Goal: Task Accomplishment & Management: Manage account settings

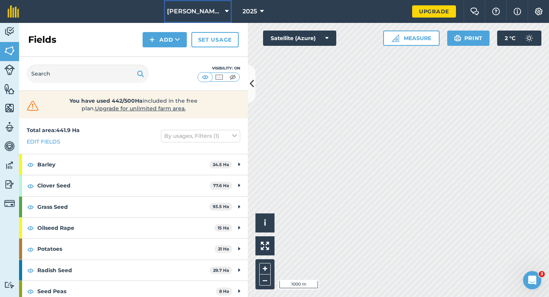
click at [202, 10] on span "[PERSON_NAME] & Sons Farming LTD" at bounding box center [194, 11] width 55 height 9
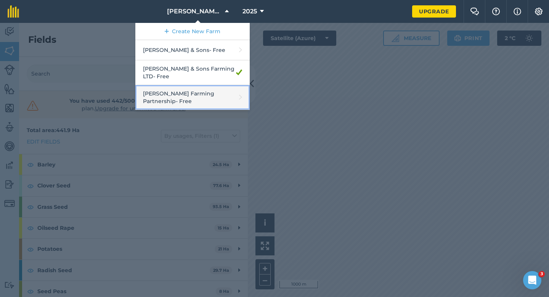
click at [218, 85] on link "[PERSON_NAME] Farming Partnership - Free" at bounding box center [192, 97] width 114 height 25
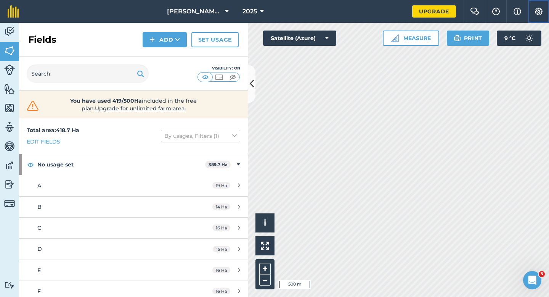
click at [535, 5] on button "Settings" at bounding box center [538, 11] width 21 height 23
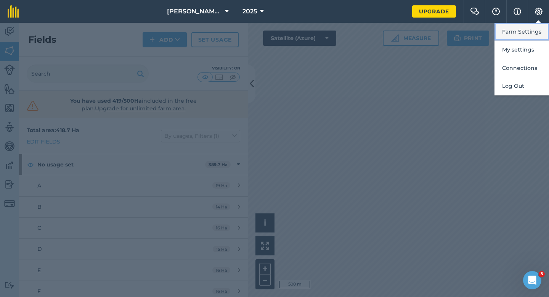
click at [535, 31] on button "Farm Settings" at bounding box center [522, 32] width 55 height 18
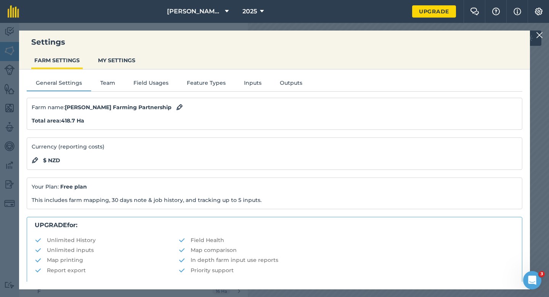
scroll to position [146, 0]
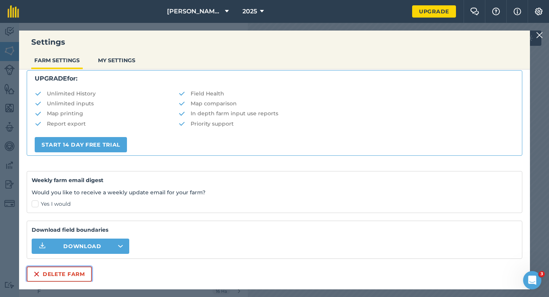
click at [67, 270] on button "Delete farm" at bounding box center [59, 273] width 65 height 15
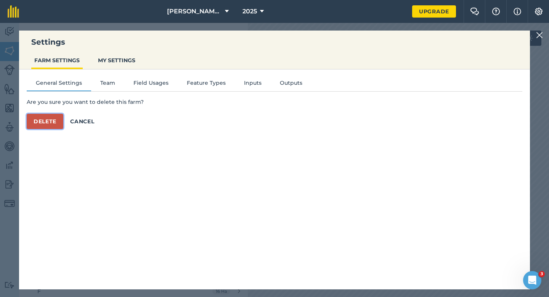
click at [60, 114] on button "Delete" at bounding box center [45, 121] width 37 height 15
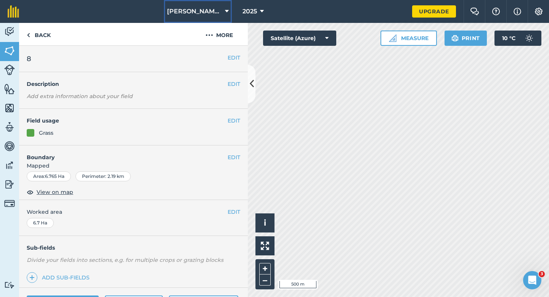
click at [211, 15] on span "[PERSON_NAME] & Sons" at bounding box center [194, 11] width 55 height 9
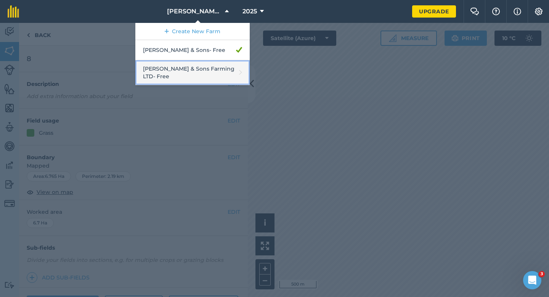
click at [204, 64] on link "[PERSON_NAME] & Sons Farming LTD - Free" at bounding box center [192, 72] width 114 height 25
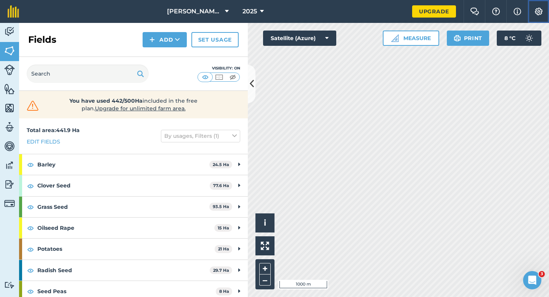
click at [533, 6] on button "Settings" at bounding box center [538, 11] width 21 height 23
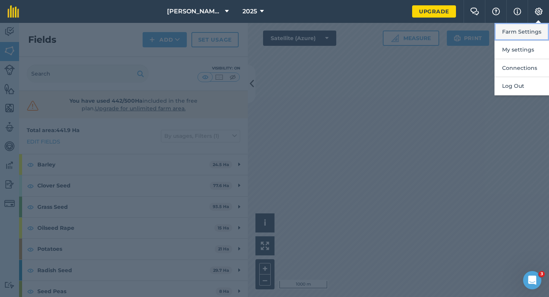
click at [533, 29] on button "Farm Settings" at bounding box center [522, 32] width 55 height 18
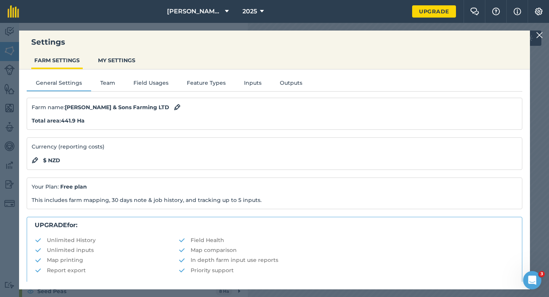
scroll to position [146, 0]
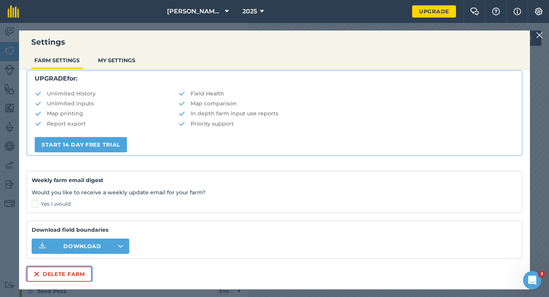
click at [82, 270] on button "Delete farm" at bounding box center [59, 273] width 65 height 15
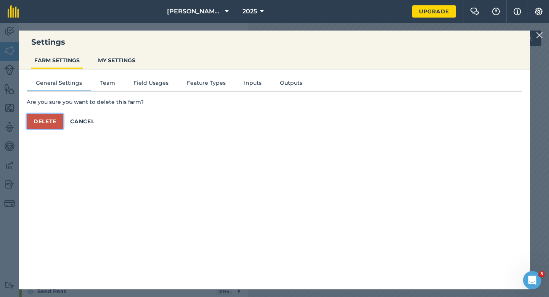
click at [48, 120] on button "Delete" at bounding box center [45, 121] width 37 height 15
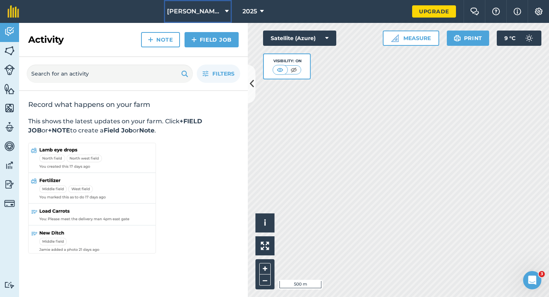
click at [225, 7] on icon at bounding box center [227, 11] width 4 height 9
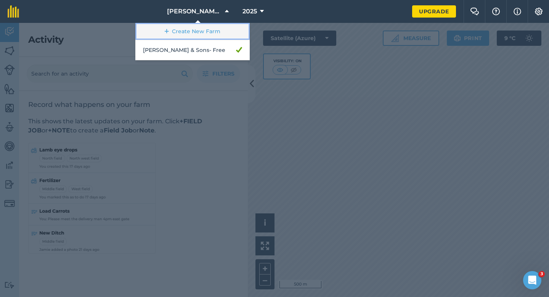
click at [222, 29] on link "Create New Farm" at bounding box center [192, 31] width 114 height 17
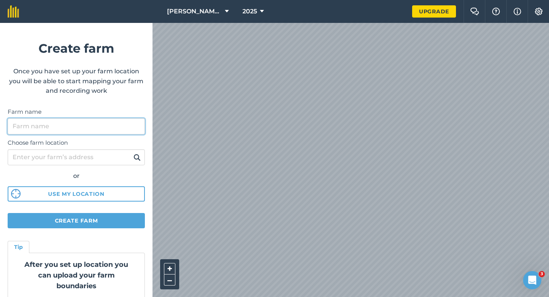
click at [128, 124] on input "Farm name" at bounding box center [76, 126] width 137 height 16
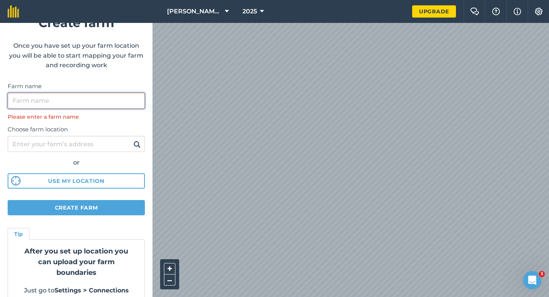
click at [100, 95] on input "Farm name" at bounding box center [76, 101] width 137 height 16
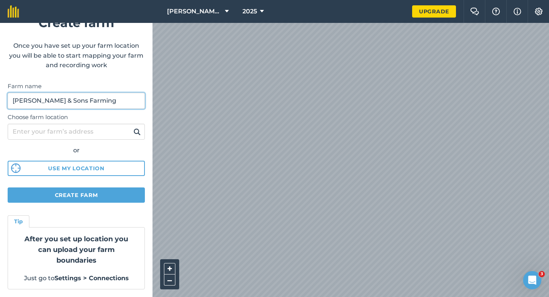
type input "[PERSON_NAME] & Sons Farming"
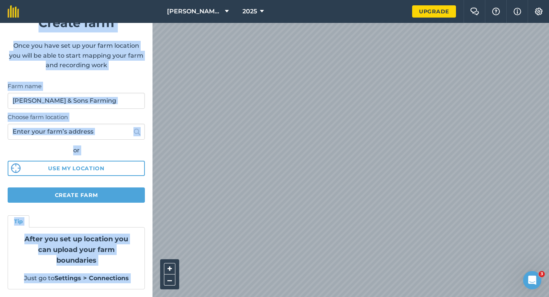
click at [231, 23] on div "[PERSON_NAME] & Sons 2025 Upgrade Farm Chat Help Info Settings Create farm Once…" at bounding box center [274, 11] width 549 height 23
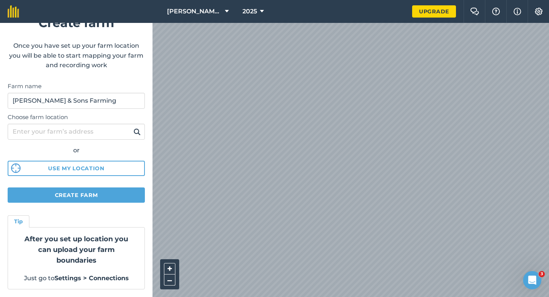
click at [126, 73] on form "Create farm Once you have set up your farm location you will be able to start m…" at bounding box center [76, 160] width 153 height 274
click at [107, 188] on button "Create farm" at bounding box center [76, 194] width 137 height 15
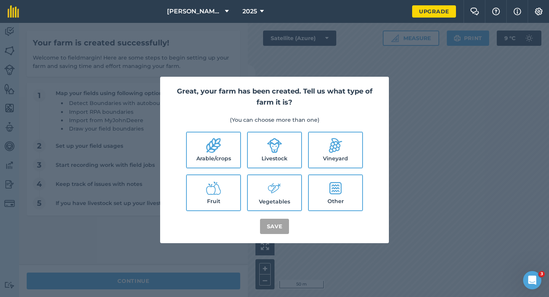
click at [225, 163] on label "Arable/crops" at bounding box center [213, 149] width 53 height 35
checkbox input "true"
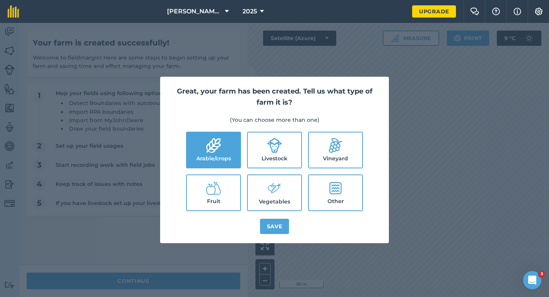
click at [272, 163] on label "Livestock" at bounding box center [274, 149] width 53 height 35
checkbox input "true"
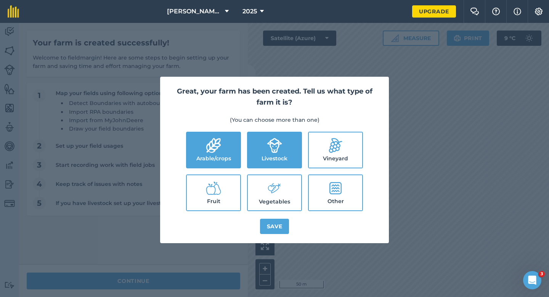
click at [272, 190] on icon at bounding box center [272, 187] width 8 height 8
checkbox input "true"
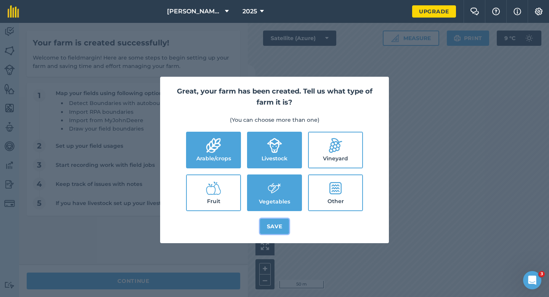
click at [274, 222] on button "Save" at bounding box center [274, 225] width 29 height 15
click at [212, 276] on div "Great, your farm has been created. Tell us what type of farm it is? (You can ch…" at bounding box center [274, 160] width 549 height 274
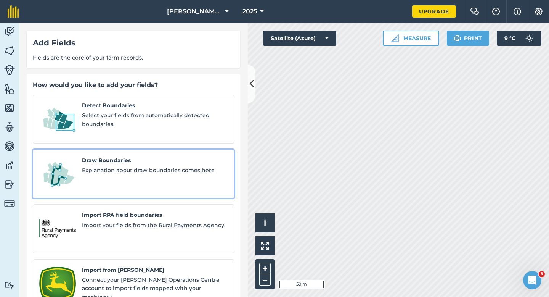
click at [109, 166] on span "Explanation about draw boundaries comes here" at bounding box center [155, 170] width 146 height 8
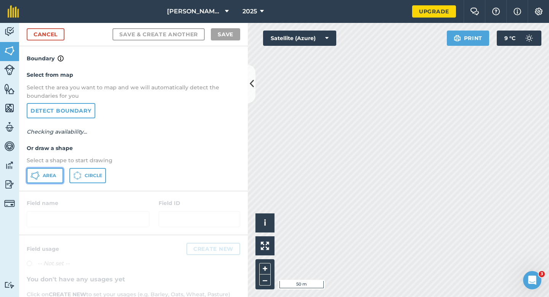
click at [57, 180] on button "Area" at bounding box center [45, 175] width 37 height 15
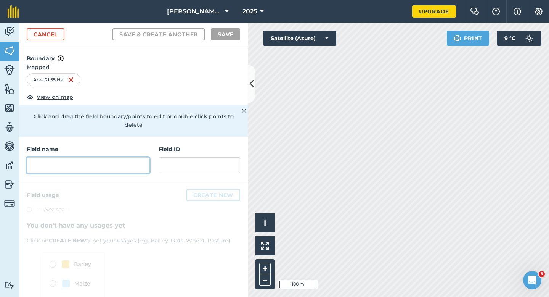
click at [102, 157] on input "text" at bounding box center [88, 165] width 123 height 16
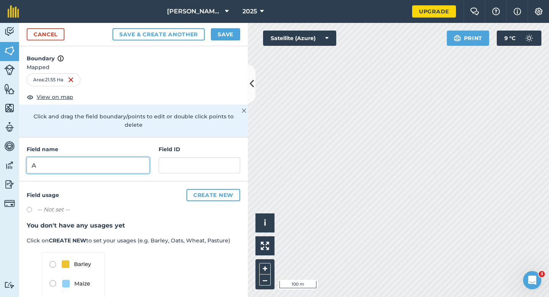
type input "A"
click at [228, 40] on button "Save" at bounding box center [225, 34] width 29 height 12
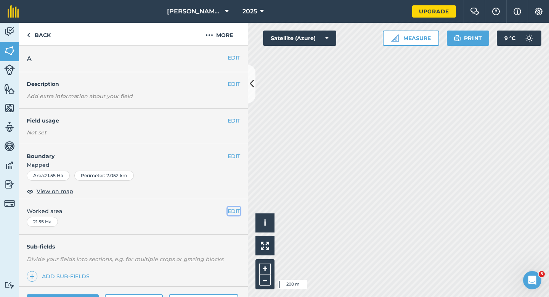
click at [233, 213] on button "EDIT" at bounding box center [234, 211] width 13 height 8
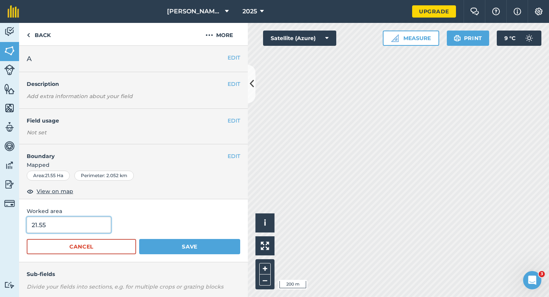
click at [77, 224] on input "21.55" at bounding box center [69, 225] width 84 height 16
type input "21.6"
click at [139, 239] on button "Save" at bounding box center [189, 246] width 101 height 15
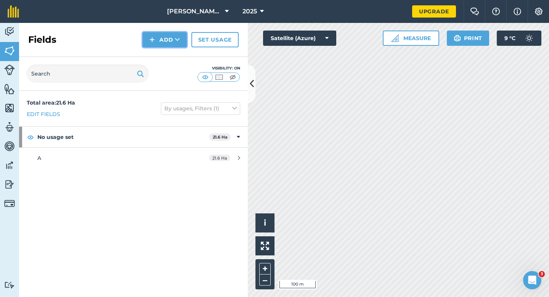
click at [167, 43] on button "Add" at bounding box center [165, 39] width 44 height 15
click at [167, 55] on link "Draw" at bounding box center [165, 56] width 42 height 17
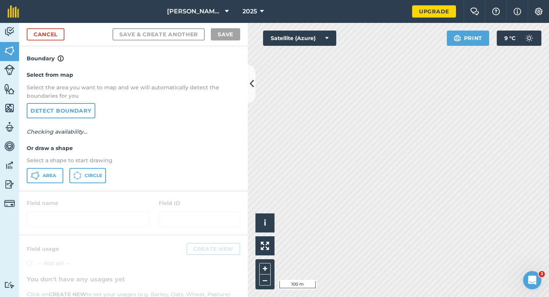
click at [59, 165] on div "Select from map Select the area you want to map and we will automatically detec…" at bounding box center [133, 126] width 229 height 127
click at [57, 178] on button "Area" at bounding box center [45, 175] width 37 height 15
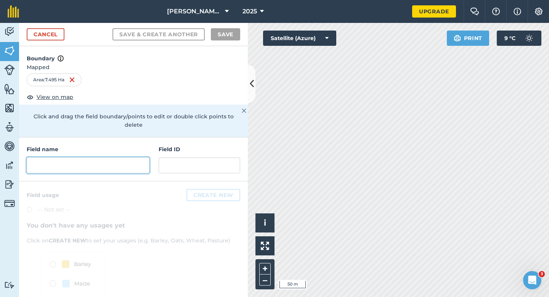
click at [143, 157] on input "text" at bounding box center [88, 165] width 123 height 16
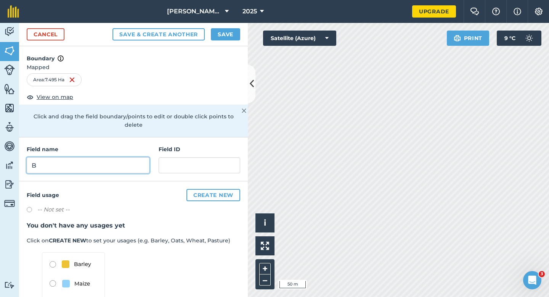
type input "B"
click at [216, 33] on button "Save" at bounding box center [225, 34] width 29 height 12
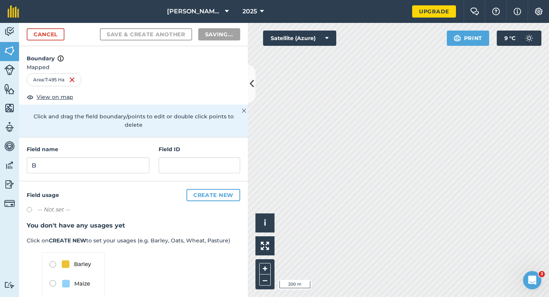
click at [231, 207] on div "-- Not set --" at bounding box center [134, 210] width 214 height 11
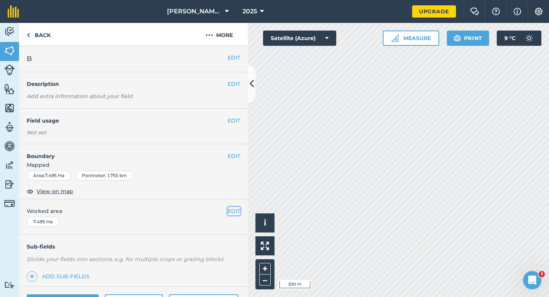
click at [232, 212] on button "EDIT" at bounding box center [234, 211] width 13 height 8
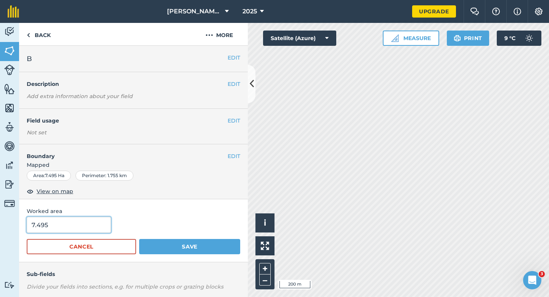
click at [55, 228] on input "7.495" at bounding box center [69, 225] width 84 height 16
type input "7.5"
click at [139, 239] on button "Save" at bounding box center [189, 246] width 101 height 15
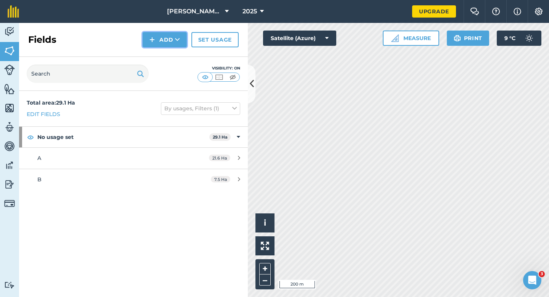
click at [154, 34] on button "Add" at bounding box center [165, 39] width 44 height 15
click at [156, 47] on button "Add Draw Import" at bounding box center [165, 39] width 44 height 15
click at [153, 39] on img at bounding box center [151, 39] width 5 height 9
click at [156, 56] on link "Draw" at bounding box center [165, 56] width 42 height 17
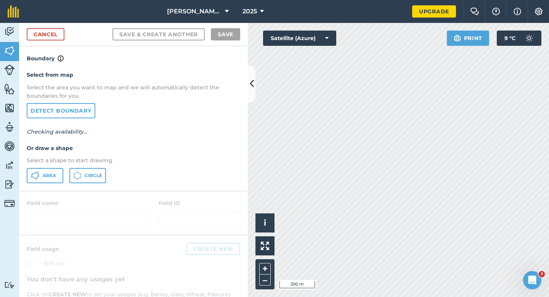
click at [58, 163] on p "Select a shape to start drawing" at bounding box center [134, 160] width 214 height 8
click at [58, 170] on button "Area" at bounding box center [45, 175] width 37 height 15
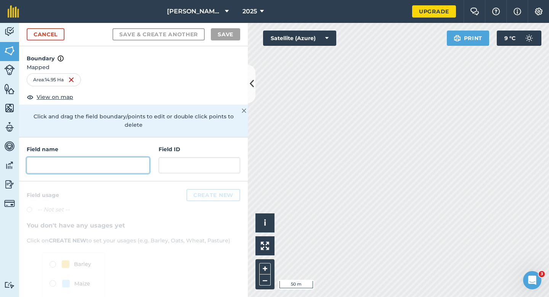
click at [74, 159] on input "text" at bounding box center [88, 165] width 123 height 16
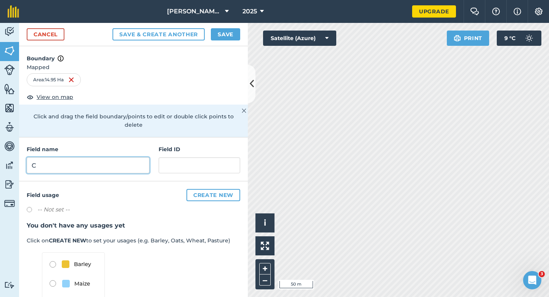
type input "C"
click at [214, 39] on button "Save" at bounding box center [225, 34] width 29 height 12
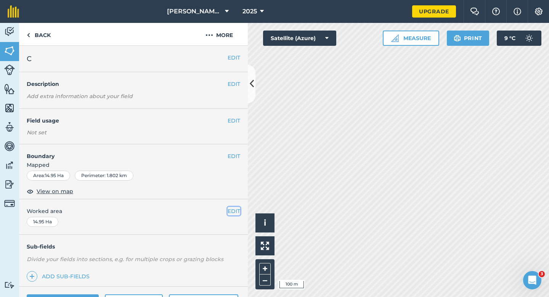
click at [231, 212] on button "EDIT" at bounding box center [234, 211] width 13 height 8
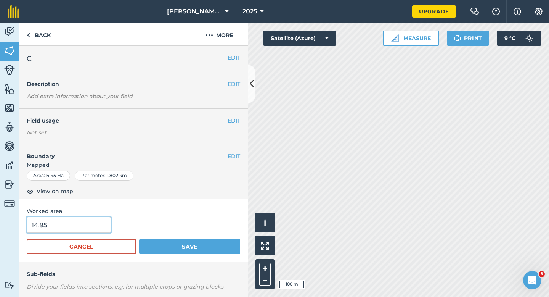
click at [63, 224] on input "14.95" at bounding box center [69, 225] width 84 height 16
type input "15"
click at [139, 239] on button "Save" at bounding box center [189, 246] width 101 height 15
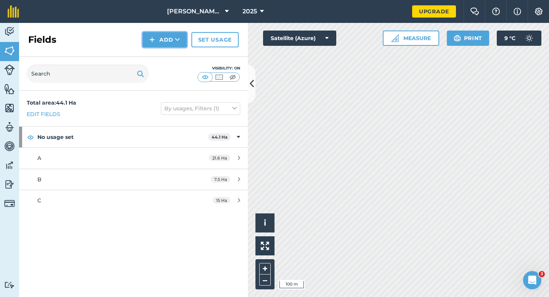
click at [161, 37] on button "Add" at bounding box center [165, 39] width 44 height 15
click at [167, 54] on link "Draw" at bounding box center [165, 56] width 42 height 17
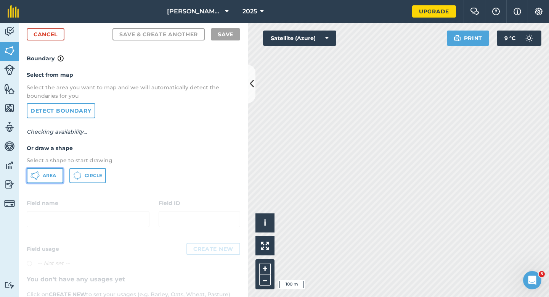
click at [60, 171] on button "Area" at bounding box center [45, 175] width 37 height 15
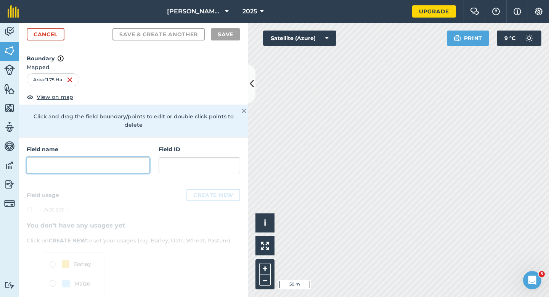
click at [135, 157] on input "text" at bounding box center [88, 165] width 123 height 16
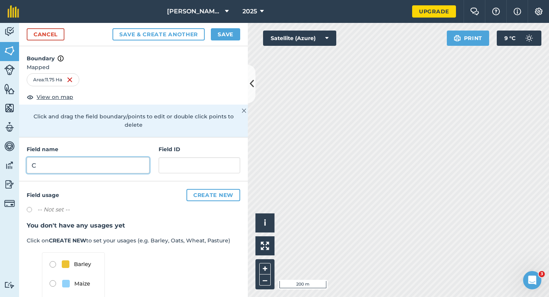
type input "C"
click at [235, 32] on button "Save" at bounding box center [225, 34] width 29 height 12
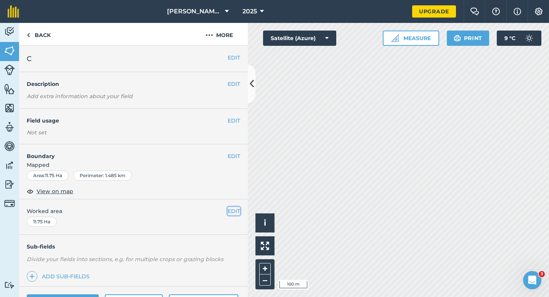
click at [231, 207] on button "EDIT" at bounding box center [234, 211] width 13 height 8
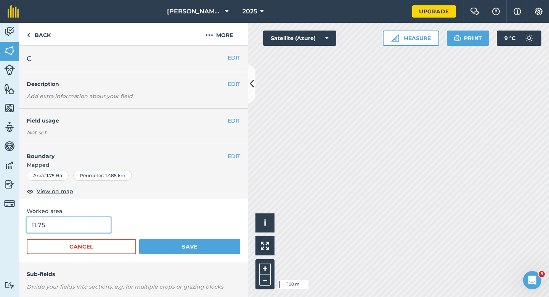
click at [98, 224] on input "11.75" at bounding box center [69, 225] width 84 height 16
type input "12"
click at [139, 239] on button "Save" at bounding box center [189, 246] width 101 height 15
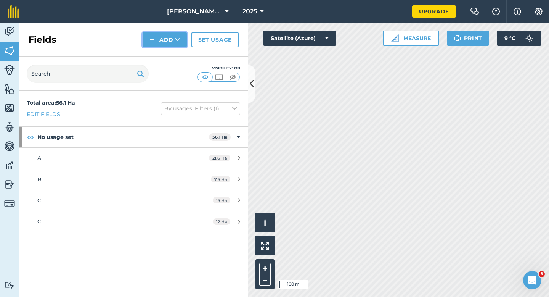
click at [165, 33] on button "Add" at bounding box center [165, 39] width 44 height 15
click at [167, 66] on link "Import" at bounding box center [165, 74] width 42 height 17
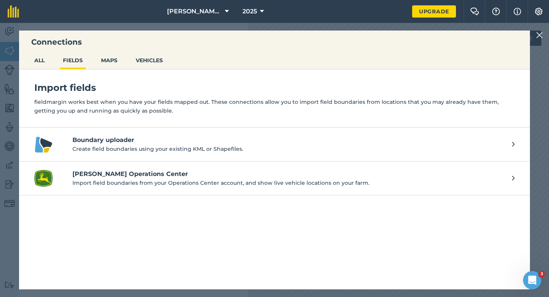
click at [541, 35] on img at bounding box center [539, 35] width 7 height 9
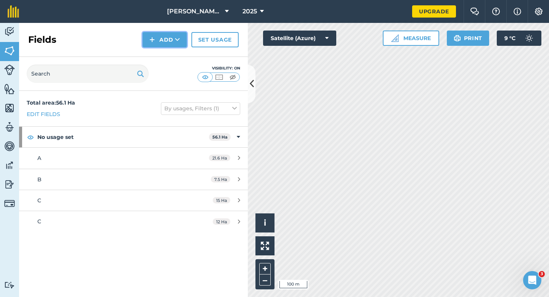
click at [160, 39] on button "Add" at bounding box center [165, 39] width 44 height 15
click at [160, 55] on link "Draw" at bounding box center [165, 56] width 42 height 17
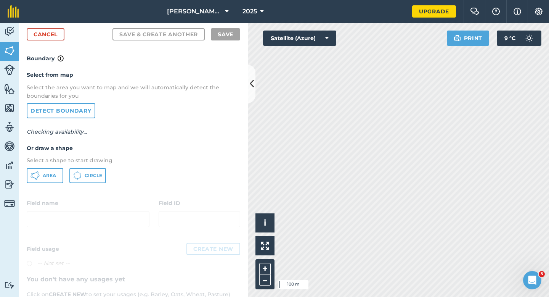
click at [51, 166] on div "Select from map Select the area you want to map and we will automatically detec…" at bounding box center [133, 126] width 229 height 127
click at [52, 176] on span "Area" at bounding box center [49, 175] width 13 height 6
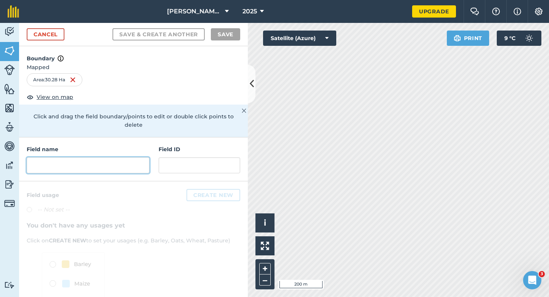
click at [140, 160] on input "text" at bounding box center [88, 165] width 123 height 16
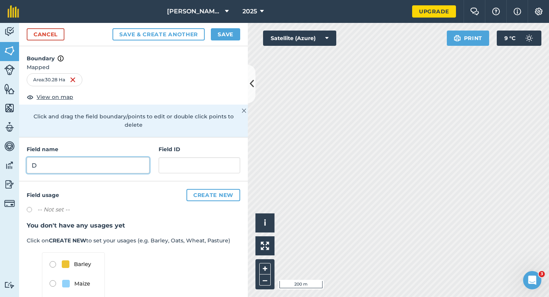
type input "D"
click at [237, 32] on button "Save" at bounding box center [225, 34] width 29 height 12
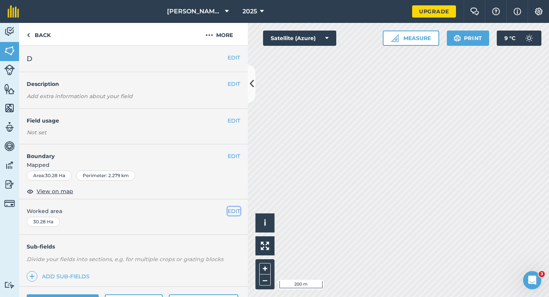
click at [229, 210] on button "EDIT" at bounding box center [234, 211] width 13 height 8
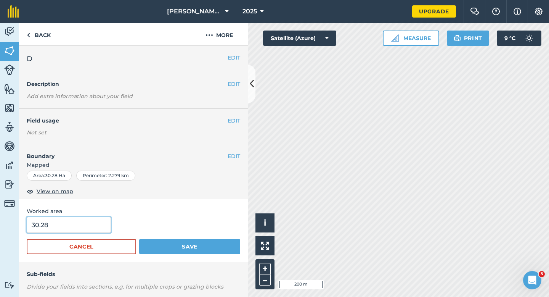
click at [74, 229] on input "30.28" at bounding box center [69, 225] width 84 height 16
type input "30.3"
click at [139, 239] on button "Save" at bounding box center [189, 246] width 101 height 15
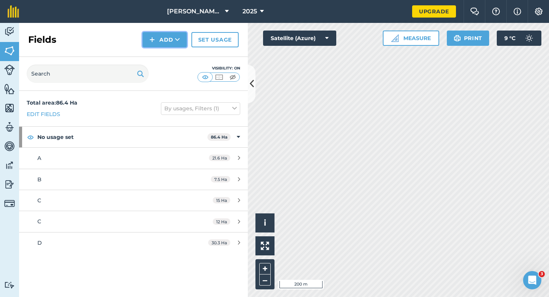
click at [166, 37] on button "Add" at bounding box center [165, 39] width 44 height 15
click at [171, 55] on link "Draw" at bounding box center [165, 56] width 42 height 17
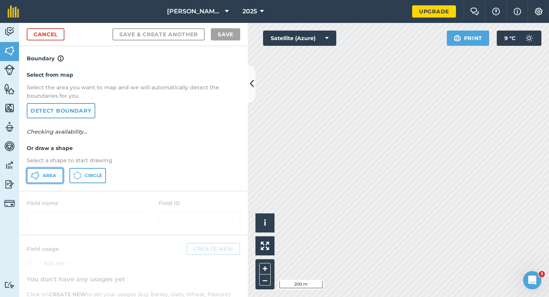
click at [40, 170] on button "Area" at bounding box center [45, 175] width 37 height 15
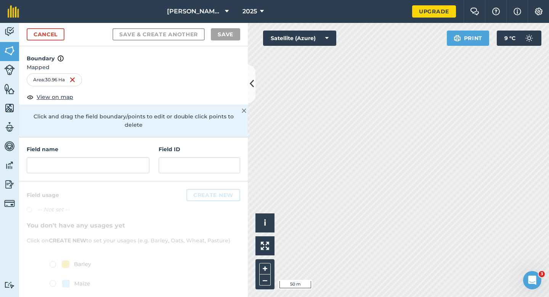
click at [153, 148] on div "Field name Field ID" at bounding box center [133, 159] width 229 height 44
click at [147, 148] on div "Field name" at bounding box center [88, 159] width 123 height 28
click at [144, 157] on div at bounding box center [88, 165] width 123 height 16
click at [145, 157] on input "text" at bounding box center [88, 165] width 123 height 16
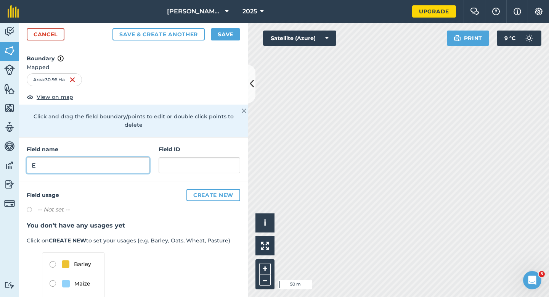
type input "E"
click at [225, 31] on button "Save" at bounding box center [225, 34] width 29 height 12
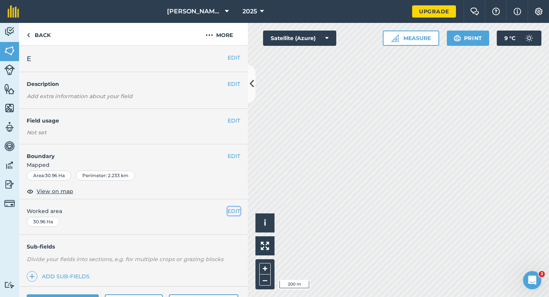
click at [235, 214] on button "EDIT" at bounding box center [234, 211] width 13 height 8
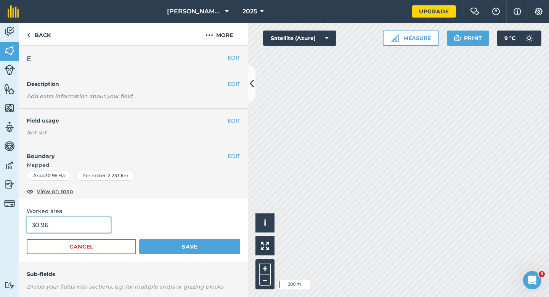
click at [89, 224] on input "30.96" at bounding box center [69, 225] width 84 height 16
type input "31"
click at [139, 239] on button "Save" at bounding box center [189, 246] width 101 height 15
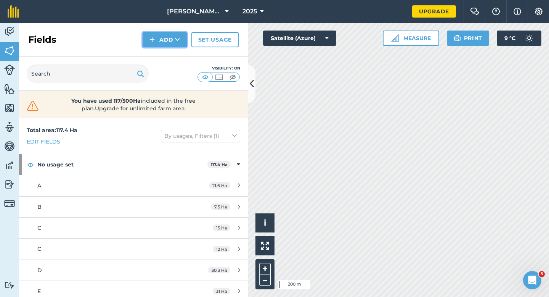
click at [156, 42] on button "Add" at bounding box center [165, 39] width 44 height 15
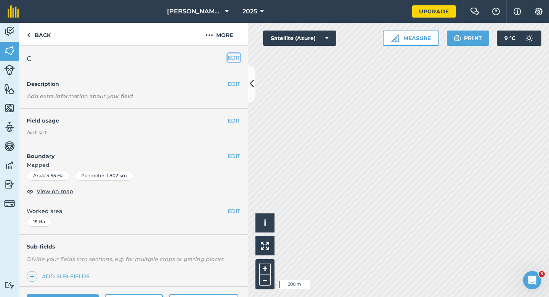
click at [230, 60] on button "EDIT" at bounding box center [234, 57] width 13 height 8
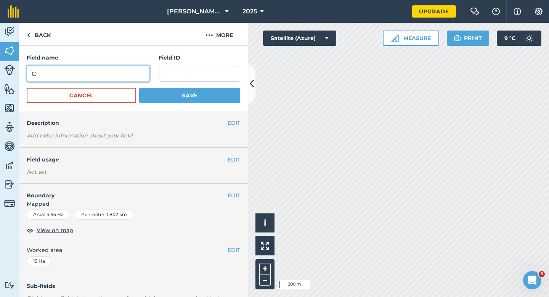
click at [116, 78] on input "C" at bounding box center [88, 74] width 123 height 16
type input "F"
click at [139, 88] on button "Save" at bounding box center [189, 95] width 101 height 15
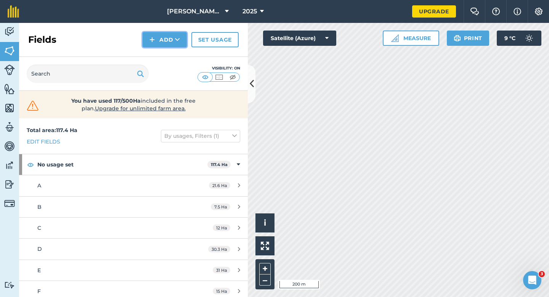
click at [155, 45] on button "Add" at bounding box center [165, 39] width 44 height 15
click at [156, 57] on link "Draw" at bounding box center [165, 56] width 42 height 17
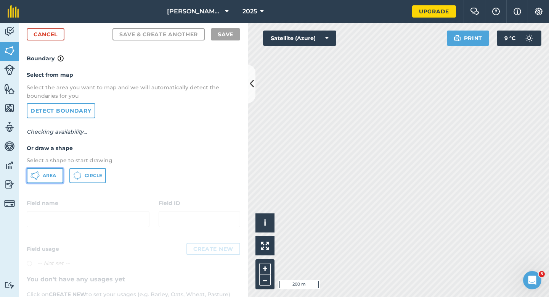
click at [53, 180] on button "Area" at bounding box center [45, 175] width 37 height 15
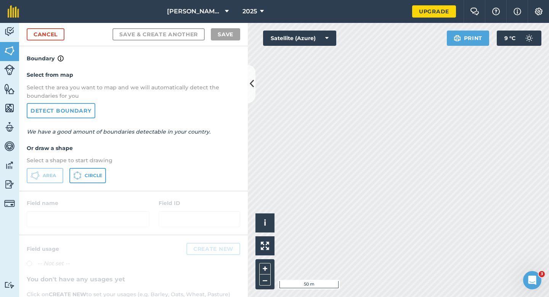
click at [55, 26] on div "Cancel Save & Create Another Save" at bounding box center [133, 34] width 229 height 23
click at [55, 27] on div "Cancel Save & Create Another Save" at bounding box center [133, 34] width 229 height 23
click at [56, 29] on link "Cancel" at bounding box center [46, 34] width 38 height 12
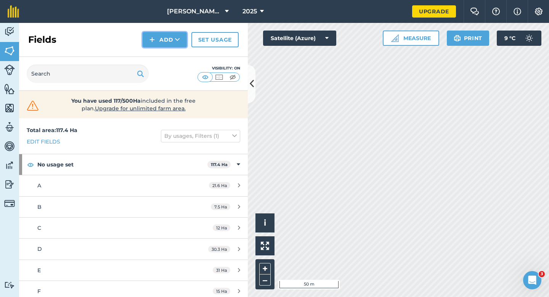
click at [149, 36] on button "Add" at bounding box center [165, 39] width 44 height 15
click at [156, 50] on link "Draw" at bounding box center [165, 56] width 42 height 17
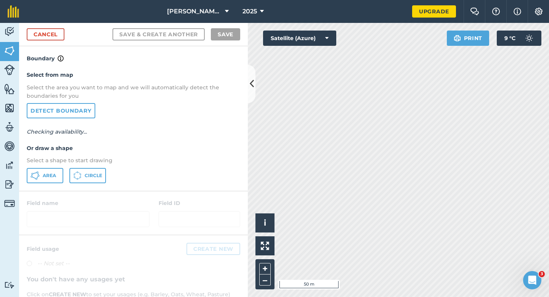
click at [54, 164] on p "Select a shape to start drawing" at bounding box center [134, 160] width 214 height 8
click at [54, 177] on span "Area" at bounding box center [49, 175] width 13 height 6
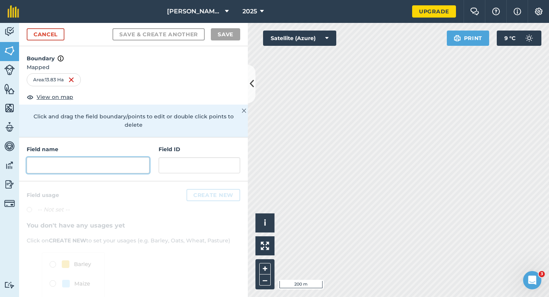
click at [144, 157] on input "text" at bounding box center [88, 165] width 123 height 16
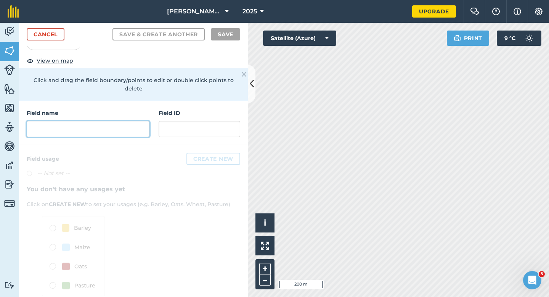
scroll to position [41, 0]
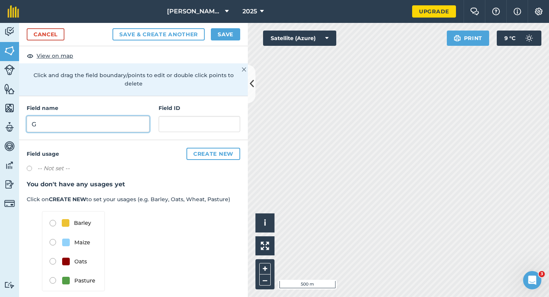
type input "G"
click at [217, 38] on button "Save" at bounding box center [225, 34] width 29 height 12
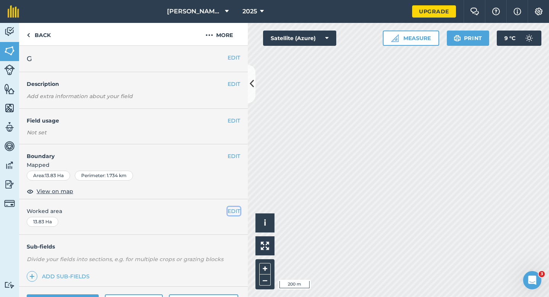
click at [240, 210] on button "EDIT" at bounding box center [234, 211] width 13 height 8
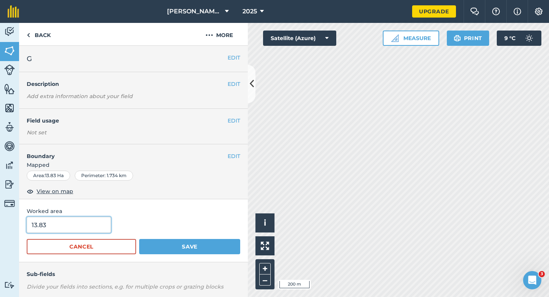
click at [100, 218] on input "13.83" at bounding box center [69, 225] width 84 height 16
type input "14"
click at [139, 239] on button "Save" at bounding box center [189, 246] width 101 height 15
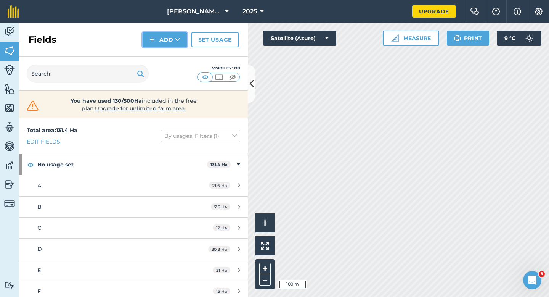
click at [166, 41] on button "Add" at bounding box center [165, 39] width 44 height 15
click at [166, 53] on link "Draw" at bounding box center [165, 56] width 42 height 17
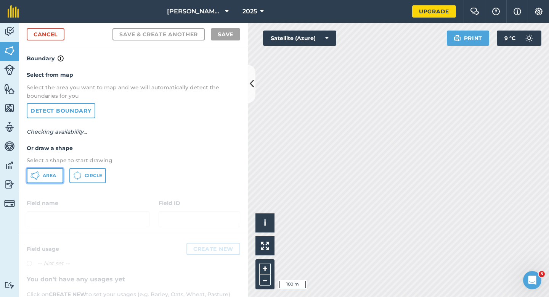
click at [53, 170] on button "Area" at bounding box center [45, 175] width 37 height 15
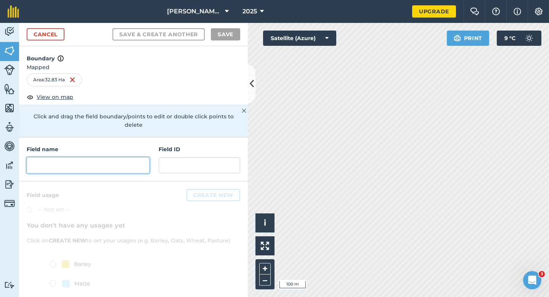
click at [107, 161] on input "text" at bounding box center [88, 165] width 123 height 16
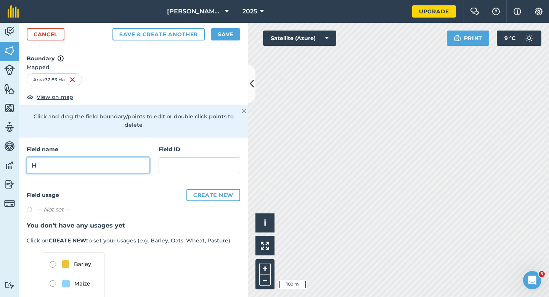
type input "H"
click at [231, 35] on button "Save" at bounding box center [225, 34] width 29 height 12
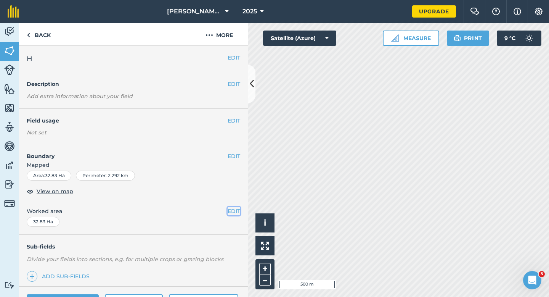
click at [233, 210] on button "EDIT" at bounding box center [234, 211] width 13 height 8
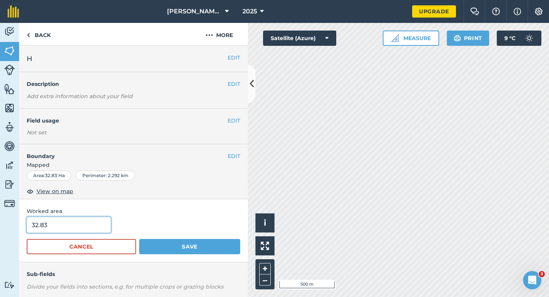
click at [84, 225] on input "32.83" at bounding box center [69, 225] width 84 height 16
type input "323"
click at [139, 239] on button "Save" at bounding box center [189, 246] width 101 height 15
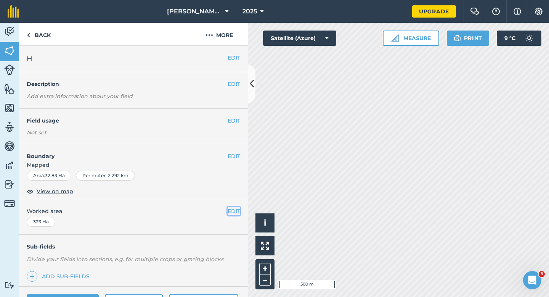
click at [239, 213] on button "EDIT" at bounding box center [234, 211] width 13 height 8
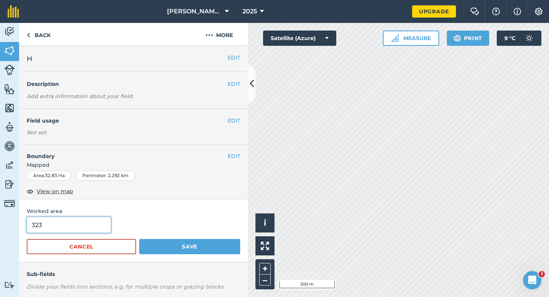
click at [87, 227] on input "323" at bounding box center [69, 225] width 84 height 16
type input "33"
click at [139, 239] on button "Save" at bounding box center [189, 246] width 101 height 15
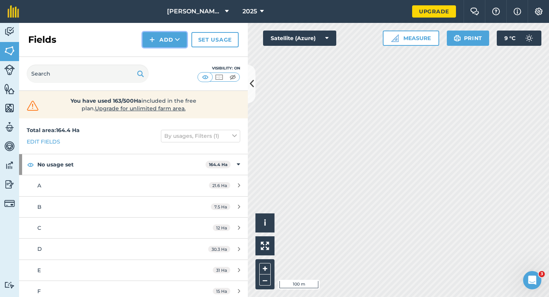
click at [151, 34] on button "Add" at bounding box center [165, 39] width 44 height 15
click at [165, 55] on link "Draw" at bounding box center [165, 56] width 42 height 17
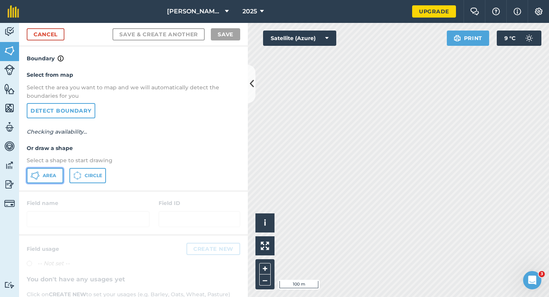
click at [44, 182] on button "Area" at bounding box center [45, 175] width 37 height 15
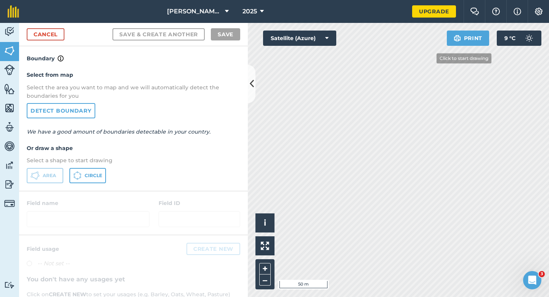
click at [250, 92] on div "Activity Fields Livestock Features Maps Team Vehicles Data Reporting Billing Tu…" at bounding box center [274, 160] width 549 height 274
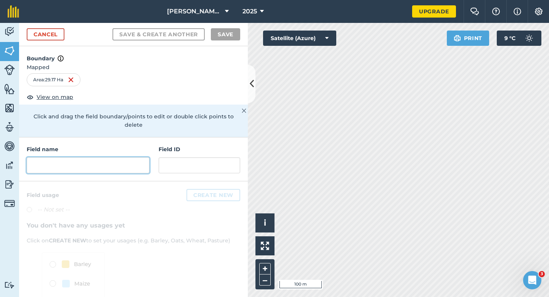
click at [137, 157] on input "text" at bounding box center [88, 165] width 123 height 16
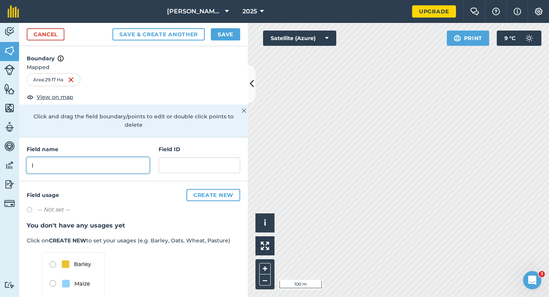
type input "I"
click at [222, 41] on div "Cancel Save & Create Another Save" at bounding box center [133, 34] width 229 height 23
click at [222, 37] on button "Save" at bounding box center [225, 34] width 29 height 12
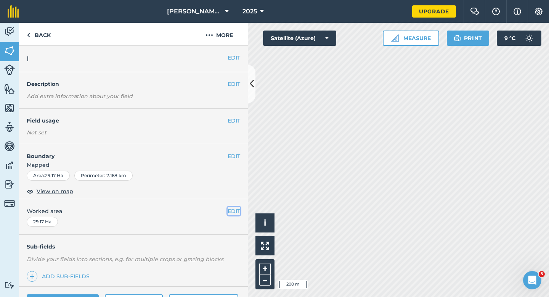
click at [233, 213] on button "EDIT" at bounding box center [234, 211] width 13 height 8
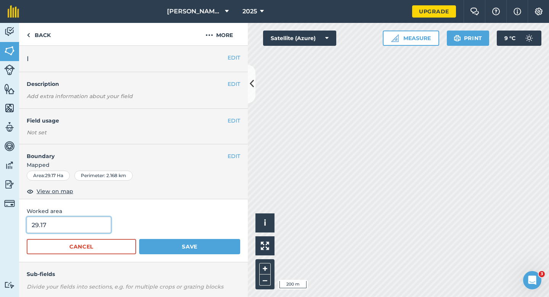
click at [73, 225] on input "29.17" at bounding box center [69, 225] width 84 height 16
type input "30"
click at [139, 239] on button "Save" at bounding box center [189, 246] width 101 height 15
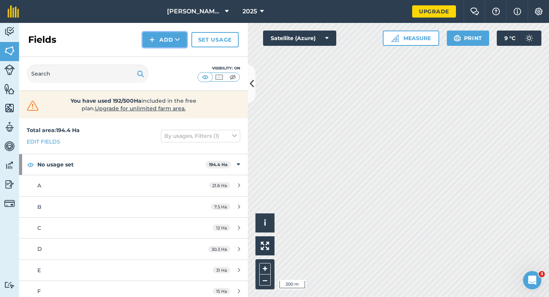
click at [154, 44] on img at bounding box center [151, 39] width 5 height 9
click at [155, 53] on link "Draw" at bounding box center [165, 56] width 42 height 17
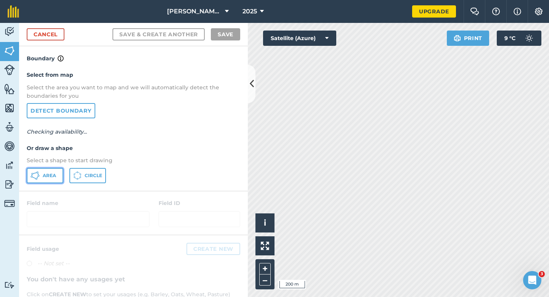
click at [48, 176] on span "Area" at bounding box center [49, 175] width 13 height 6
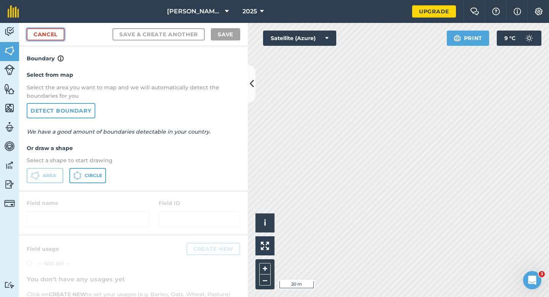
click at [53, 38] on link "Cancel" at bounding box center [46, 34] width 38 height 12
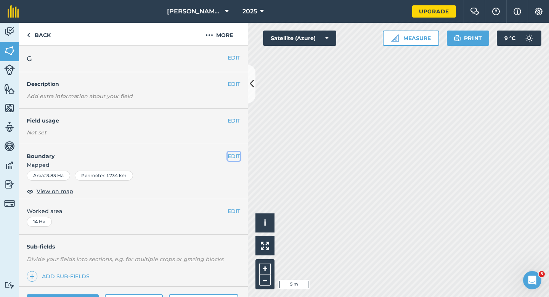
click at [238, 156] on button "EDIT" at bounding box center [234, 156] width 13 height 8
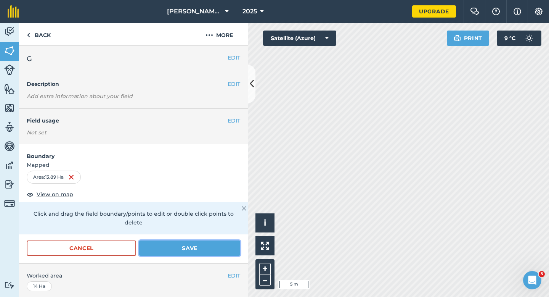
click at [214, 240] on button "Save" at bounding box center [189, 247] width 101 height 15
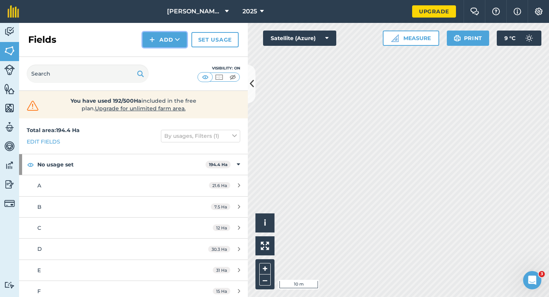
click at [167, 37] on button "Add" at bounding box center [165, 39] width 44 height 15
click at [167, 59] on link "Draw" at bounding box center [165, 56] width 42 height 17
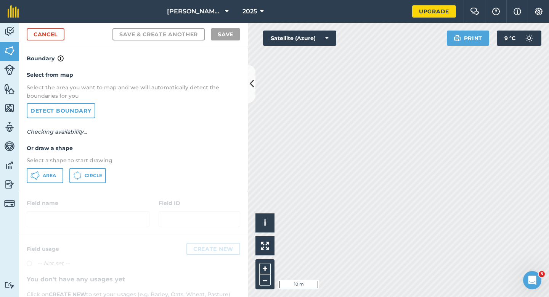
click at [56, 167] on div "Select from map Select the area you want to map and we will automatically detec…" at bounding box center [133, 126] width 229 height 127
click at [44, 177] on span "Area" at bounding box center [49, 175] width 13 height 6
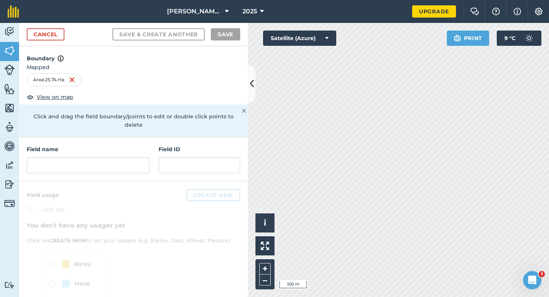
click at [116, 168] on div "Field name Field ID" at bounding box center [133, 159] width 229 height 44
click at [116, 160] on input "text" at bounding box center [88, 165] width 123 height 16
click at [117, 165] on div "Field name Field ID" at bounding box center [133, 159] width 229 height 44
click at [117, 161] on input "text" at bounding box center [88, 165] width 123 height 16
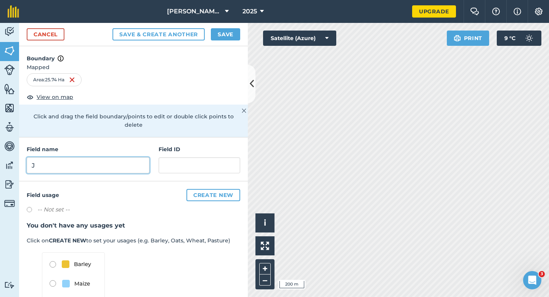
type input "J"
click at [227, 31] on button "Save" at bounding box center [225, 34] width 29 height 12
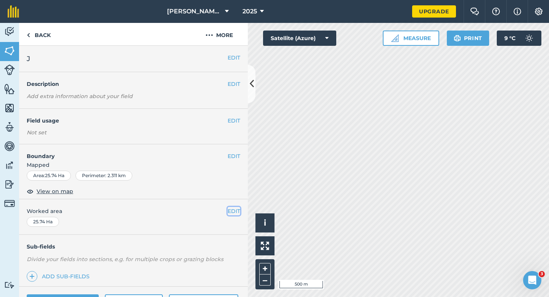
click at [230, 212] on button "EDIT" at bounding box center [234, 211] width 13 height 8
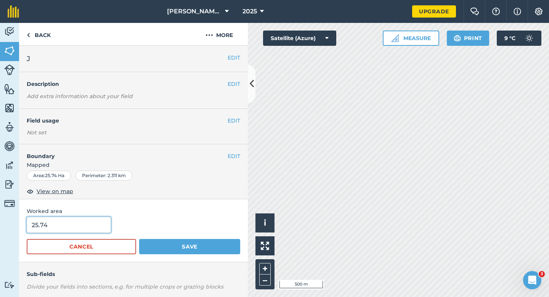
click at [78, 226] on input "25.74" at bounding box center [69, 225] width 84 height 16
type input "25.7"
click at [139, 239] on button "Save" at bounding box center [189, 246] width 101 height 15
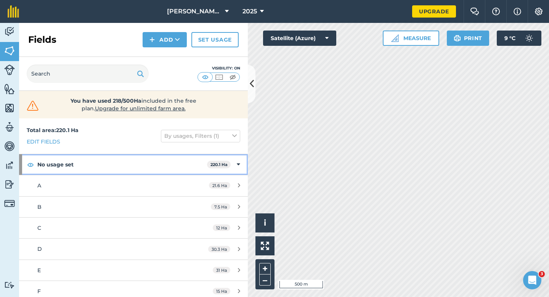
click at [241, 170] on div "No usage set 220.1 Ha" at bounding box center [133, 164] width 229 height 21
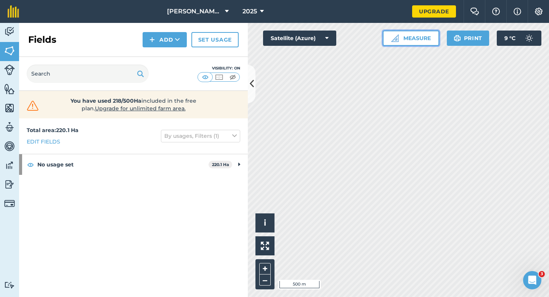
click at [405, 37] on button "Measure" at bounding box center [411, 38] width 56 height 15
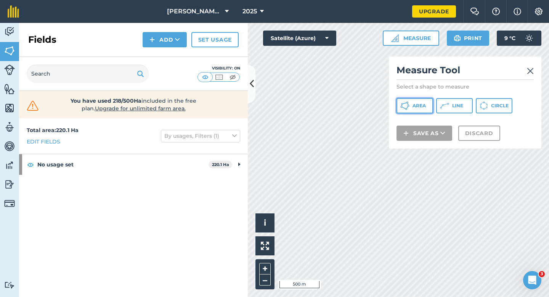
click at [421, 109] on button "Area" at bounding box center [415, 105] width 37 height 15
click at [421, 103] on span "Area" at bounding box center [419, 106] width 13 height 6
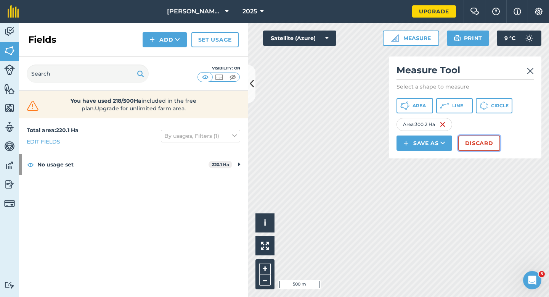
click at [471, 141] on button "Discard" at bounding box center [479, 142] width 42 height 15
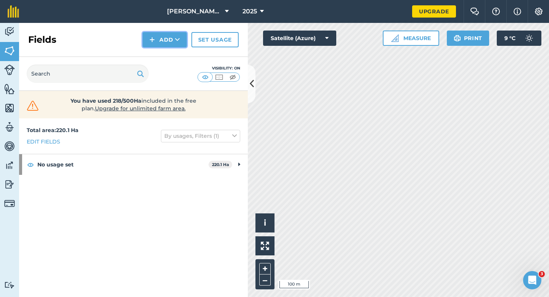
click at [160, 44] on button "Add" at bounding box center [165, 39] width 44 height 15
click at [160, 55] on link "Draw" at bounding box center [165, 56] width 42 height 17
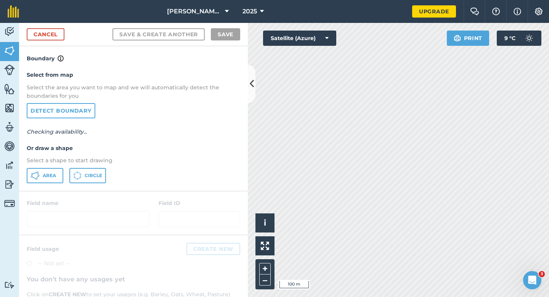
click at [58, 167] on div "Select from map Select the area you want to map and we will automatically detec…" at bounding box center [133, 126] width 229 height 127
click at [53, 170] on button "Area" at bounding box center [45, 175] width 37 height 15
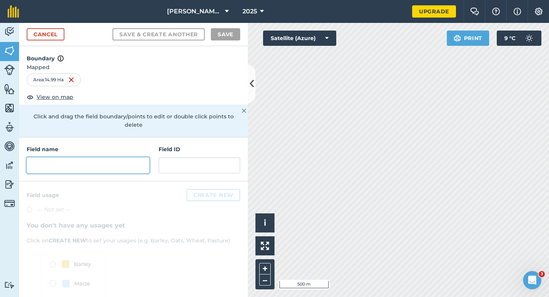
click at [114, 162] on input "text" at bounding box center [88, 165] width 123 height 16
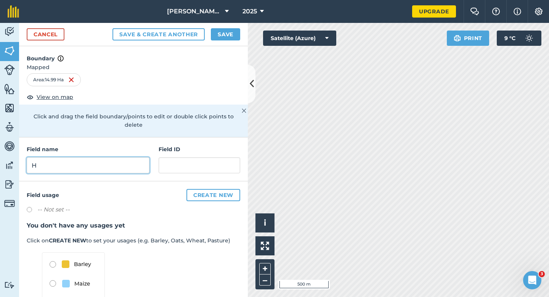
type input "H"
click at [230, 30] on button "Save" at bounding box center [225, 34] width 29 height 12
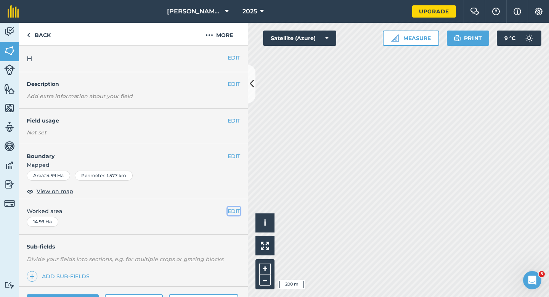
click at [238, 207] on button "EDIT" at bounding box center [234, 211] width 13 height 8
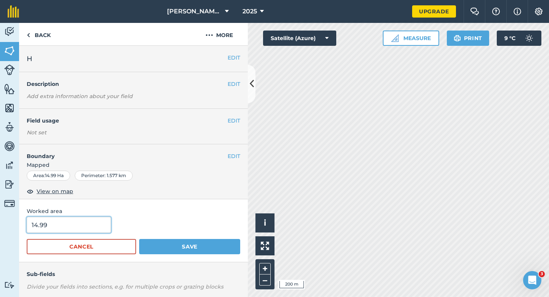
type input "15"
click at [87, 228] on input "15" at bounding box center [69, 225] width 84 height 16
click at [139, 239] on button "Save" at bounding box center [189, 246] width 101 height 15
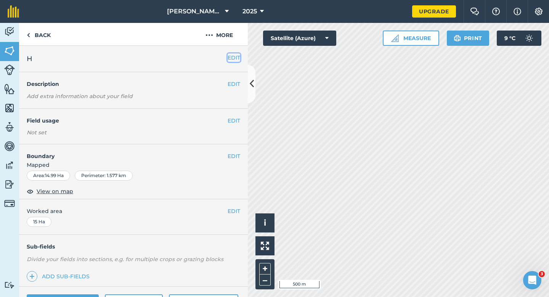
click at [233, 54] on button "EDIT" at bounding box center [234, 57] width 13 height 8
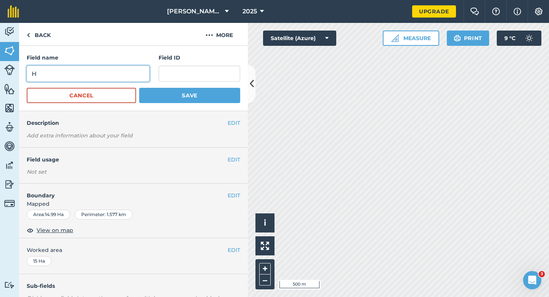
click at [137, 66] on input "H" at bounding box center [88, 74] width 123 height 16
type input "K"
click at [139, 88] on button "Save" at bounding box center [189, 95] width 101 height 15
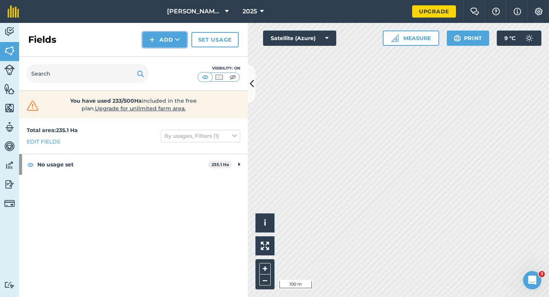
click at [161, 45] on button "Add" at bounding box center [165, 39] width 44 height 15
click at [162, 52] on link "Draw" at bounding box center [165, 56] width 42 height 17
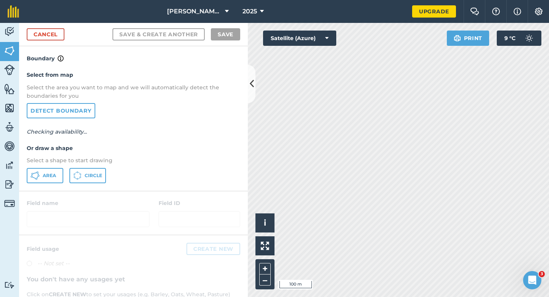
click at [65, 169] on div "Area Circle" at bounding box center [134, 175] width 214 height 15
click at [60, 169] on button "Area" at bounding box center [45, 175] width 37 height 15
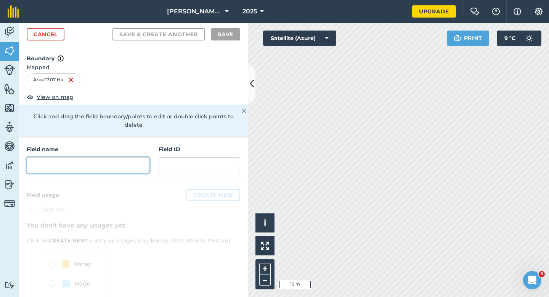
click at [127, 161] on input "text" at bounding box center [88, 165] width 123 height 16
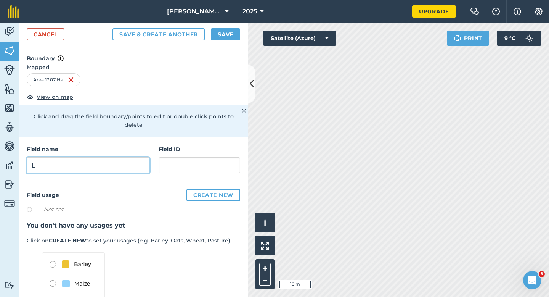
type input "L"
click at [221, 36] on button "Save" at bounding box center [225, 34] width 29 height 12
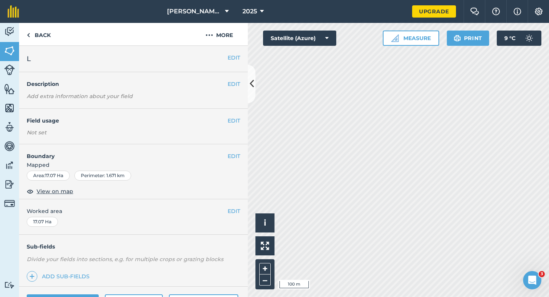
click at [238, 204] on div "EDIT Worked area 17.07 Ha" at bounding box center [133, 216] width 229 height 35
click at [237, 206] on div "EDIT Worked area 17.07 Ha" at bounding box center [133, 216] width 229 height 35
click at [236, 207] on button "EDIT" at bounding box center [234, 211] width 13 height 8
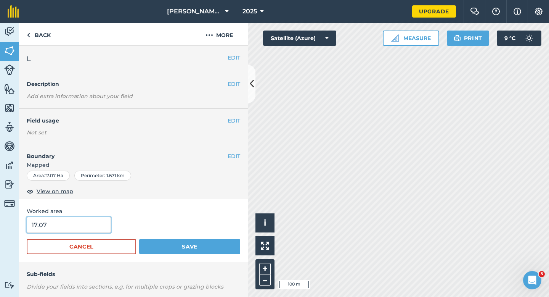
click at [91, 218] on input "17.07" at bounding box center [69, 225] width 84 height 16
type input "17"
click at [139, 239] on button "Save" at bounding box center [189, 246] width 101 height 15
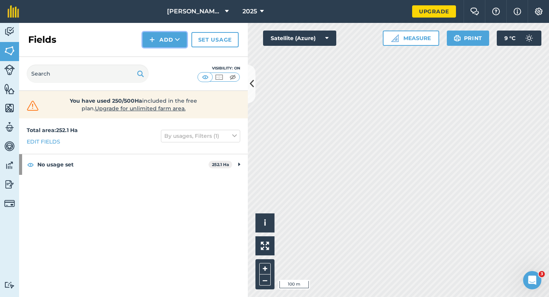
click at [167, 34] on button "Add" at bounding box center [165, 39] width 44 height 15
click at [169, 50] on link "Draw" at bounding box center [165, 56] width 42 height 17
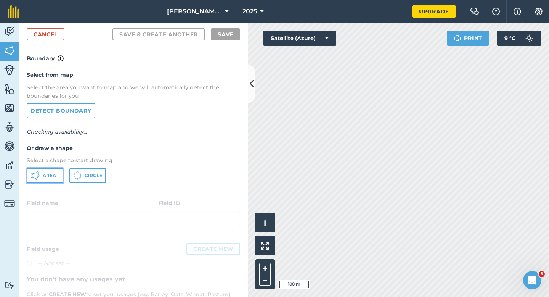
click at [42, 180] on button "Area" at bounding box center [45, 175] width 37 height 15
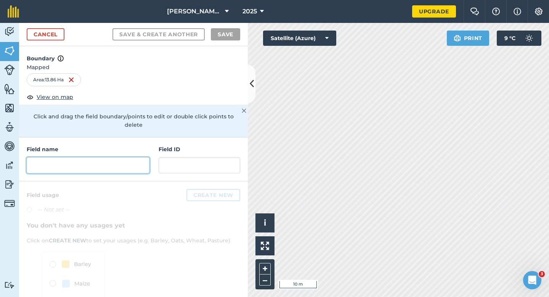
click at [106, 160] on input "text" at bounding box center [88, 165] width 123 height 16
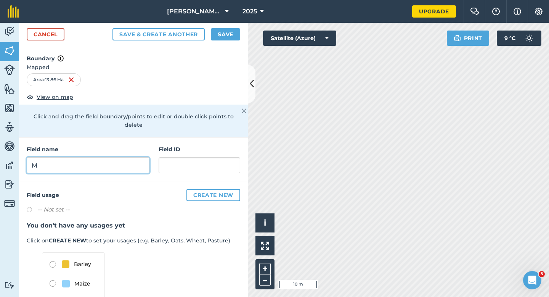
type input "M"
click at [233, 34] on button "Save" at bounding box center [225, 34] width 29 height 12
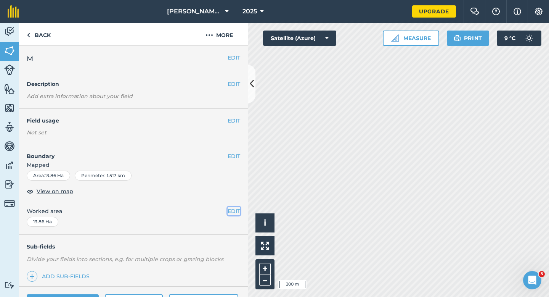
click at [233, 213] on button "EDIT" at bounding box center [234, 211] width 13 height 8
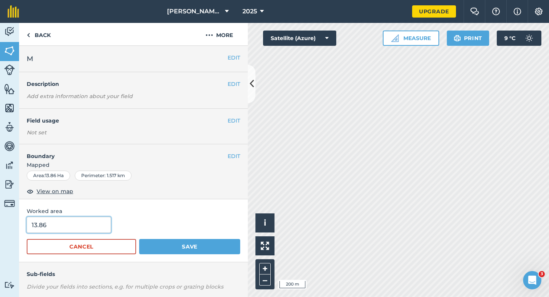
click at [63, 229] on input "13.86" at bounding box center [69, 225] width 84 height 16
type input "14"
click at [139, 239] on button "Save" at bounding box center [189, 246] width 101 height 15
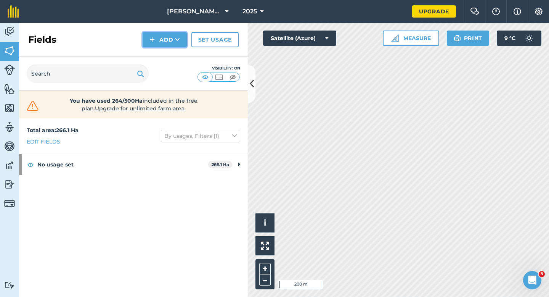
click at [161, 45] on button "Add" at bounding box center [165, 39] width 44 height 15
click at [168, 58] on link "Draw" at bounding box center [165, 56] width 42 height 17
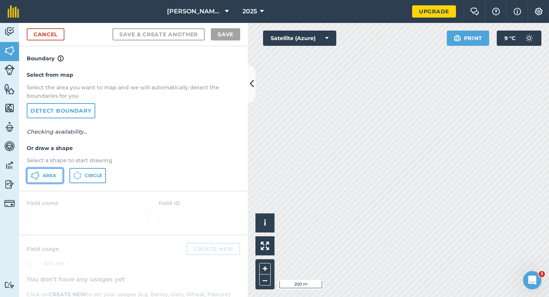
click at [45, 170] on button "Area" at bounding box center [45, 175] width 37 height 15
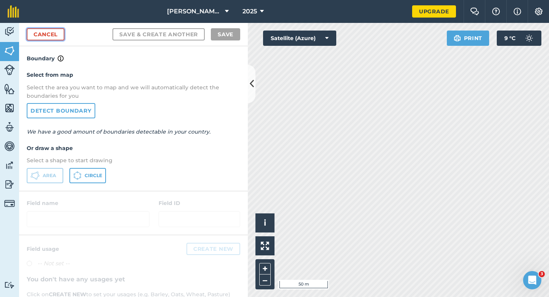
click at [53, 32] on link "Cancel" at bounding box center [46, 34] width 38 height 12
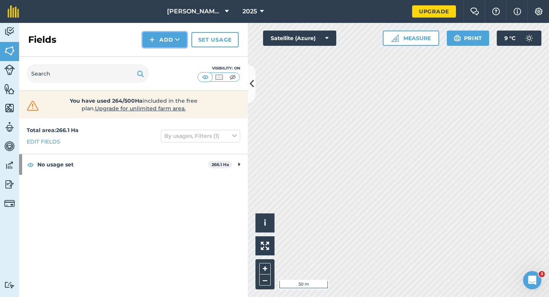
click at [163, 41] on button "Add" at bounding box center [165, 39] width 44 height 15
click at [163, 54] on link "Draw" at bounding box center [165, 56] width 42 height 17
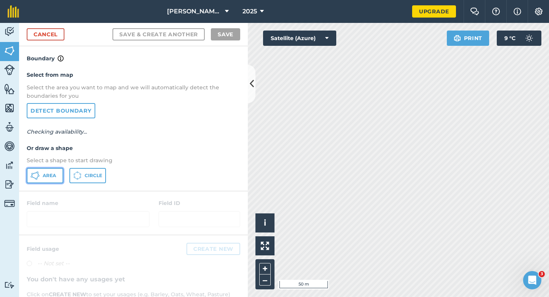
click at [31, 178] on icon at bounding box center [35, 175] width 9 height 9
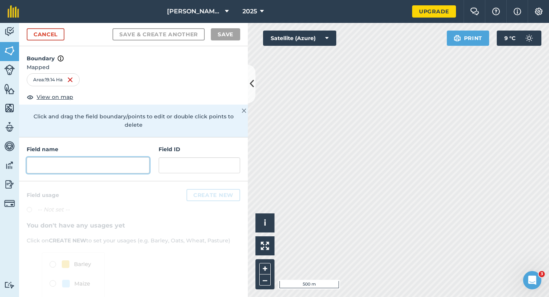
click at [125, 157] on input "text" at bounding box center [88, 165] width 123 height 16
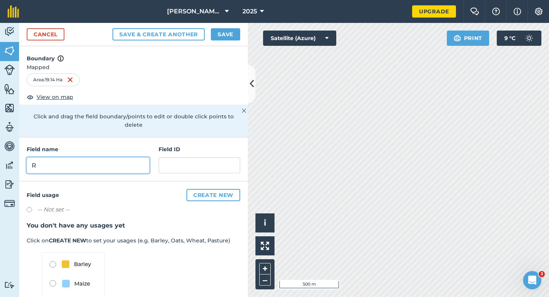
type input "R"
click at [227, 34] on button "Save" at bounding box center [225, 34] width 29 height 12
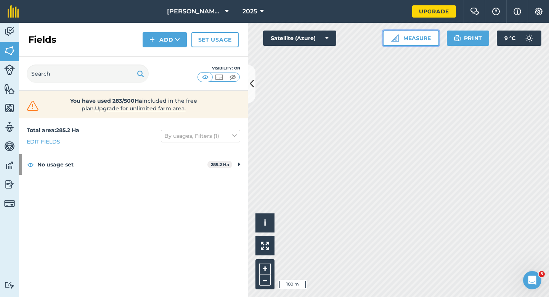
click at [398, 38] on button "Measure" at bounding box center [411, 38] width 56 height 15
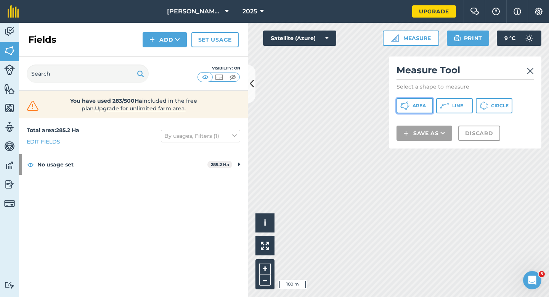
click at [405, 109] on icon at bounding box center [406, 109] width 2 height 2
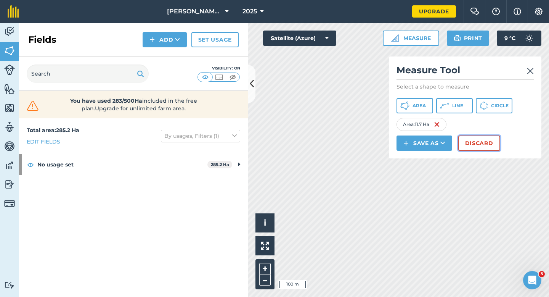
click at [469, 148] on button "Discard" at bounding box center [479, 142] width 42 height 15
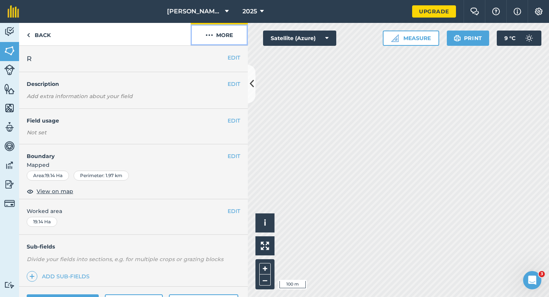
click at [213, 31] on button "More" at bounding box center [219, 34] width 57 height 22
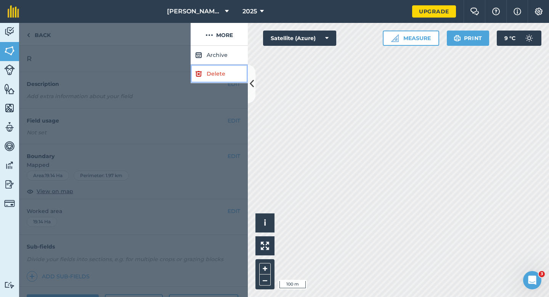
click at [214, 82] on link "Delete" at bounding box center [219, 73] width 57 height 19
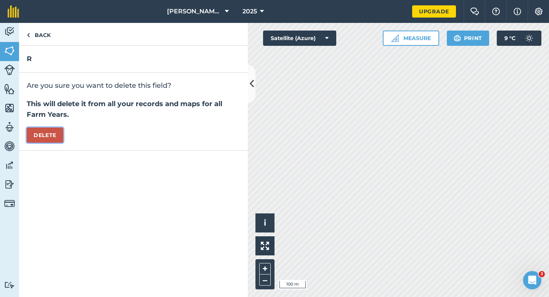
click at [55, 129] on button "Delete" at bounding box center [45, 134] width 37 height 15
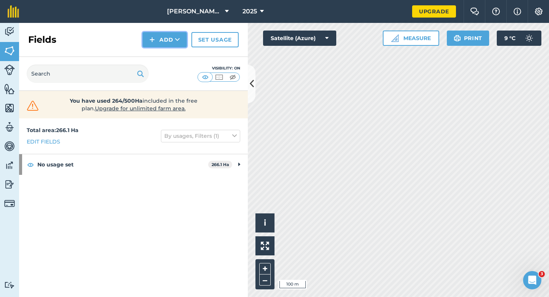
click at [167, 40] on button "Add" at bounding box center [165, 39] width 44 height 15
click at [167, 57] on link "Draw" at bounding box center [165, 56] width 42 height 17
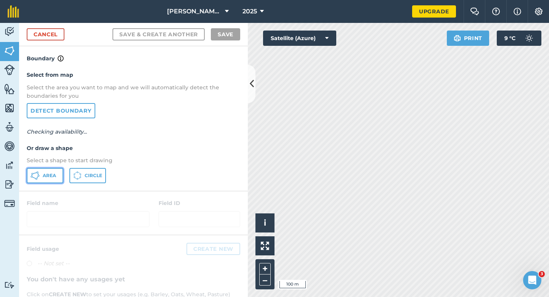
click at [45, 181] on button "Area" at bounding box center [45, 175] width 37 height 15
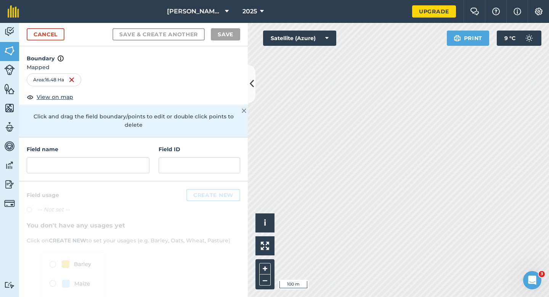
click at [121, 170] on div "Field name Field ID" at bounding box center [133, 159] width 229 height 44
click at [121, 164] on input "text" at bounding box center [88, 165] width 123 height 16
type input "R"
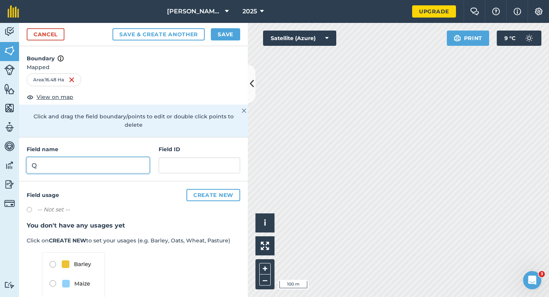
type input "Q"
click at [226, 38] on button "Save" at bounding box center [225, 34] width 29 height 12
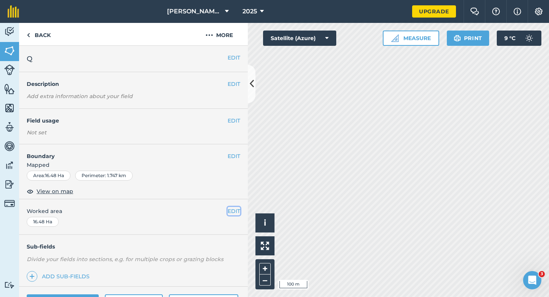
click at [235, 214] on button "EDIT" at bounding box center [234, 211] width 13 height 8
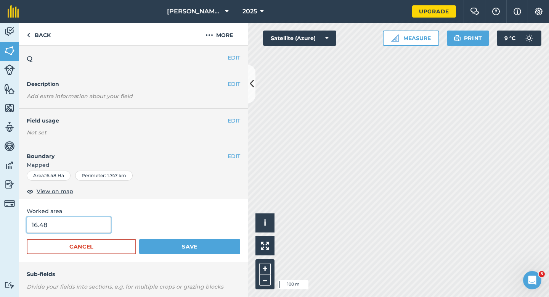
click at [69, 228] on input "16.48" at bounding box center [69, 225] width 84 height 16
type input "16.5"
click at [139, 239] on button "Save" at bounding box center [189, 246] width 101 height 15
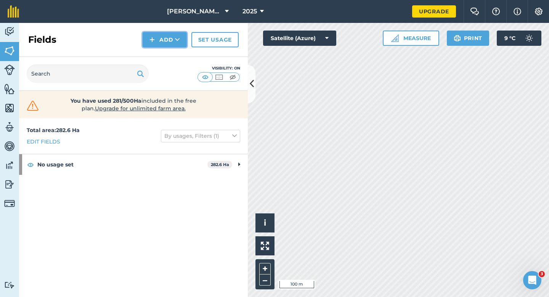
click at [168, 41] on button "Add" at bounding box center [165, 39] width 44 height 15
click at [168, 57] on link "Draw" at bounding box center [165, 56] width 42 height 17
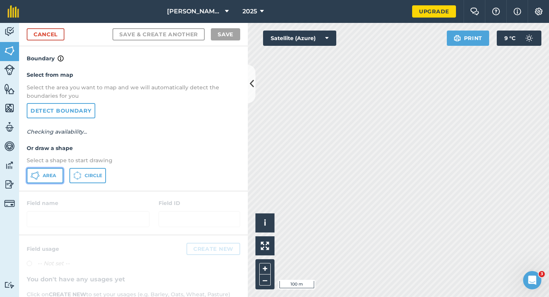
click at [52, 174] on span "Area" at bounding box center [49, 175] width 13 height 6
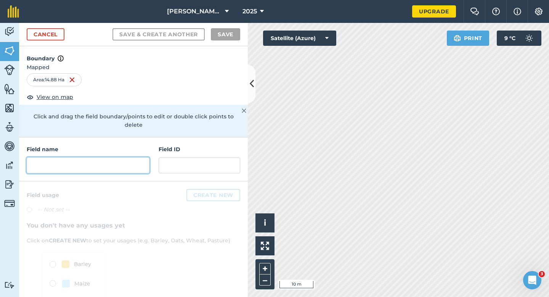
click at [122, 162] on input "text" at bounding box center [88, 165] width 123 height 16
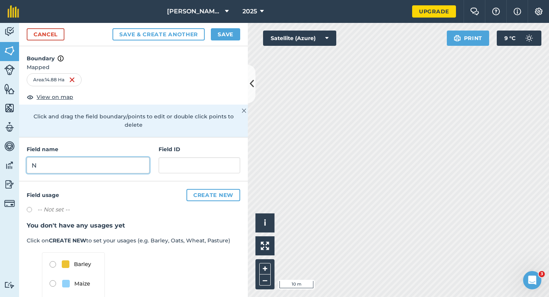
type input "N"
click at [220, 36] on button "Save" at bounding box center [225, 34] width 29 height 12
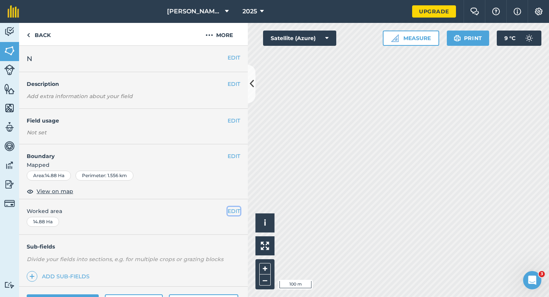
click at [232, 207] on button "EDIT" at bounding box center [234, 211] width 13 height 8
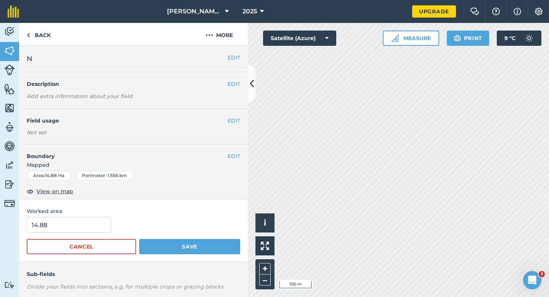
click at [83, 234] on form "14.88 Cancel Save" at bounding box center [134, 235] width 214 height 37
click at [83, 233] on form "14.88 Cancel Save" at bounding box center [134, 235] width 214 height 37
click at [103, 204] on div "Worked area 14.88 Cancel Save" at bounding box center [133, 230] width 229 height 63
click at [103, 228] on input "14.88" at bounding box center [69, 225] width 84 height 16
type input "15"
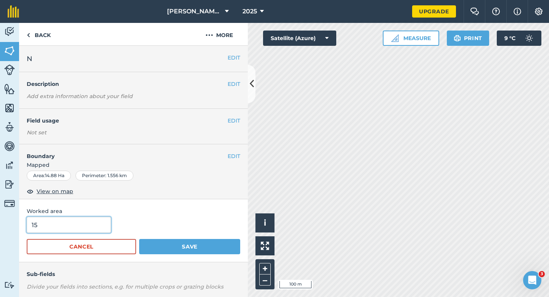
click at [139, 239] on button "Save" at bounding box center [189, 246] width 101 height 15
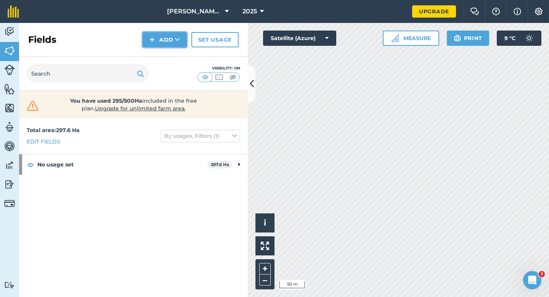
click at [166, 39] on button "Add" at bounding box center [165, 39] width 44 height 15
click at [166, 55] on link "Draw" at bounding box center [165, 56] width 42 height 17
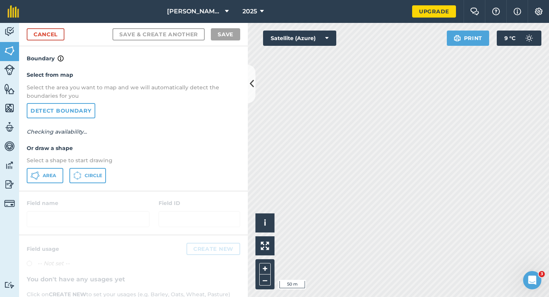
click at [59, 167] on div "Select from map Select the area you want to map and we will automatically detec…" at bounding box center [133, 126] width 229 height 127
click at [40, 174] on button "Area" at bounding box center [45, 175] width 37 height 15
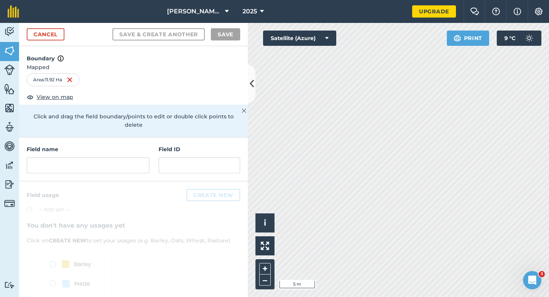
click at [108, 148] on div "Field name" at bounding box center [88, 159] width 123 height 28
click at [109, 159] on input "text" at bounding box center [88, 165] width 123 height 16
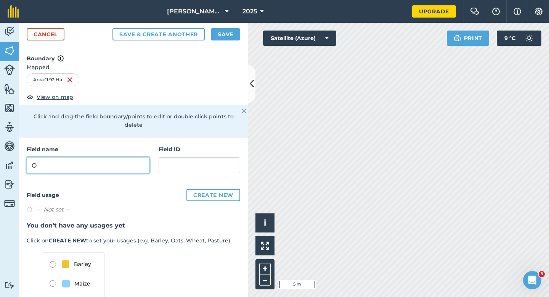
type input "O"
click at [218, 26] on div "Cancel Save & Create Another Save" at bounding box center [133, 34] width 229 height 23
click at [220, 35] on button "Save" at bounding box center [225, 34] width 29 height 12
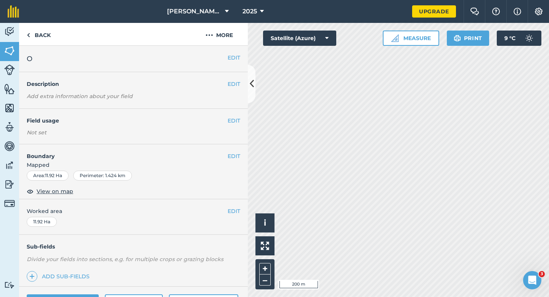
click at [242, 208] on div "EDIT Worked area 11.92 Ha" at bounding box center [133, 216] width 229 height 35
click at [230, 208] on button "EDIT" at bounding box center [234, 211] width 13 height 8
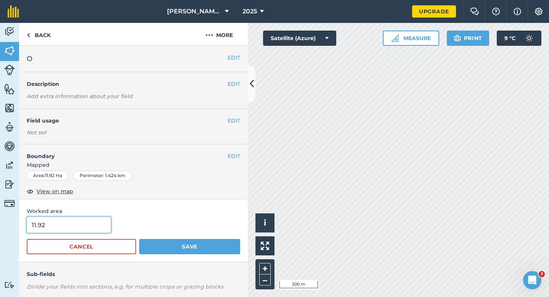
click at [74, 225] on input "11.92" at bounding box center [69, 225] width 84 height 16
type input "12"
click at [139, 239] on button "Save" at bounding box center [189, 246] width 101 height 15
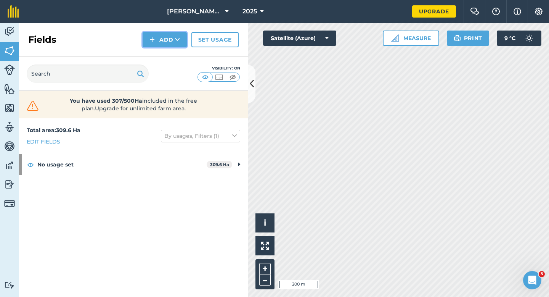
click at [169, 41] on button "Add" at bounding box center [165, 39] width 44 height 15
click at [169, 57] on link "Draw" at bounding box center [165, 56] width 42 height 17
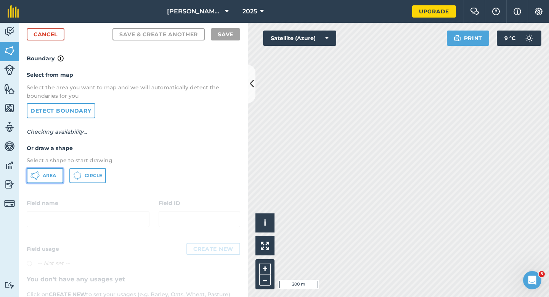
click at [45, 169] on button "Area" at bounding box center [45, 175] width 37 height 15
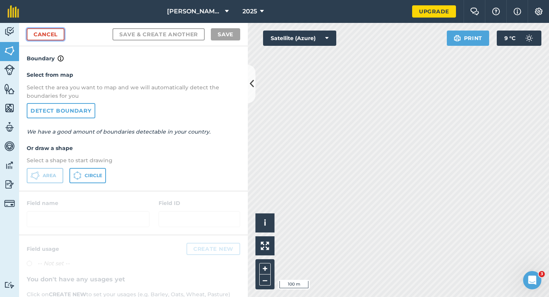
click at [56, 37] on link "Cancel" at bounding box center [46, 34] width 38 height 12
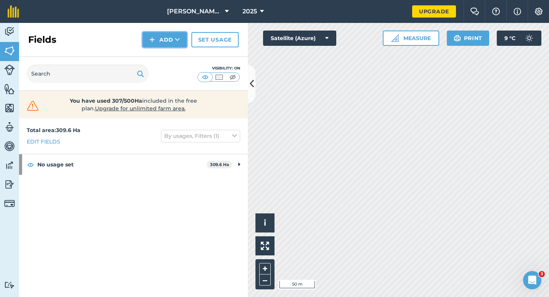
click at [156, 42] on button "Add" at bounding box center [165, 39] width 44 height 15
click at [160, 65] on li "Draw" at bounding box center [165, 56] width 42 height 17
click at [145, 47] on button "Add" at bounding box center [165, 39] width 44 height 15
click at [159, 52] on link "Draw" at bounding box center [165, 56] width 42 height 17
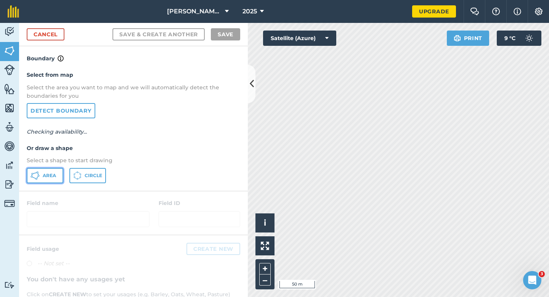
click at [52, 174] on span "Area" at bounding box center [49, 175] width 13 height 6
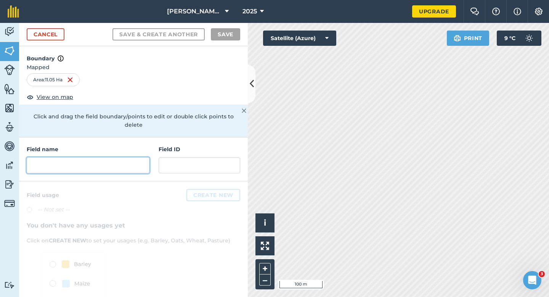
click at [122, 159] on input "text" at bounding box center [88, 165] width 123 height 16
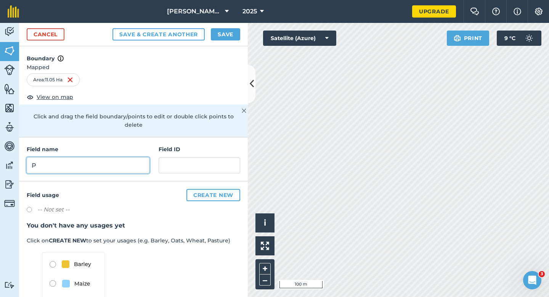
type input "P"
click at [229, 31] on button "Save" at bounding box center [225, 34] width 29 height 12
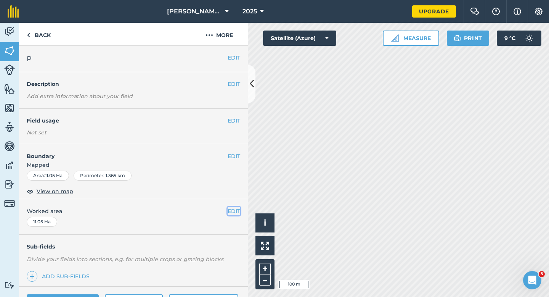
click at [235, 210] on button "EDIT" at bounding box center [234, 211] width 13 height 8
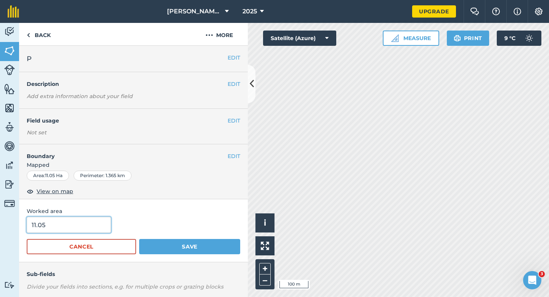
click at [66, 225] on input "11.05" at bounding box center [69, 225] width 84 height 16
type input "11"
click at [139, 239] on button "Save" at bounding box center [189, 246] width 101 height 15
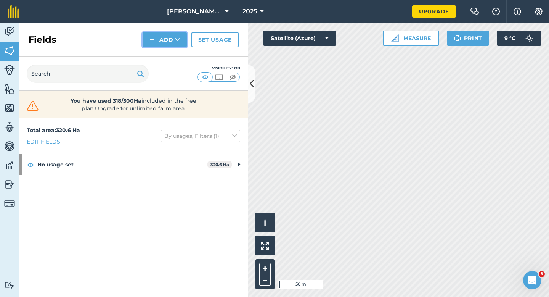
click at [154, 45] on button "Add" at bounding box center [165, 39] width 44 height 15
click at [154, 56] on link "Draw" at bounding box center [165, 56] width 42 height 17
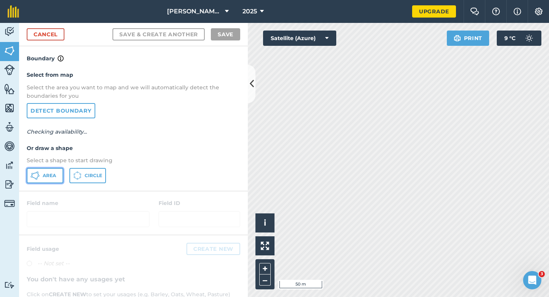
click at [57, 171] on button "Area" at bounding box center [45, 175] width 37 height 15
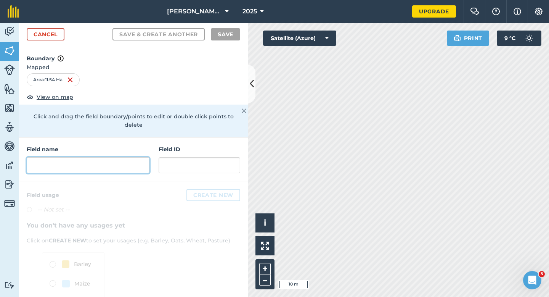
click at [88, 159] on input "text" at bounding box center [88, 165] width 123 height 16
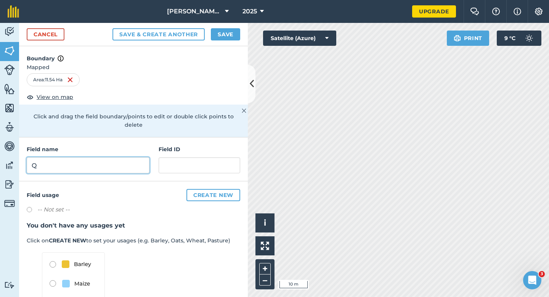
type input "Q"
click at [217, 36] on button "Save" at bounding box center [225, 34] width 29 height 12
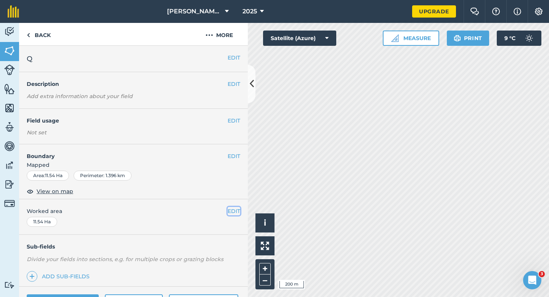
click at [231, 211] on button "EDIT" at bounding box center [234, 211] width 13 height 8
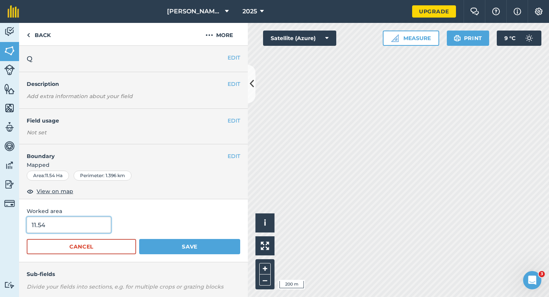
click at [83, 230] on input "11.54" at bounding box center [69, 225] width 84 height 16
type input "11.5"
click at [139, 239] on button "Save" at bounding box center [189, 246] width 101 height 15
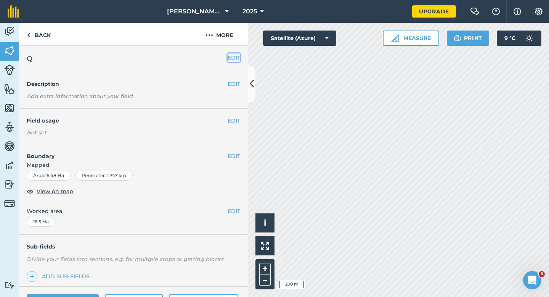
click at [238, 58] on button "EDIT" at bounding box center [234, 57] width 13 height 8
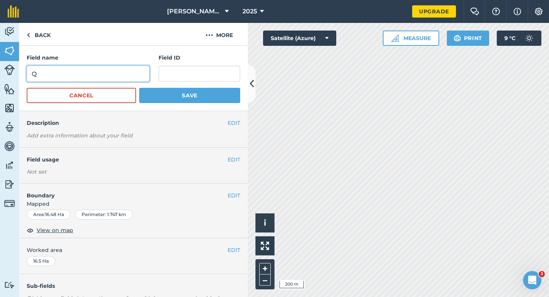
click at [138, 71] on input "Q" at bounding box center [88, 74] width 123 height 16
type input "R"
click at [139, 88] on button "Save" at bounding box center [189, 95] width 101 height 15
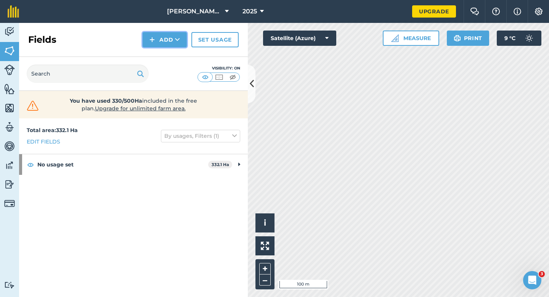
click at [153, 39] on img at bounding box center [151, 39] width 5 height 9
click at [158, 59] on link "Draw" at bounding box center [165, 56] width 42 height 17
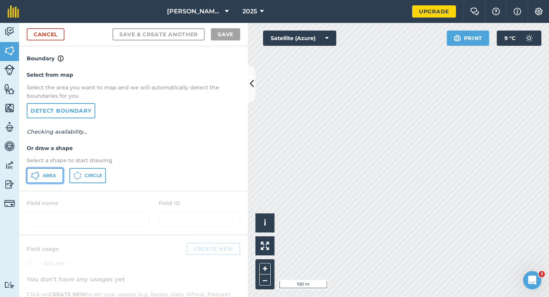
click at [44, 182] on button "Area" at bounding box center [45, 175] width 37 height 15
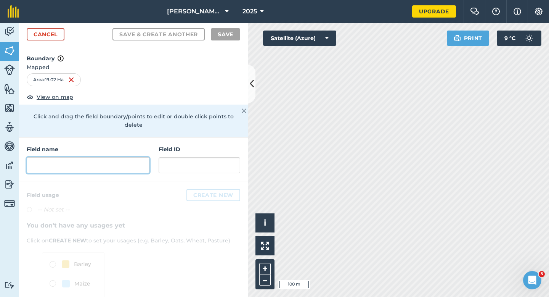
click at [149, 158] on input "text" at bounding box center [88, 165] width 123 height 16
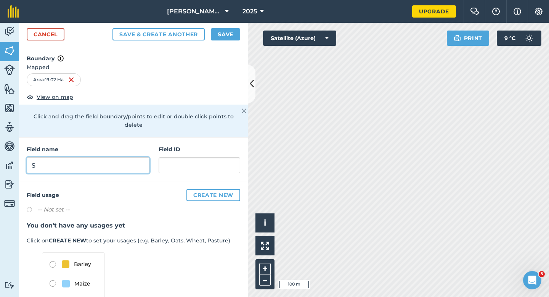
type input "S"
click at [227, 31] on button "Save" at bounding box center [225, 34] width 29 height 12
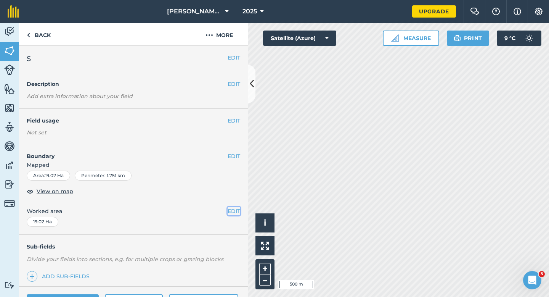
click at [236, 212] on button "EDIT" at bounding box center [234, 211] width 13 height 8
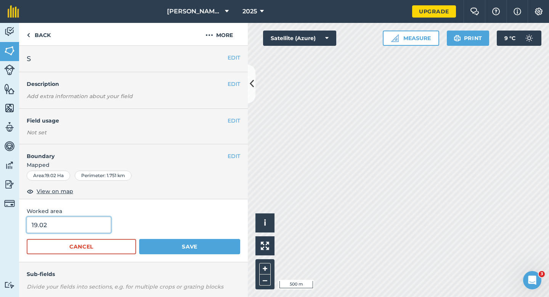
click at [87, 231] on input "19.02" at bounding box center [69, 225] width 84 height 16
type input "19"
click at [139, 239] on button "Save" at bounding box center [189, 246] width 101 height 15
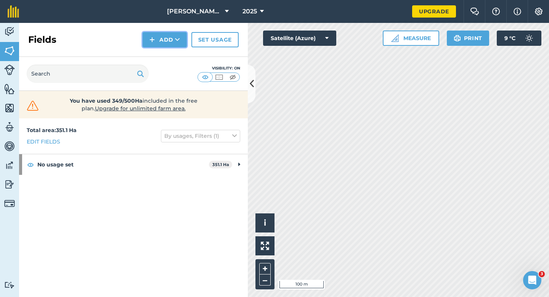
click at [164, 39] on button "Add" at bounding box center [165, 39] width 44 height 15
click at [164, 53] on link "Draw" at bounding box center [165, 56] width 42 height 17
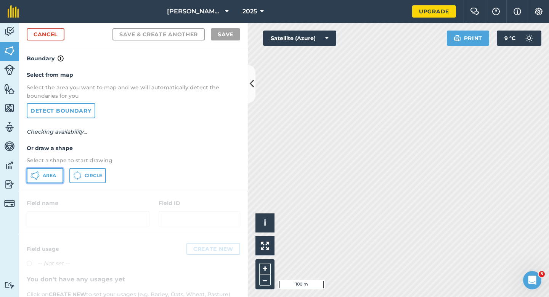
click at [50, 174] on span "Area" at bounding box center [49, 175] width 13 height 6
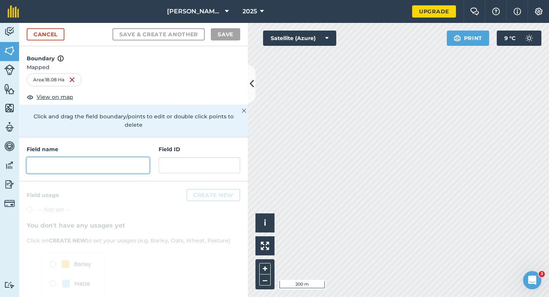
click at [122, 159] on input "text" at bounding box center [88, 165] width 123 height 16
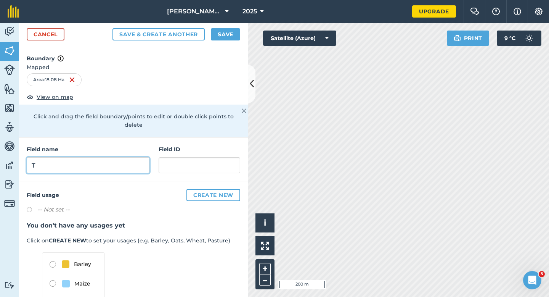
type input "T"
click at [228, 42] on div "Cancel Save & Create Another Save" at bounding box center [133, 34] width 229 height 23
click at [228, 34] on button "Save" at bounding box center [225, 34] width 29 height 12
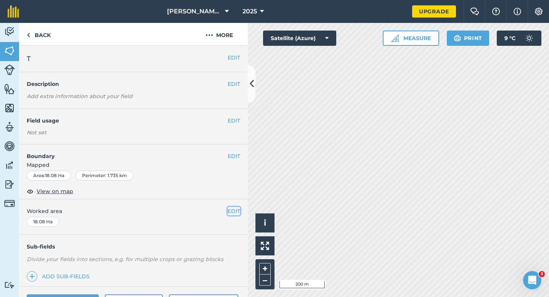
click at [239, 212] on button "EDIT" at bounding box center [234, 211] width 13 height 8
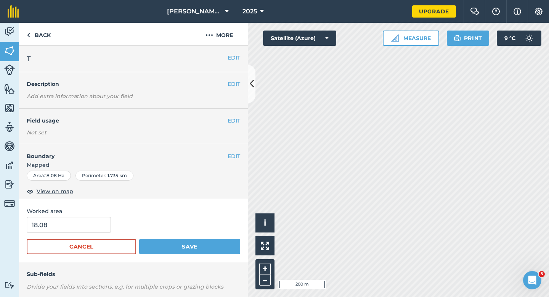
click at [90, 216] on div "Worked area 18.08 Cancel Save" at bounding box center [133, 230] width 229 height 63
click at [90, 220] on input "18.08" at bounding box center [69, 225] width 84 height 16
type input "18"
click at [139, 239] on button "Save" at bounding box center [189, 246] width 101 height 15
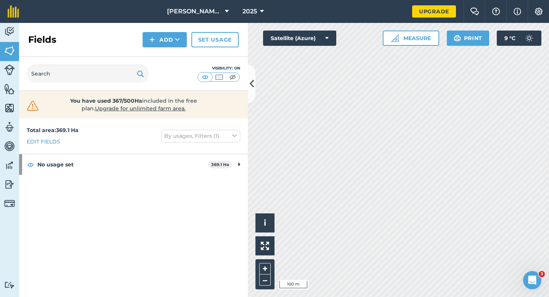
click at [188, 39] on div "Add" at bounding box center [167, 39] width 49 height 15
click at [175, 44] on button "Add" at bounding box center [165, 39] width 44 height 15
click at [175, 49] on link "Draw" at bounding box center [165, 56] width 42 height 17
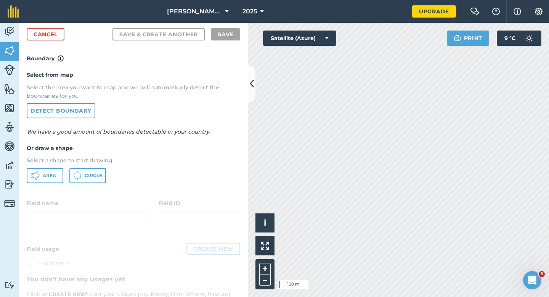
click at [56, 162] on p "Select a shape to start drawing" at bounding box center [134, 160] width 214 height 8
click at [56, 170] on button "Area" at bounding box center [45, 175] width 37 height 15
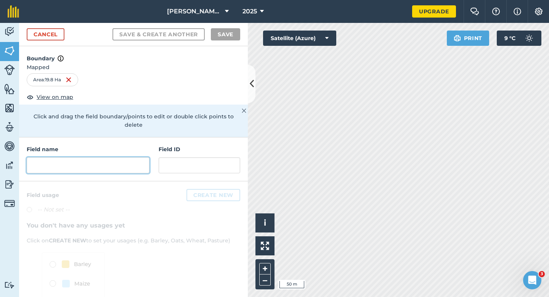
click at [132, 159] on input "text" at bounding box center [88, 165] width 123 height 16
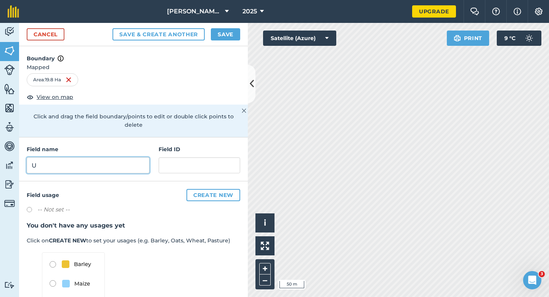
type input "U"
click at [220, 35] on button "Save" at bounding box center [225, 34] width 29 height 12
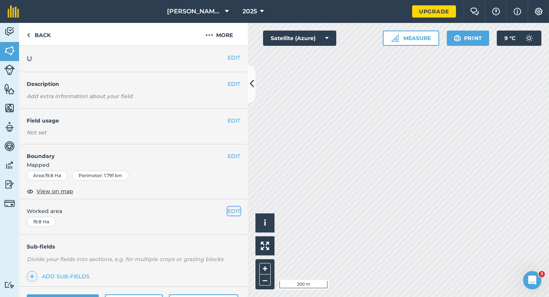
click at [233, 210] on button "EDIT" at bounding box center [234, 211] width 13 height 8
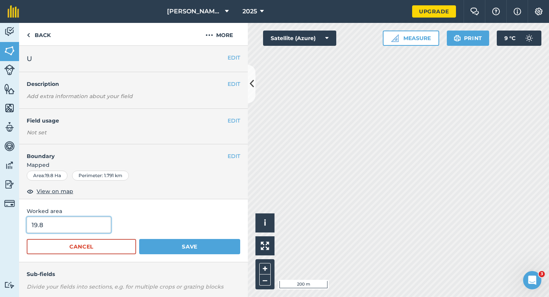
click at [80, 225] on input "19.8" at bounding box center [69, 225] width 84 height 16
click at [139, 239] on button "Save" at bounding box center [189, 246] width 101 height 15
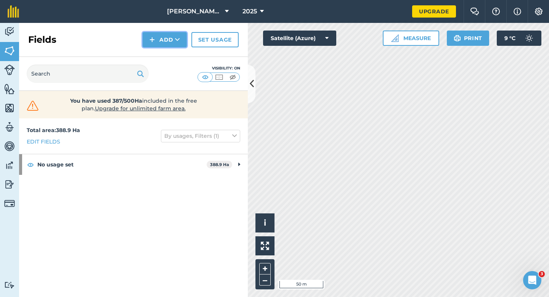
click at [162, 39] on button "Add" at bounding box center [165, 39] width 44 height 15
click at [162, 56] on link "Draw" at bounding box center [165, 56] width 42 height 17
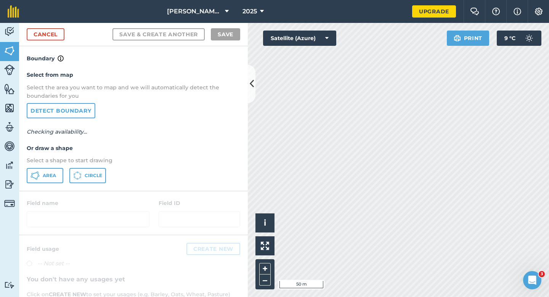
click at [36, 185] on div "Select from map Select the area you want to map and we will automatically detec…" at bounding box center [133, 126] width 229 height 127
click at [37, 172] on icon at bounding box center [35, 175] width 9 height 9
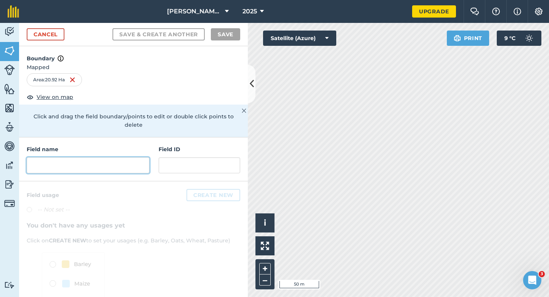
click at [127, 157] on input "text" at bounding box center [88, 165] width 123 height 16
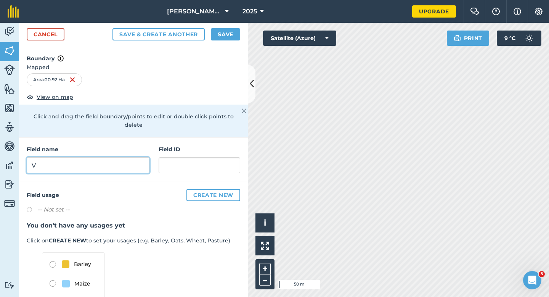
type input "V"
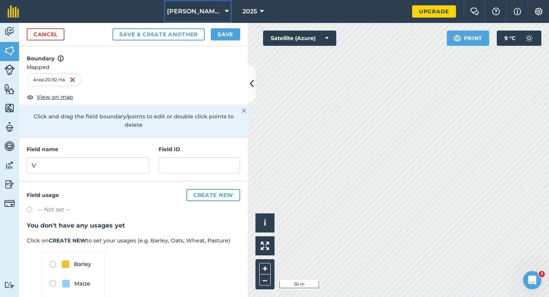
click at [230, 11] on button "[PERSON_NAME] & Sons Farming" at bounding box center [198, 11] width 68 height 23
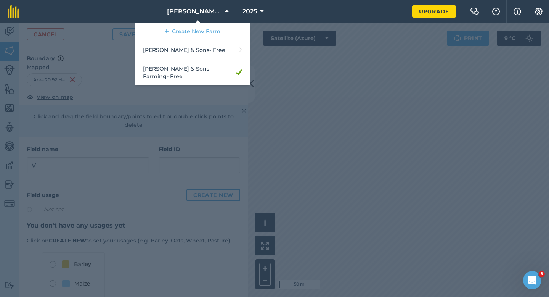
click at [262, 37] on div at bounding box center [274, 160] width 549 height 274
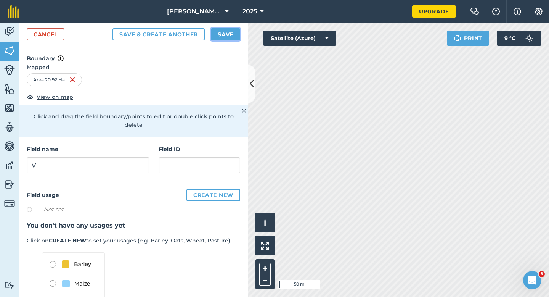
click at [223, 37] on button "Save" at bounding box center [225, 34] width 29 height 12
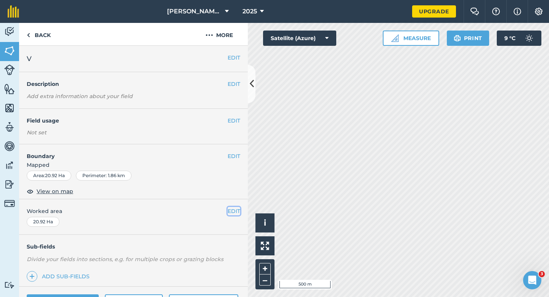
click at [236, 210] on button "EDIT" at bounding box center [234, 211] width 13 height 8
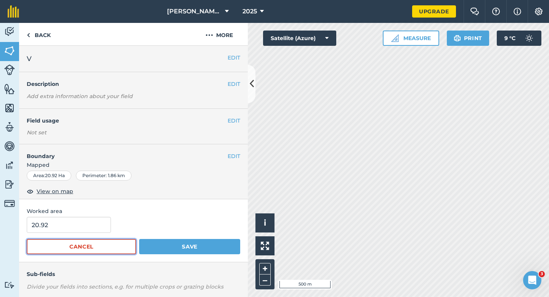
click at [66, 241] on button "Cancel" at bounding box center [81, 246] width 109 height 15
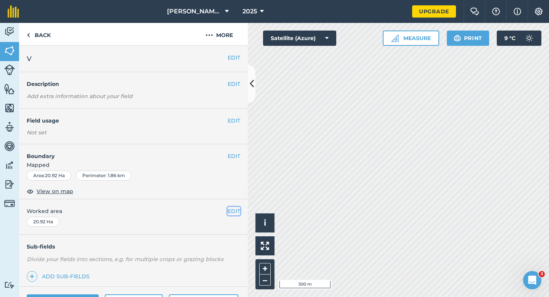
click at [238, 214] on button "EDIT" at bounding box center [234, 211] width 13 height 8
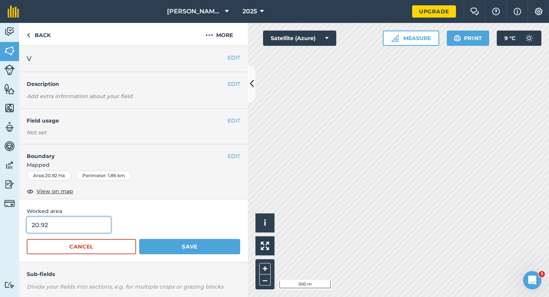
click at [106, 230] on input "20.92" at bounding box center [69, 225] width 84 height 16
click at [100, 227] on input "20.92" at bounding box center [69, 225] width 84 height 16
type input "21"
click at [139, 239] on button "Save" at bounding box center [189, 246] width 101 height 15
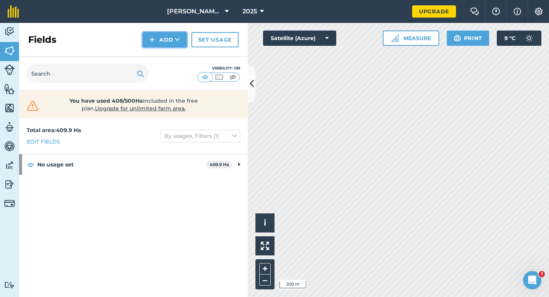
click at [173, 43] on button "Add" at bounding box center [165, 39] width 44 height 15
click at [173, 58] on link "Draw" at bounding box center [165, 56] width 42 height 17
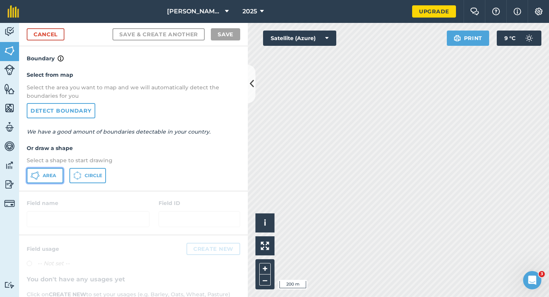
click at [62, 172] on button "Area" at bounding box center [45, 175] width 37 height 15
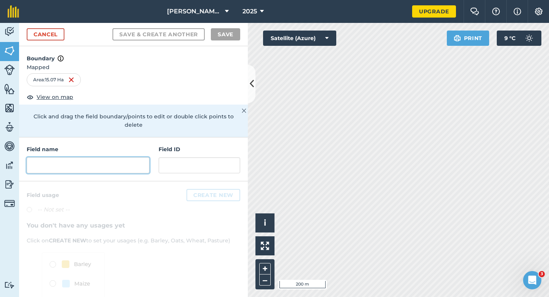
click at [136, 157] on input "text" at bounding box center [88, 165] width 123 height 16
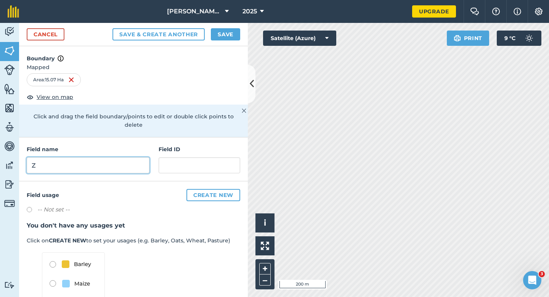
type input "Z"
click at [236, 39] on button "Save" at bounding box center [225, 34] width 29 height 12
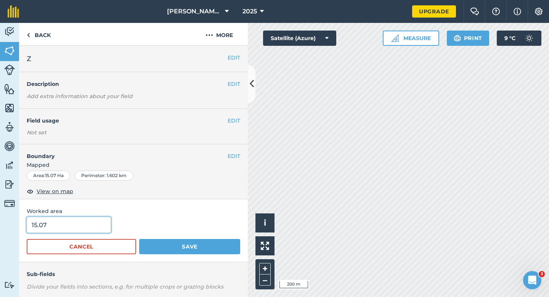
click at [91, 225] on input "15.07" at bounding box center [69, 225] width 84 height 16
type input "15"
click at [139, 239] on button "Save" at bounding box center [189, 246] width 101 height 15
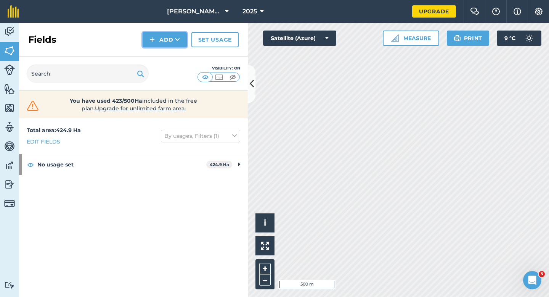
click at [162, 44] on button "Add" at bounding box center [165, 39] width 44 height 15
click at [162, 54] on link "Draw" at bounding box center [165, 56] width 42 height 17
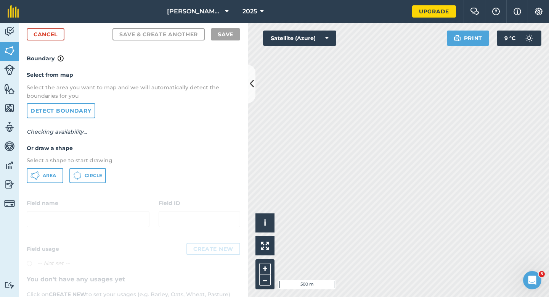
click at [58, 186] on div "Select from map Select the area you want to map and we will automatically detec…" at bounding box center [133, 126] width 229 height 127
click at [58, 179] on button "Area" at bounding box center [45, 175] width 37 height 15
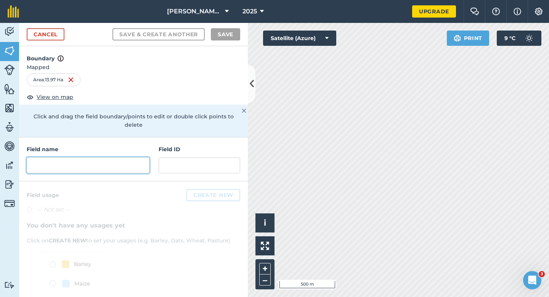
click at [120, 157] on input "text" at bounding box center [88, 165] width 123 height 16
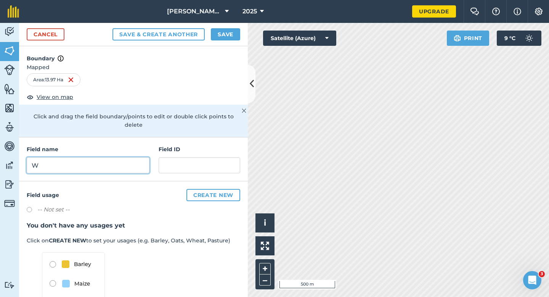
type input "W"
click at [226, 35] on button "Save" at bounding box center [225, 34] width 29 height 12
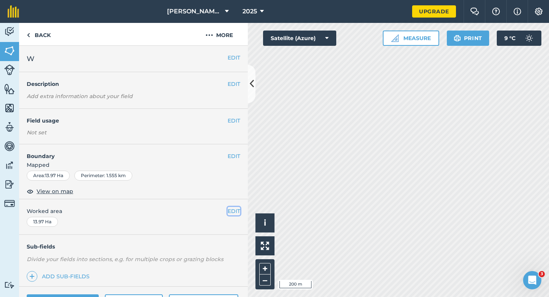
click at [236, 210] on button "EDIT" at bounding box center [234, 211] width 13 height 8
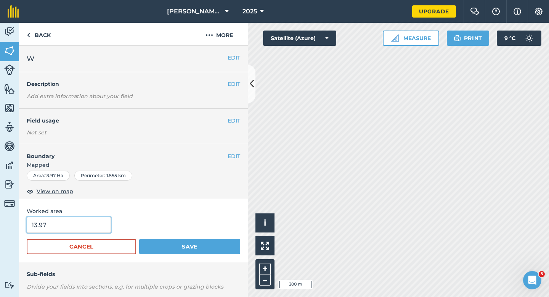
click at [102, 219] on input "13.97" at bounding box center [69, 225] width 84 height 16
type input "14"
click at [139, 239] on button "Save" at bounding box center [189, 246] width 101 height 15
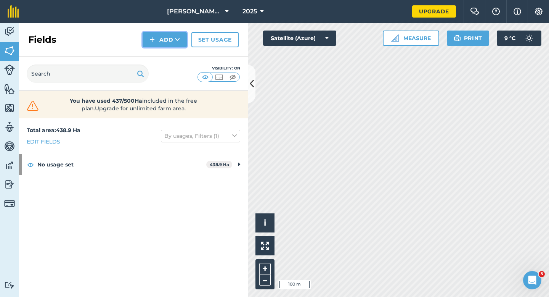
click at [164, 45] on button "Add" at bounding box center [165, 39] width 44 height 15
click at [164, 54] on link "Draw" at bounding box center [165, 56] width 42 height 17
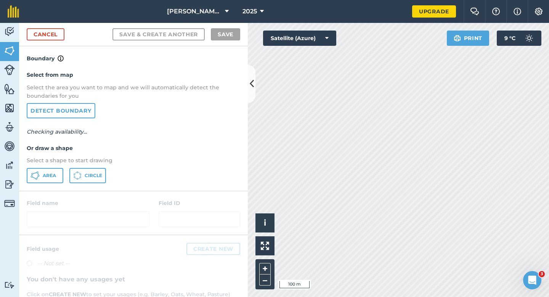
click at [56, 187] on div "Select from map Select the area you want to map and we will automatically detec…" at bounding box center [133, 126] width 229 height 127
click at [53, 180] on button "Area" at bounding box center [45, 175] width 37 height 15
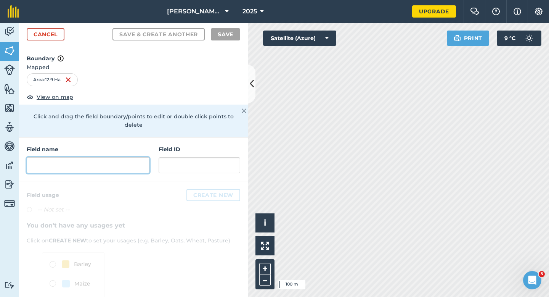
click at [101, 164] on input "text" at bounding box center [88, 165] width 123 height 16
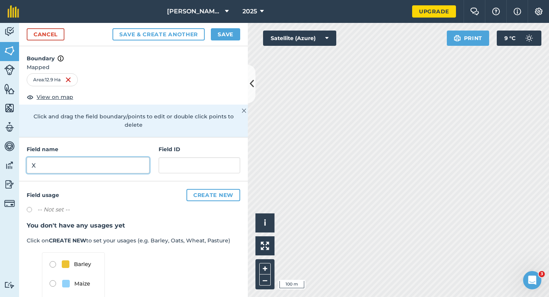
type input "X"
click at [234, 31] on button "Save" at bounding box center [225, 34] width 29 height 12
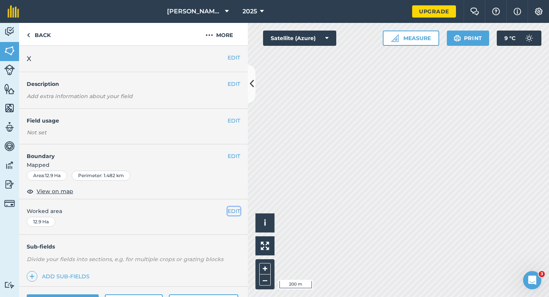
click at [234, 214] on button "EDIT" at bounding box center [234, 211] width 13 height 8
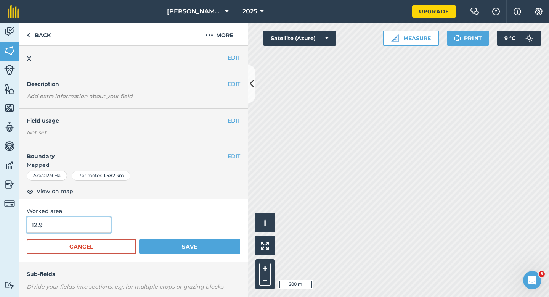
click at [61, 221] on input "12.9" at bounding box center [69, 225] width 84 height 16
type input "13"
click at [139, 239] on button "Save" at bounding box center [189, 246] width 101 height 15
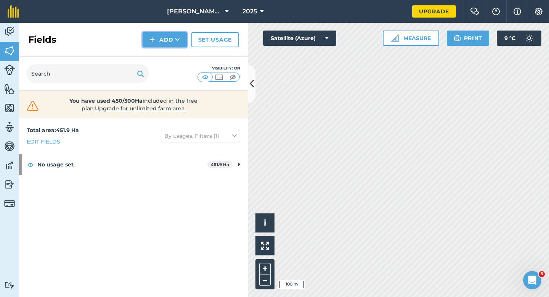
click at [154, 44] on button "Add" at bounding box center [165, 39] width 44 height 15
click at [156, 51] on link "Draw" at bounding box center [165, 56] width 42 height 17
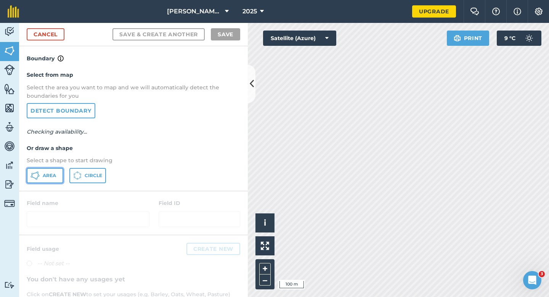
click at [45, 170] on button "Area" at bounding box center [45, 175] width 37 height 15
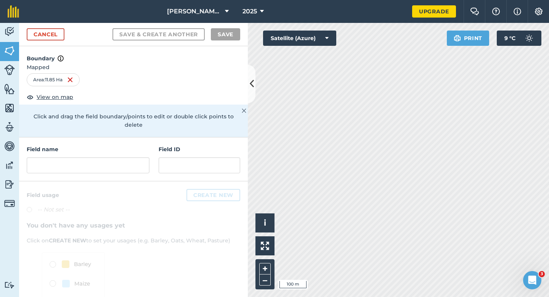
click at [77, 181] on div at bounding box center [133, 263] width 229 height 165
click at [89, 157] on input "text" at bounding box center [88, 165] width 123 height 16
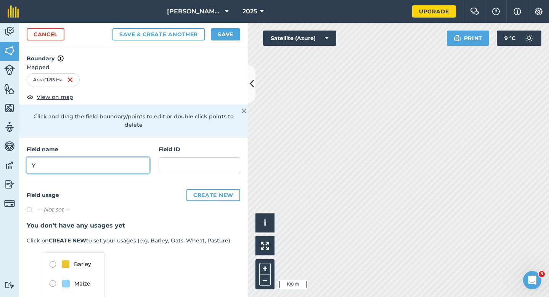
type input "Y"
click at [227, 26] on div "Cancel Save & Create Another Save" at bounding box center [133, 34] width 229 height 23
click at [227, 30] on button "Save" at bounding box center [225, 34] width 29 height 12
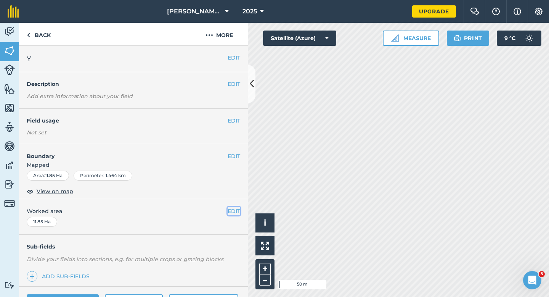
click at [231, 208] on button "EDIT" at bounding box center [234, 211] width 13 height 8
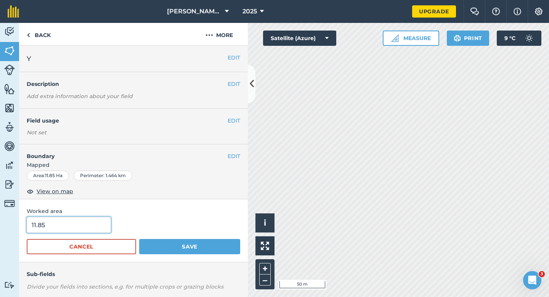
click at [76, 226] on input "11.85" at bounding box center [69, 225] width 84 height 16
type input "12"
click at [139, 239] on button "Save" at bounding box center [189, 246] width 101 height 15
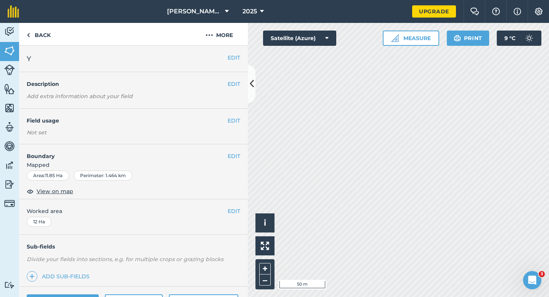
scroll to position [61, 0]
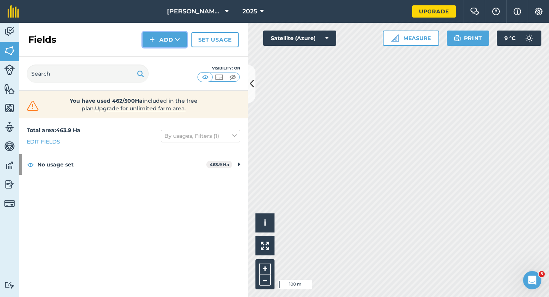
click at [149, 47] on button "Add" at bounding box center [165, 39] width 44 height 15
click at [150, 48] on div "Fields Add Draw Import Set usage" at bounding box center [133, 40] width 229 height 34
click at [154, 41] on img at bounding box center [151, 39] width 5 height 9
click at [157, 58] on link "Draw" at bounding box center [165, 56] width 42 height 17
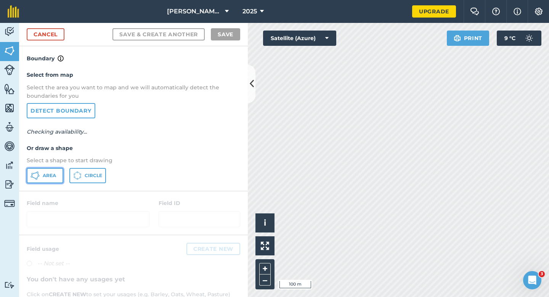
click at [47, 174] on span "Area" at bounding box center [49, 175] width 13 height 6
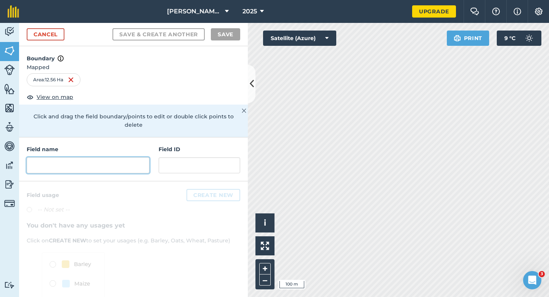
click at [123, 164] on input "text" at bounding box center [88, 165] width 123 height 16
click at [124, 161] on input "text" at bounding box center [88, 165] width 123 height 16
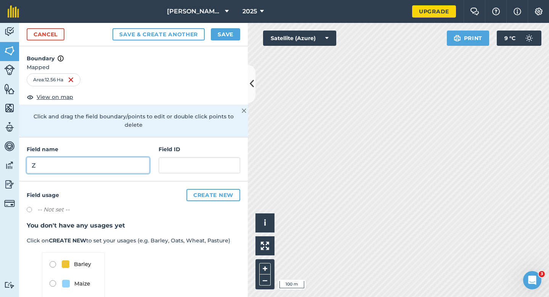
type input "Z"
click at [232, 28] on button "Save" at bounding box center [225, 34] width 29 height 12
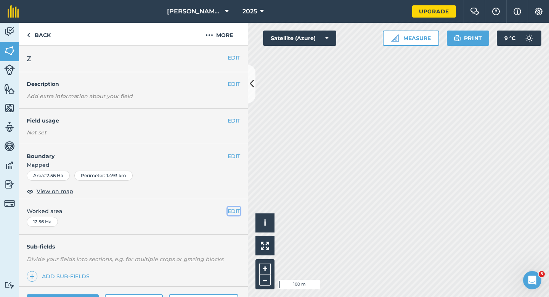
click at [232, 209] on button "EDIT" at bounding box center [234, 211] width 13 height 8
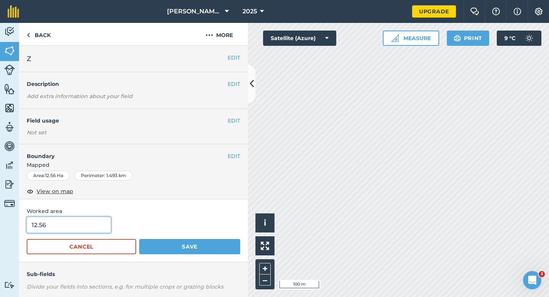
click at [100, 223] on input "12.56" at bounding box center [69, 225] width 84 height 16
type input "13"
click at [139, 239] on button "Save" at bounding box center [189, 246] width 101 height 15
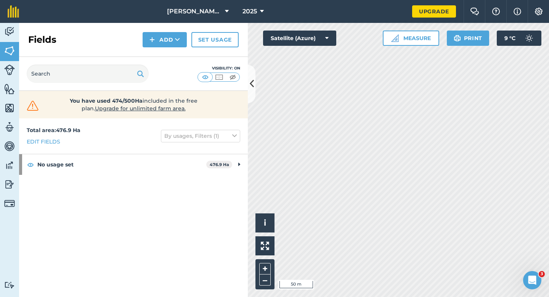
click at [167, 30] on div "Fields Add Set usage" at bounding box center [133, 40] width 229 height 34
click at [167, 42] on button "Add" at bounding box center [165, 39] width 44 height 15
drag, startPoint x: 167, startPoint y: 47, endPoint x: 166, endPoint y: 66, distance: 19.5
click at [166, 66] on link "Import" at bounding box center [165, 74] width 42 height 17
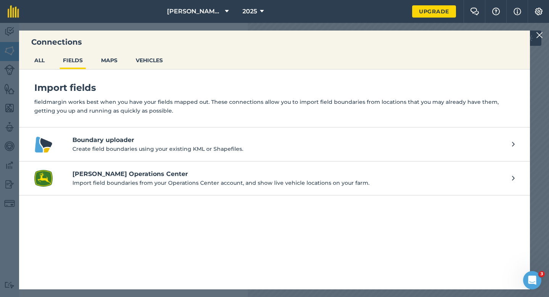
click at [543, 37] on div at bounding box center [540, 35] width 9 height 9
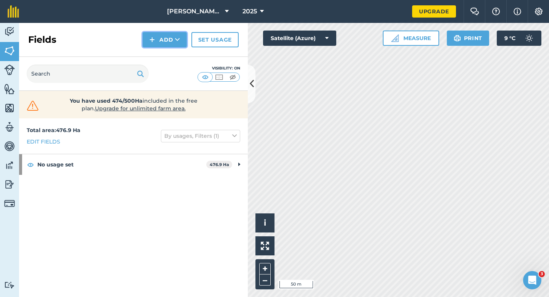
click at [161, 43] on button "Add" at bounding box center [165, 39] width 44 height 15
click at [161, 55] on link "Draw" at bounding box center [165, 56] width 42 height 17
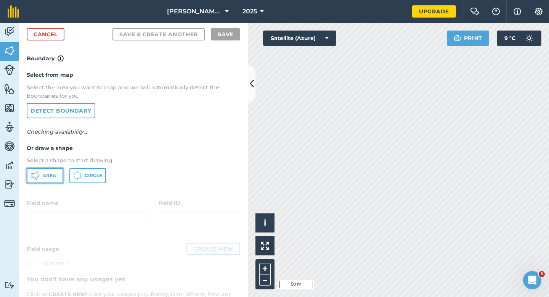
click at [51, 174] on span "Area" at bounding box center [49, 175] width 13 height 6
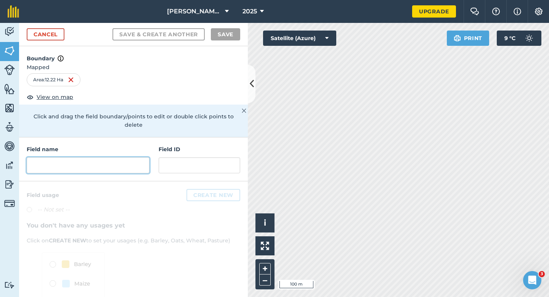
click at [132, 162] on input "text" at bounding box center [88, 165] width 123 height 16
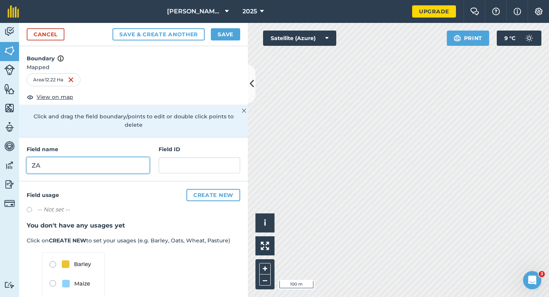
type input "ZA"
click at [228, 29] on button "Save" at bounding box center [225, 34] width 29 height 12
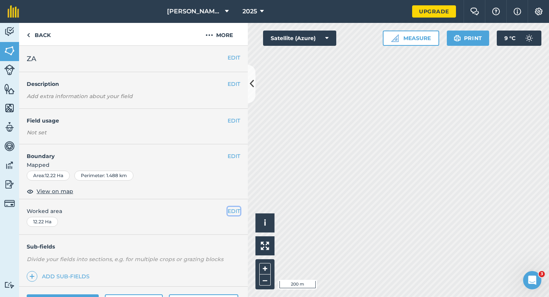
click at [240, 207] on button "EDIT" at bounding box center [234, 211] width 13 height 8
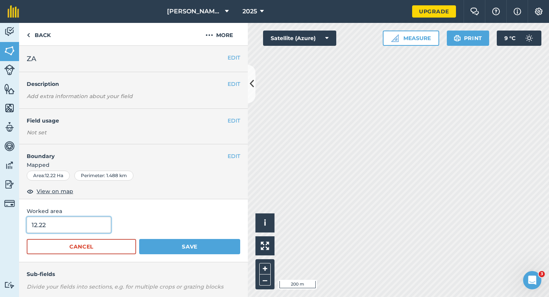
click at [92, 229] on input "12.22" at bounding box center [69, 225] width 84 height 16
type input "12"
click at [139, 239] on button "Save" at bounding box center [189, 246] width 101 height 15
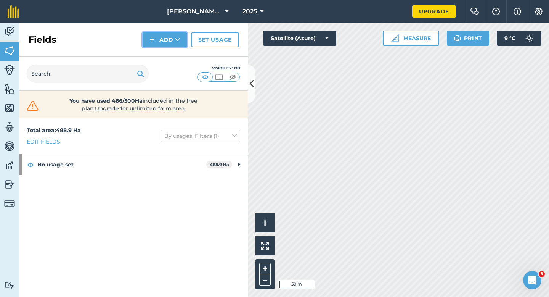
click at [155, 43] on button "Add" at bounding box center [165, 39] width 44 height 15
click at [155, 51] on link "Draw" at bounding box center [165, 56] width 42 height 17
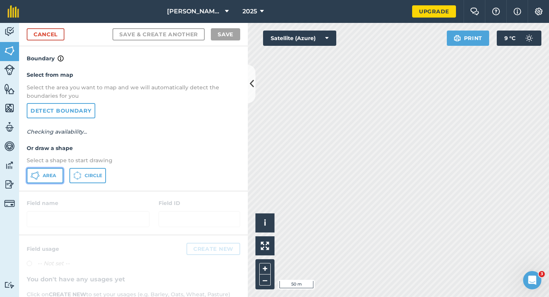
click at [54, 171] on button "Area" at bounding box center [45, 175] width 37 height 15
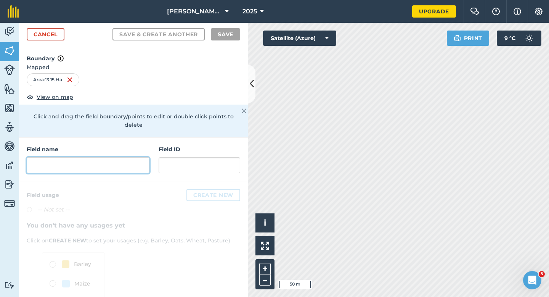
click at [115, 160] on input "text" at bounding box center [88, 165] width 123 height 16
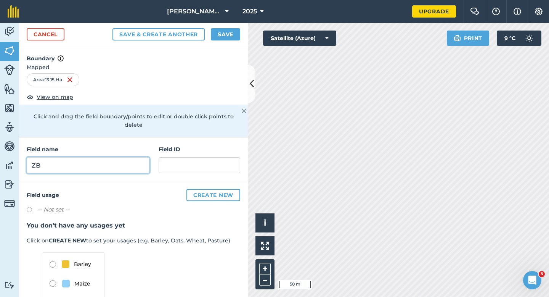
type input "ZB"
click at [213, 32] on button "Save" at bounding box center [225, 34] width 29 height 12
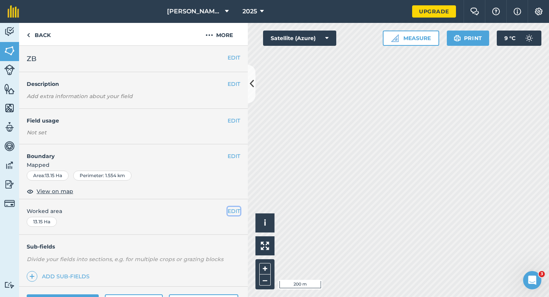
click at [229, 214] on button "EDIT" at bounding box center [234, 211] width 13 height 8
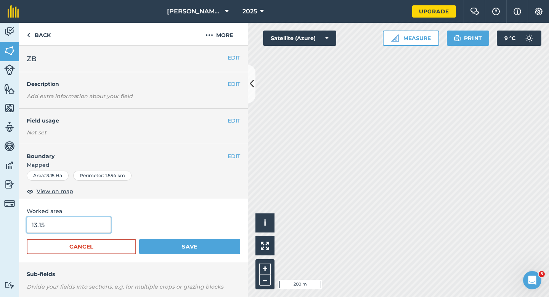
click at [55, 228] on input "13.15" at bounding box center [69, 225] width 84 height 16
type input "12"
click at [139, 239] on button "Save" at bounding box center [189, 246] width 101 height 15
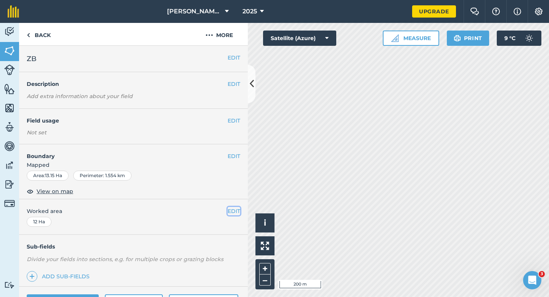
click at [238, 207] on button "EDIT" at bounding box center [234, 211] width 13 height 8
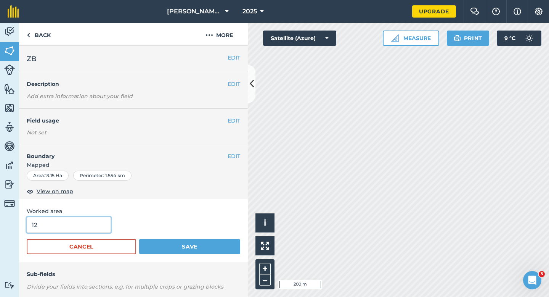
click at [88, 225] on input "12" at bounding box center [69, 225] width 84 height 16
type input "13"
click at [139, 239] on button "Save" at bounding box center [189, 246] width 101 height 15
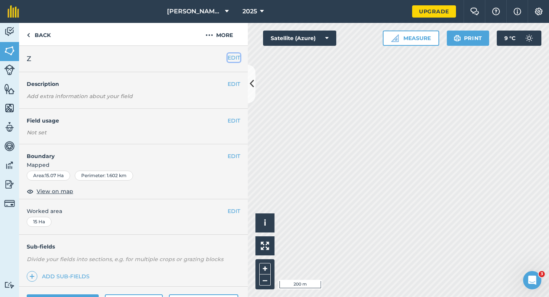
click at [238, 54] on button "EDIT" at bounding box center [234, 57] width 13 height 8
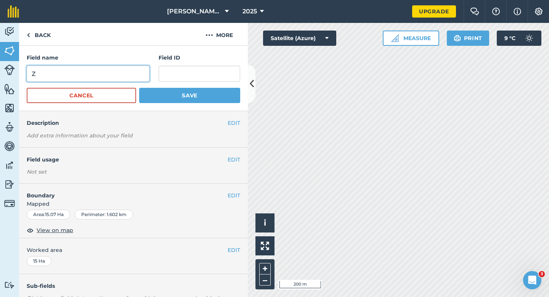
click at [120, 77] on input "Z" at bounding box center [88, 74] width 123 height 16
type input "ZC"
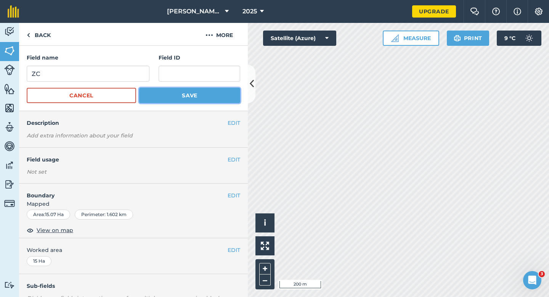
click at [155, 98] on button "Save" at bounding box center [189, 95] width 101 height 15
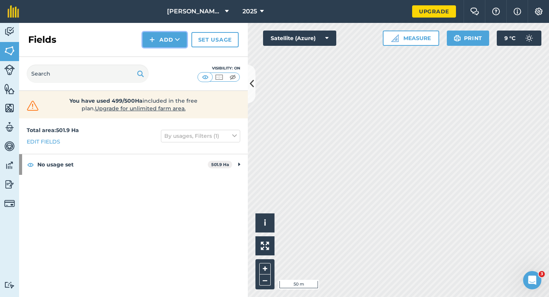
click at [162, 41] on button "Add" at bounding box center [165, 39] width 44 height 15
click at [162, 49] on link "Draw" at bounding box center [165, 56] width 42 height 17
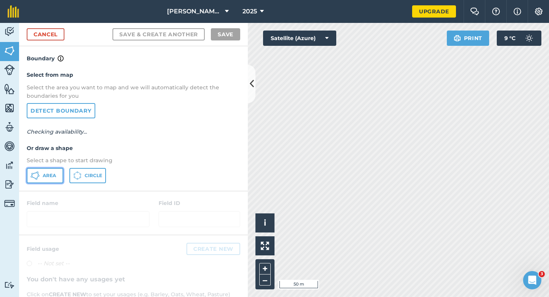
click at [39, 179] on icon at bounding box center [35, 175] width 9 height 9
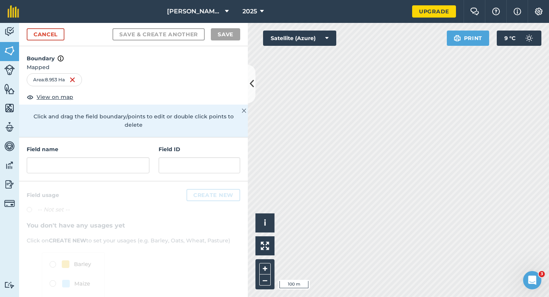
click at [104, 157] on div at bounding box center [88, 165] width 123 height 16
click at [104, 157] on input "text" at bounding box center [88, 165] width 123 height 16
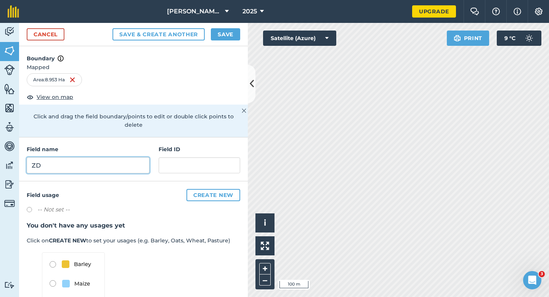
type input "ZD"
click at [232, 34] on button "Save" at bounding box center [225, 34] width 29 height 12
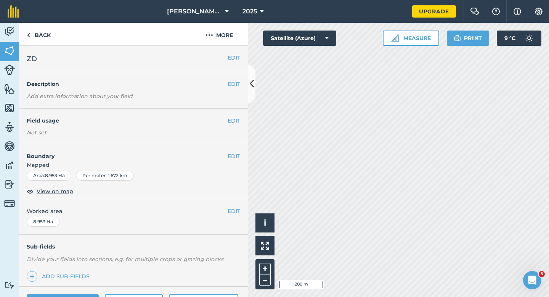
click at [239, 207] on button "EDIT" at bounding box center [234, 211] width 13 height 8
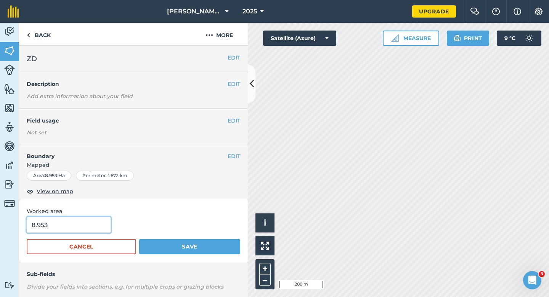
click at [93, 230] on input "8.953" at bounding box center [69, 225] width 84 height 16
type input "9"
click at [139, 239] on button "Save" at bounding box center [189, 246] width 101 height 15
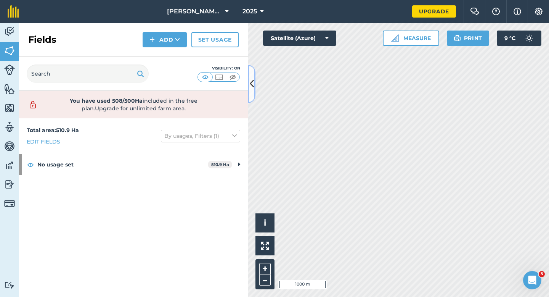
click at [252, 76] on button at bounding box center [252, 84] width 8 height 38
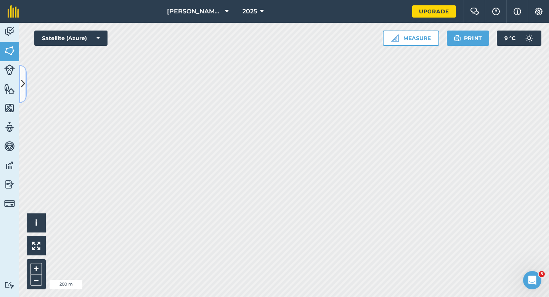
click at [23, 82] on icon at bounding box center [23, 83] width 4 height 13
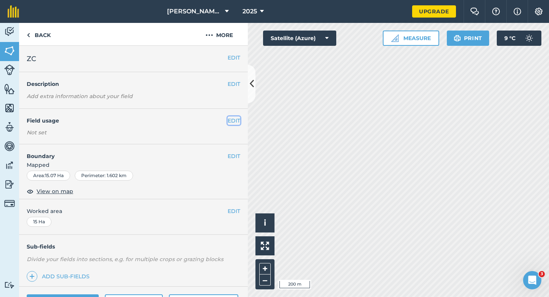
click at [230, 122] on button "EDIT" at bounding box center [234, 120] width 13 height 8
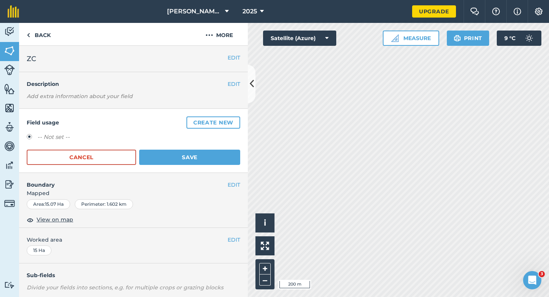
click at [230, 122] on button "Create new" at bounding box center [213, 122] width 54 height 12
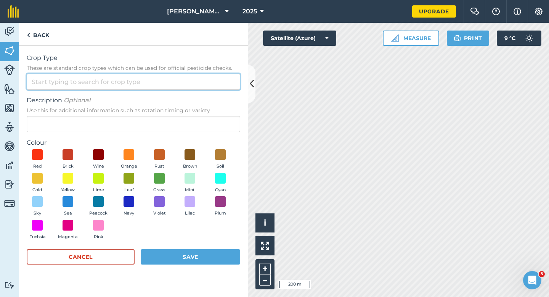
click at [187, 77] on input "Crop Type These are standard crop types which can be used for official pesticid…" at bounding box center [134, 82] width 214 height 16
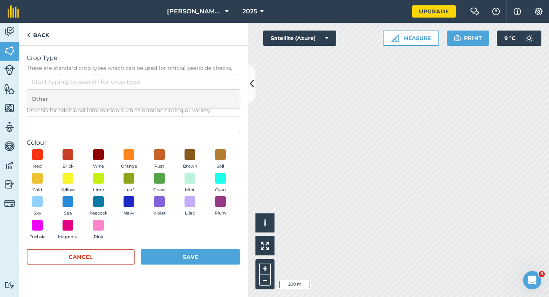
click at [187, 93] on li "Other" at bounding box center [133, 99] width 213 height 18
type input "Other"
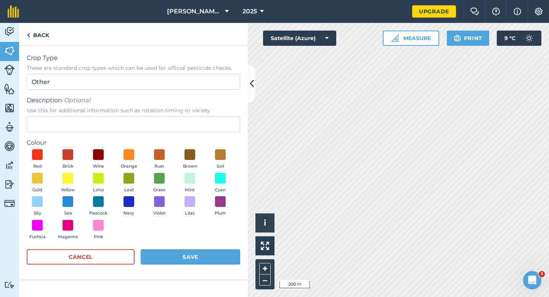
click at [184, 108] on span "Use this for additional information such as rotation timing or variety" at bounding box center [134, 110] width 214 height 8
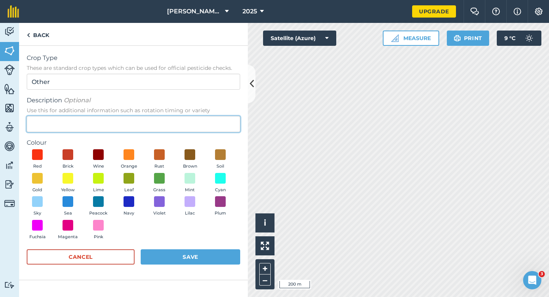
click at [184, 116] on input "Description Optional Use this for additional information such as rotation timin…" at bounding box center [134, 124] width 214 height 16
type input "Oilseed Rape"
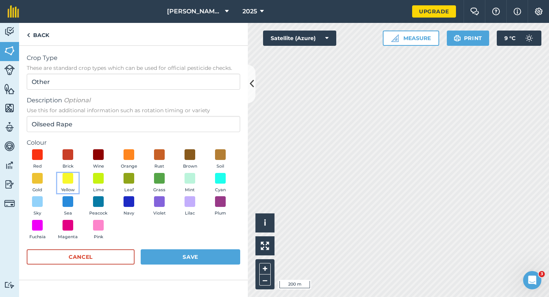
click at [76, 189] on button "Yellow" at bounding box center [67, 183] width 21 height 21
click at [188, 256] on button "Save" at bounding box center [191, 256] width 100 height 15
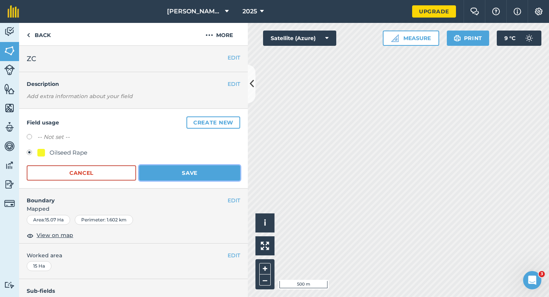
click at [218, 177] on button "Save" at bounding box center [189, 172] width 101 height 15
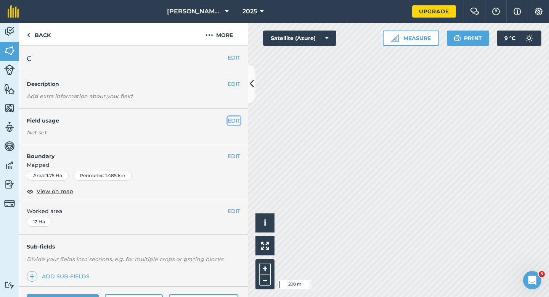
click at [231, 121] on button "EDIT" at bounding box center [234, 120] width 13 height 8
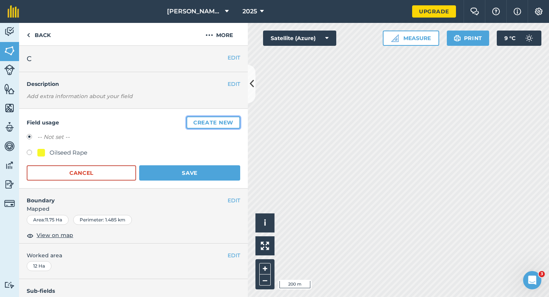
click at [217, 118] on button "Create new" at bounding box center [213, 122] width 54 height 12
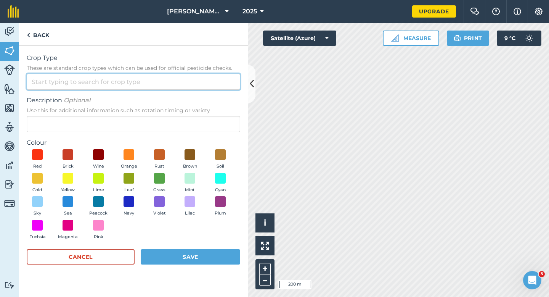
click at [181, 81] on input "Crop Type These are standard crop types which can be used for official pesticid…" at bounding box center [134, 82] width 214 height 16
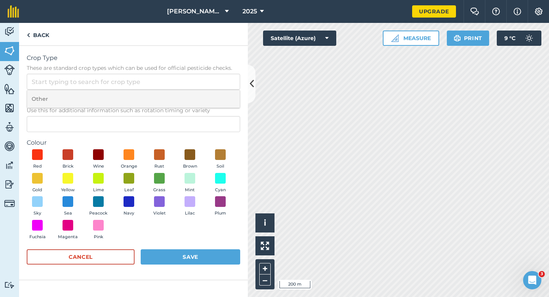
click at [181, 96] on li "Other" at bounding box center [133, 99] width 213 height 18
type input "Other"
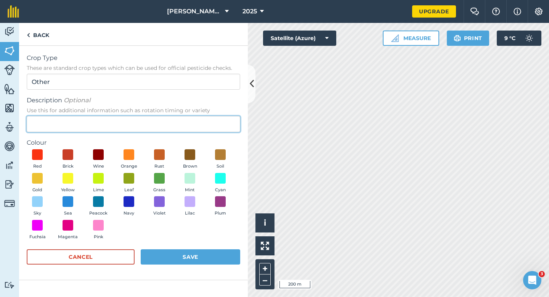
click at [181, 122] on input "Description Optional Use this for additional information such as rotation timin…" at bounding box center [134, 124] width 214 height 16
type input "Clover Seed"
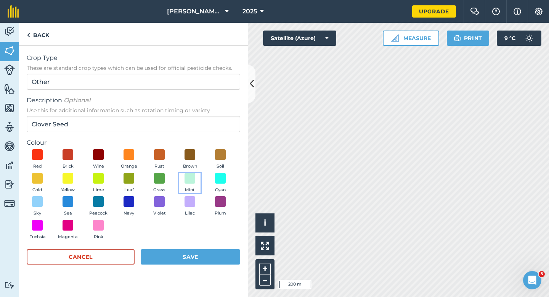
click at [187, 186] on button "Mint" at bounding box center [189, 183] width 21 height 21
click at [194, 256] on button "Save" at bounding box center [191, 256] width 100 height 15
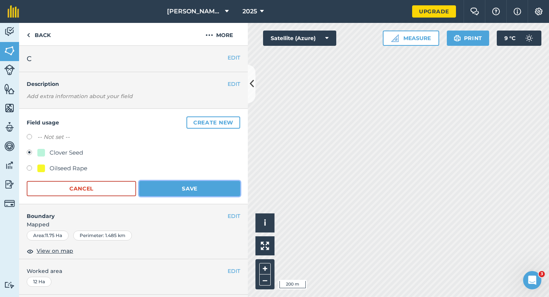
click at [206, 193] on button "Save" at bounding box center [189, 188] width 101 height 15
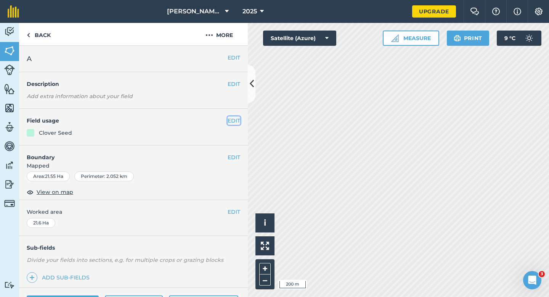
click at [228, 117] on button "EDIT" at bounding box center [234, 120] width 13 height 8
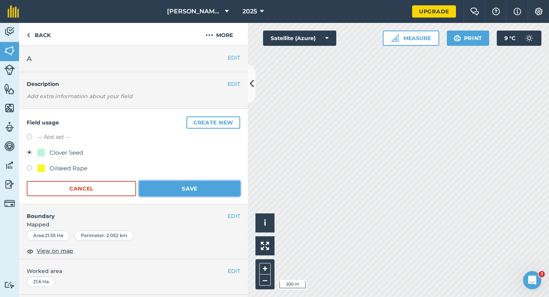
click at [184, 194] on button "Save" at bounding box center [189, 188] width 101 height 15
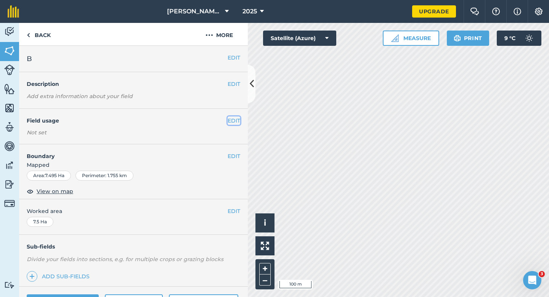
click at [235, 119] on button "EDIT" at bounding box center [234, 120] width 13 height 8
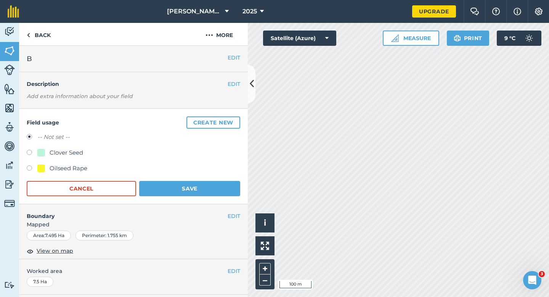
click at [235, 119] on button "Create new" at bounding box center [213, 122] width 54 height 12
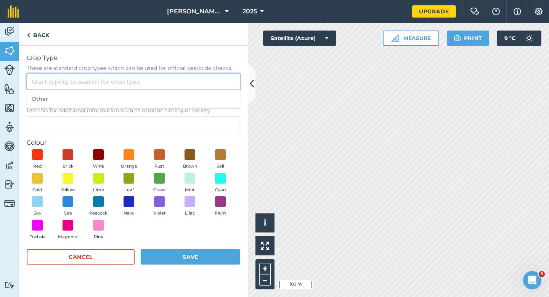
click at [209, 80] on input "Crop Type These are standard crop types which can be used for official pesticid…" at bounding box center [134, 82] width 214 height 16
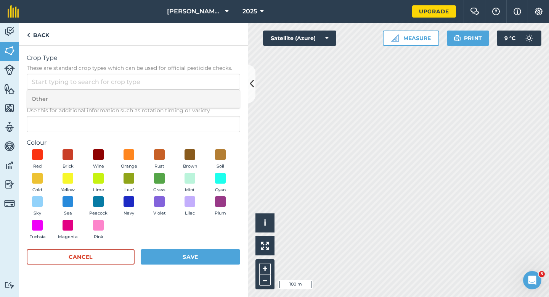
click at [209, 92] on li "Other" at bounding box center [133, 99] width 213 height 18
type input "Other"
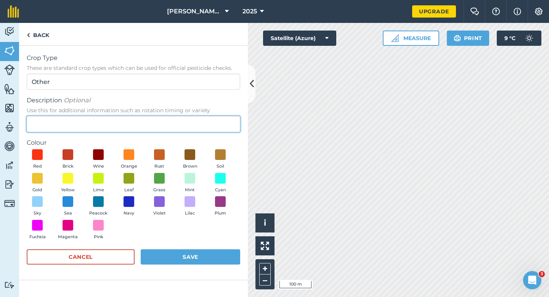
click at [200, 131] on input "Description Optional Use this for additional information such as rotation timin…" at bounding box center [134, 124] width 214 height 16
type input "Lucerne"
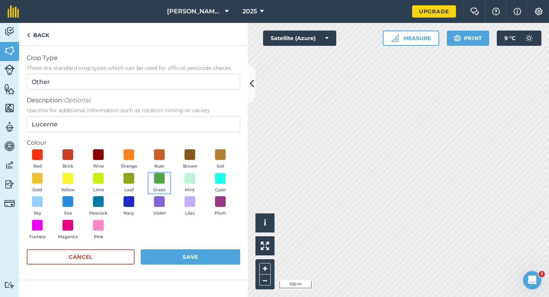
click at [156, 183] on button "Grass" at bounding box center [159, 183] width 21 height 21
click at [172, 259] on button "Save" at bounding box center [191, 256] width 100 height 15
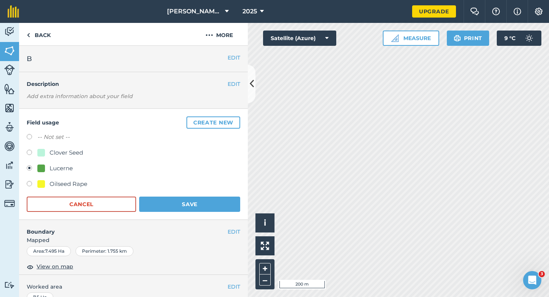
click at [202, 215] on div "Field usage Create new -- Not set -- Clover Seed Lucerne Oilseed Rape Cancel Sa…" at bounding box center [133, 164] width 229 height 111
click at [224, 209] on button "Save" at bounding box center [189, 203] width 101 height 15
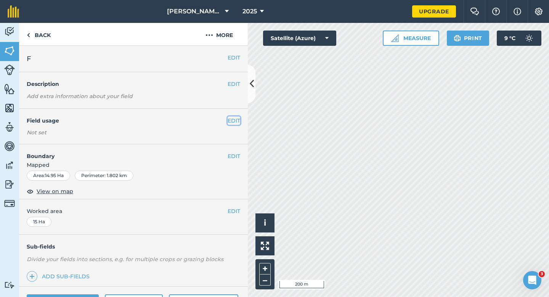
click at [232, 121] on button "EDIT" at bounding box center [234, 120] width 13 height 8
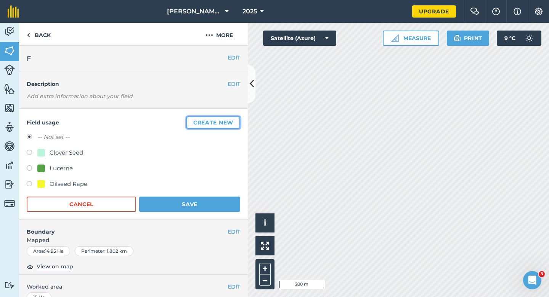
click at [232, 121] on button "Create new" at bounding box center [213, 122] width 54 height 12
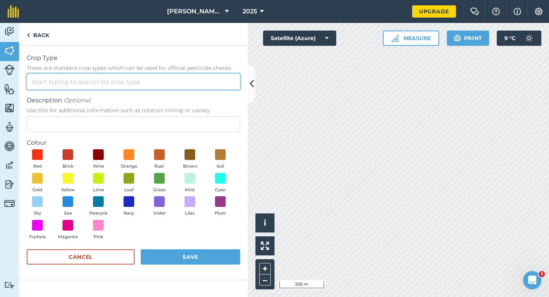
click at [213, 78] on input "Crop Type These are standard crop types which can be used for official pesticid…" at bounding box center [134, 82] width 214 height 16
click at [213, 88] on input "Crop Type These are standard crop types which can be used for official pesticid…" at bounding box center [134, 82] width 214 height 16
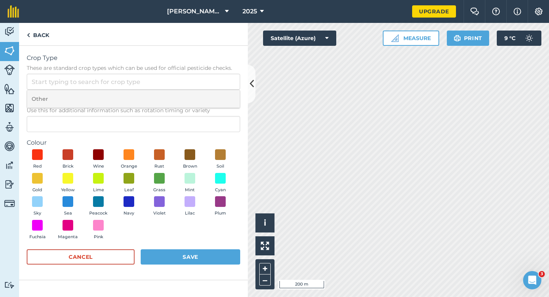
click at [213, 92] on li "Other" at bounding box center [133, 99] width 213 height 18
type input "Other"
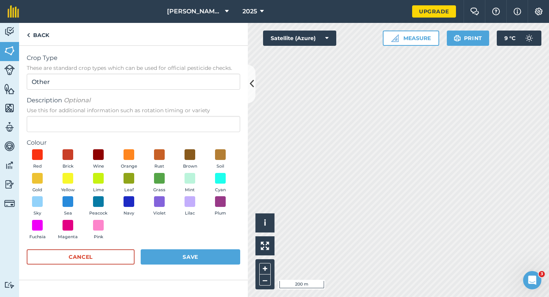
click at [212, 111] on span "Use this for additional information such as rotation timing or variety" at bounding box center [134, 110] width 214 height 8
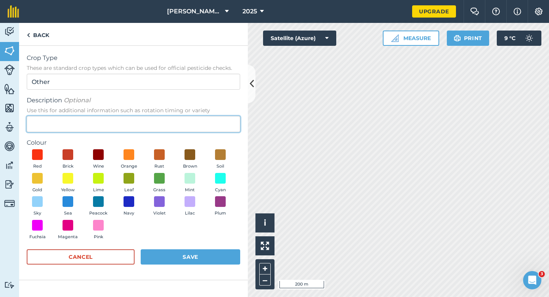
click at [212, 116] on input "Description Optional Use this for additional information such as rotation timin…" at bounding box center [134, 124] width 214 height 16
click at [212, 125] on input "Description Optional Use this for additional information such as rotation timin…" at bounding box center [134, 124] width 214 height 16
type input "Wheat"
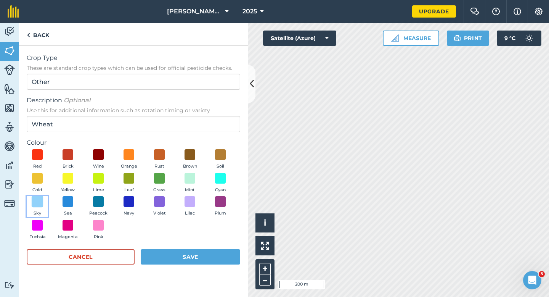
click at [34, 196] on span at bounding box center [38, 202] width 12 height 12
click at [36, 179] on span at bounding box center [38, 178] width 12 height 12
click at [184, 250] on button "Save" at bounding box center [191, 256] width 100 height 15
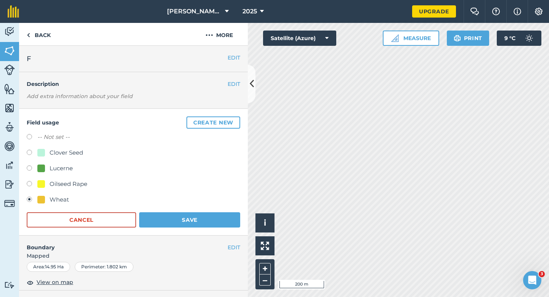
click at [193, 209] on form "-- Not set -- Clover Seed Lucerne Oilseed Rape Wheat Cancel Save" at bounding box center [134, 179] width 214 height 95
click at [193, 212] on div "Cancel Save" at bounding box center [134, 219] width 214 height 15
click at [226, 221] on button "Save" at bounding box center [189, 219] width 101 height 15
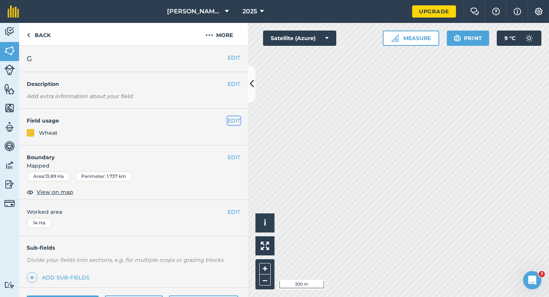
click at [233, 120] on button "EDIT" at bounding box center [234, 120] width 13 height 8
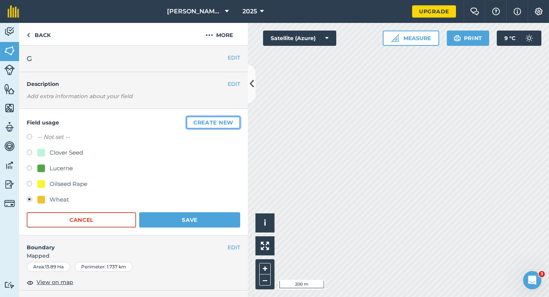
click at [233, 120] on button "Create new" at bounding box center [213, 122] width 54 height 12
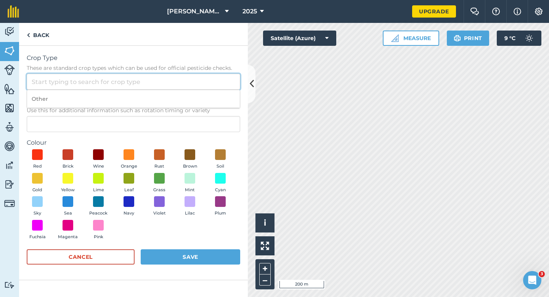
click at [208, 83] on input "Crop Type These are standard crop types which can be used for official pesticid…" at bounding box center [134, 82] width 214 height 16
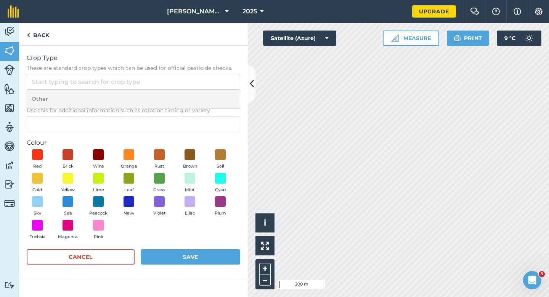
click at [208, 96] on li "Other" at bounding box center [133, 99] width 213 height 18
type input "Other"
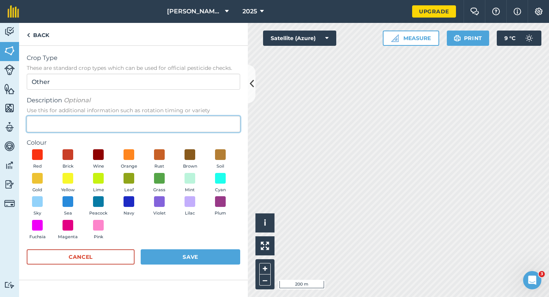
click at [206, 125] on input "Description Optional Use this for additional information such as rotation timin…" at bounding box center [134, 124] width 214 height 16
type input "Carrot Seed"
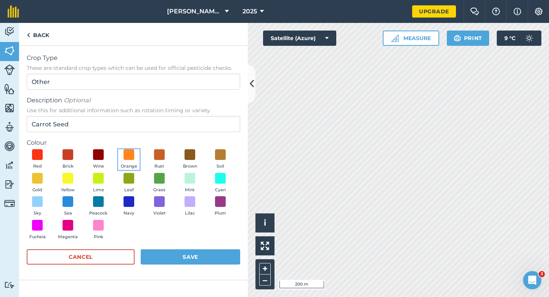
click at [129, 164] on span "Orange" at bounding box center [129, 166] width 16 height 7
click at [165, 166] on button "Rust" at bounding box center [159, 159] width 21 height 21
click at [176, 261] on button "Save" at bounding box center [191, 256] width 100 height 15
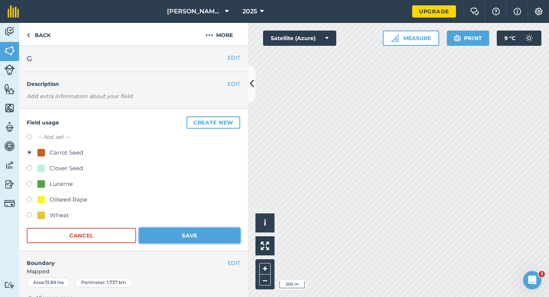
click at [194, 229] on button "Save" at bounding box center [189, 235] width 101 height 15
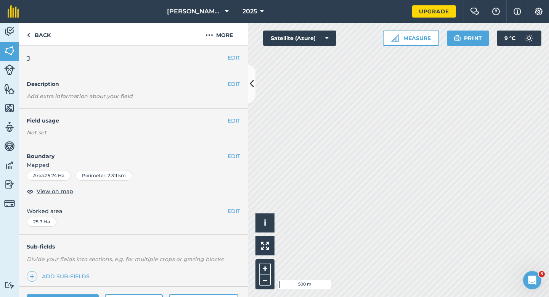
click at [230, 127] on div "EDIT Field usage Not set" at bounding box center [133, 126] width 229 height 35
click at [230, 120] on button "EDIT" at bounding box center [234, 120] width 13 height 8
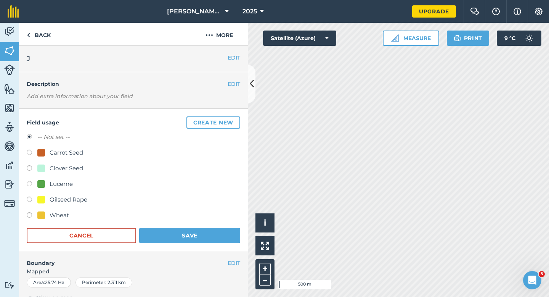
click at [230, 120] on button "Create new" at bounding box center [213, 122] width 54 height 12
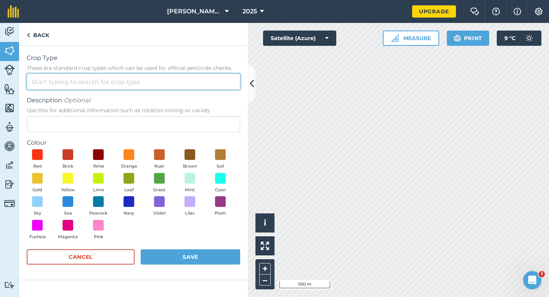
click at [209, 80] on input "Crop Type These are standard crop types which can be used for official pesticid…" at bounding box center [134, 82] width 214 height 16
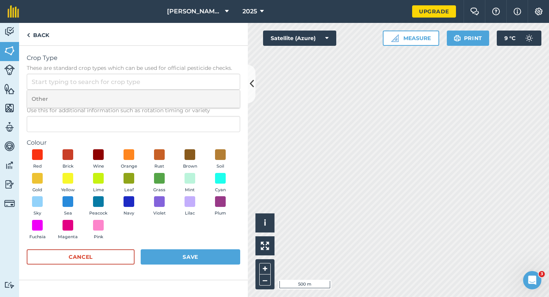
click at [209, 106] on li "Other" at bounding box center [133, 99] width 213 height 18
type input "Other"
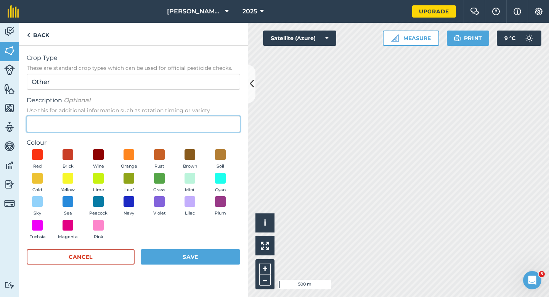
click at [206, 129] on input "Description Optional Use this for additional information such as rotation timin…" at bounding box center [134, 124] width 214 height 16
type input "Grass Seed"
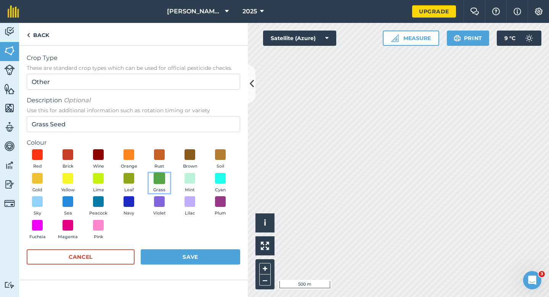
click at [157, 181] on span at bounding box center [160, 178] width 12 height 12
click at [174, 241] on div "Red Brick Wine Orange Rust Brown Soil Gold Yellow Lime Leaf Grass Mint Cyan Sky…" at bounding box center [134, 196] width 214 height 94
click at [177, 254] on button "Save" at bounding box center [191, 256] width 100 height 15
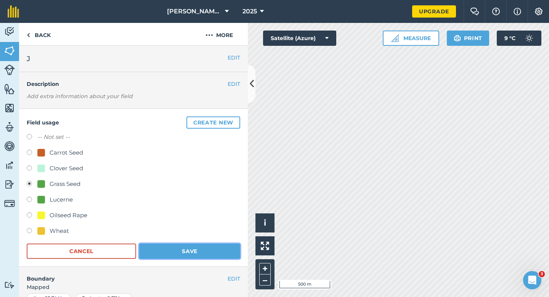
click at [220, 252] on button "Save" at bounding box center [189, 250] width 101 height 15
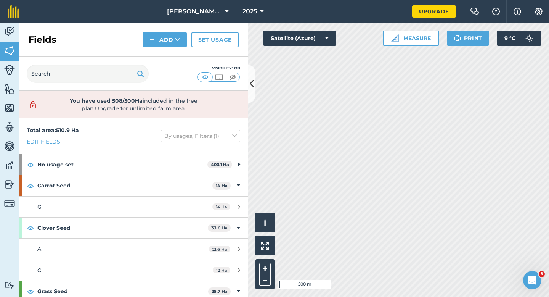
click at [226, 106] on div "Activity Fields Livestock Features Maps Team Vehicles Data Reporting Billing Tu…" at bounding box center [274, 160] width 549 height 274
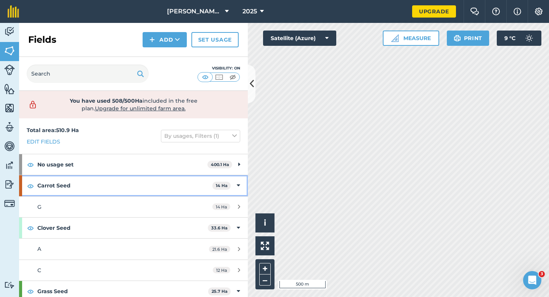
click at [236, 180] on div "Carrot Seed 14 Ha" at bounding box center [133, 185] width 229 height 21
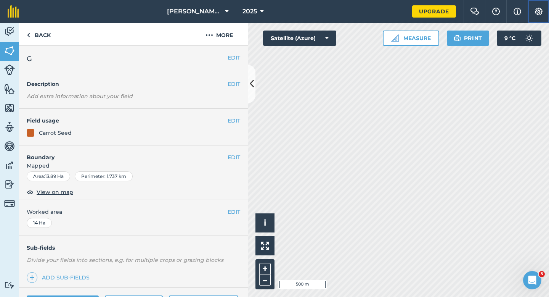
click at [541, 12] on img at bounding box center [538, 12] width 9 height 8
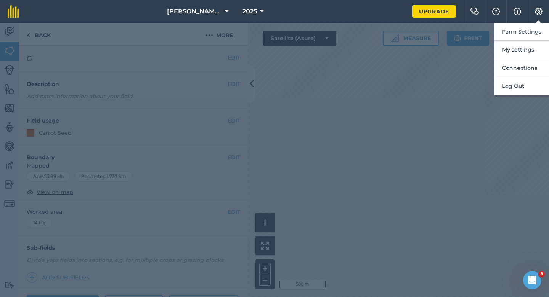
click at [549, 22] on div "Farm Settings My settings Connections Log Out" at bounding box center [549, 11] width 0 height 23
click at [540, 19] on button "Settings" at bounding box center [538, 11] width 21 height 23
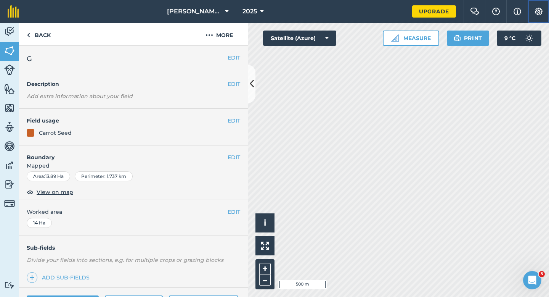
click at [540, 21] on button "Settings" at bounding box center [538, 11] width 21 height 23
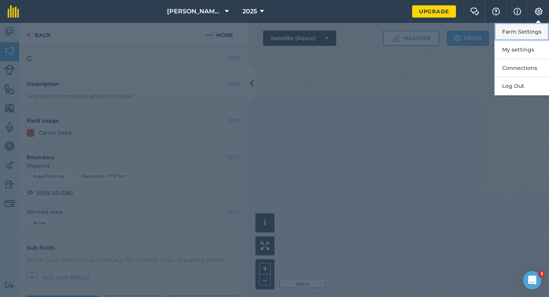
click at [539, 26] on button "Farm Settings" at bounding box center [522, 32] width 55 height 18
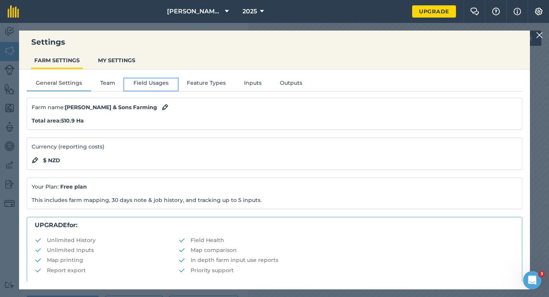
click at [161, 84] on button "Field Usages" at bounding box center [150, 84] width 53 height 11
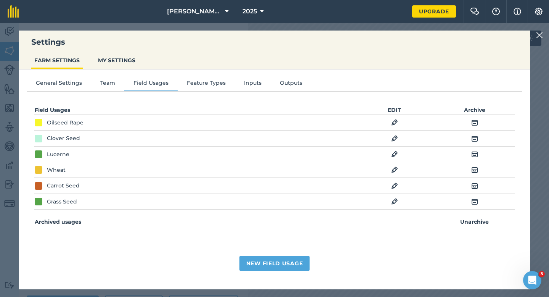
click at [391, 185] on td "EDIT" at bounding box center [395, 186] width 80 height 16
click at [395, 186] on img at bounding box center [394, 185] width 7 height 9
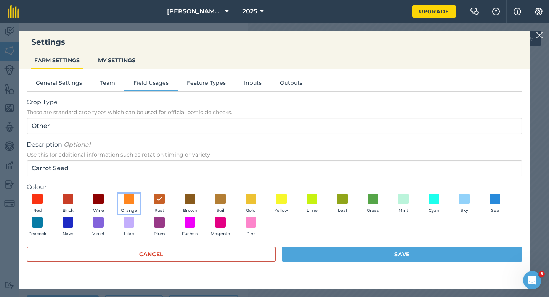
click at [138, 202] on button "Orange" at bounding box center [128, 203] width 21 height 21
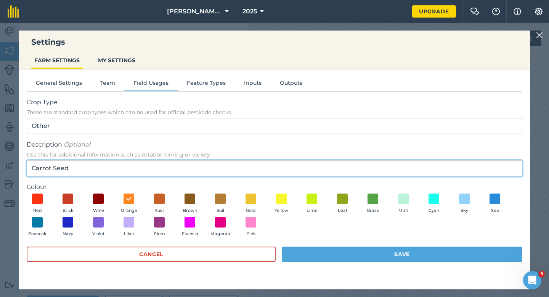
drag, startPoint x: 86, startPoint y: 173, endPoint x: 55, endPoint y: 169, distance: 32.0
click at [54, 169] on input "Carrot Seed" at bounding box center [275, 168] width 496 height 16
type input "Carrot"
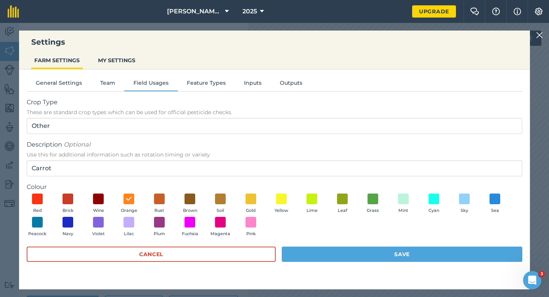
click at [368, 238] on div "Red Brick Wine Orange Rust Brown Soil Gold Yellow Lime Leaf Grass Mint Cyan Sky…" at bounding box center [275, 216] width 496 height 47
click at [370, 246] on form "Crop Type These are standard crop types which can be used for official pesticid…" at bounding box center [275, 184] width 496 height 172
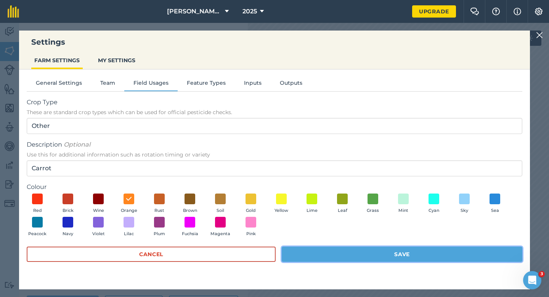
click at [370, 249] on button "Save" at bounding box center [402, 253] width 241 height 15
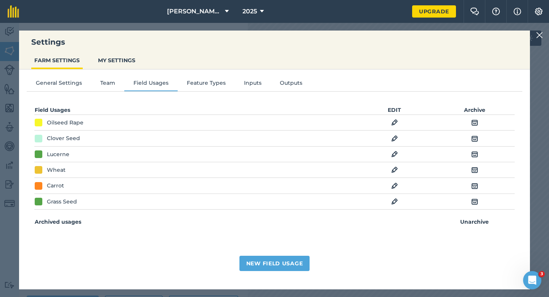
click at [540, 36] on img at bounding box center [539, 35] width 7 height 9
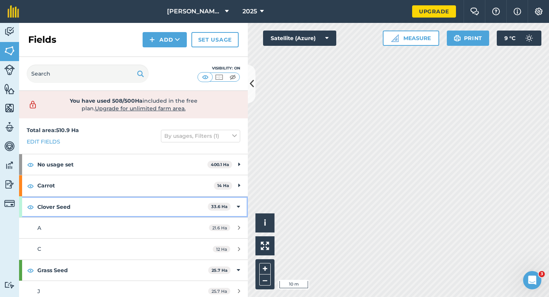
click at [237, 212] on div "Clover Seed 33.6 Ha" at bounding box center [133, 206] width 229 height 21
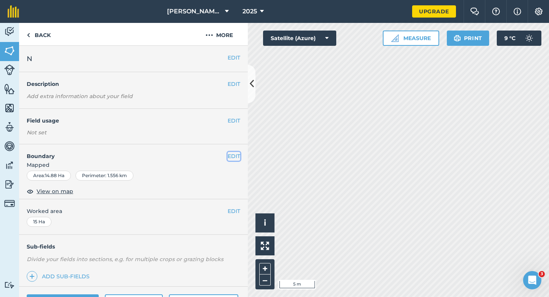
click at [233, 157] on button "EDIT" at bounding box center [234, 156] width 13 height 8
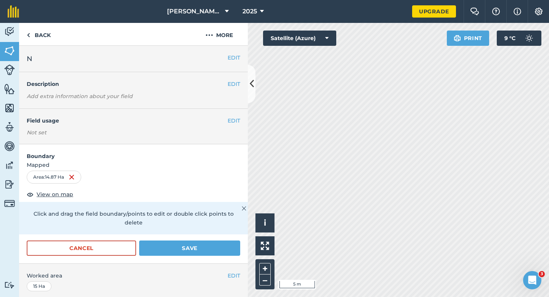
click at [242, 225] on div "Click and drag the field boundary/points to edit or double click points to dele…" at bounding box center [133, 218] width 229 height 32
click at [236, 231] on form "Boundary Mapped Area : 14.87 Ha View on map Click and drag the field boundary/p…" at bounding box center [133, 203] width 229 height 119
click at [236, 240] on button "Save" at bounding box center [189, 247] width 101 height 15
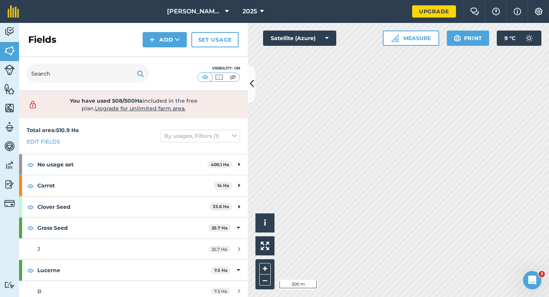
click at [384, 37] on div "Click to start drawing i © 2025 TomTom, Microsoft 200 m + – Satellite (Azure) M…" at bounding box center [398, 160] width 301 height 274
click at [402, 37] on div "Click to start drawing i © 2025 TomTom, Microsoft 200 m + – Satellite (Azure) M…" at bounding box center [398, 160] width 301 height 274
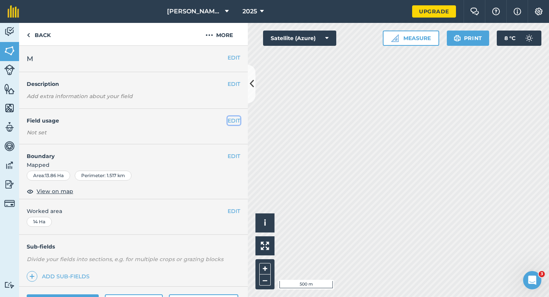
click at [235, 123] on button "EDIT" at bounding box center [234, 120] width 13 height 8
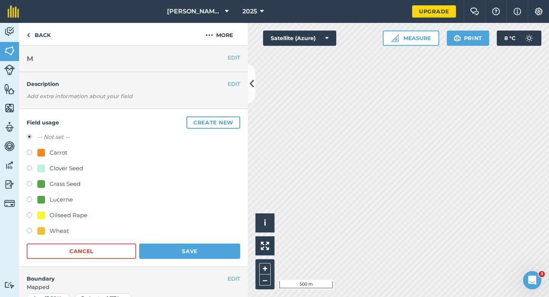
click at [63, 165] on div "Clover Seed" at bounding box center [67, 168] width 34 height 9
radio input "true"
radio input "false"
click at [161, 244] on button "Save" at bounding box center [189, 250] width 101 height 15
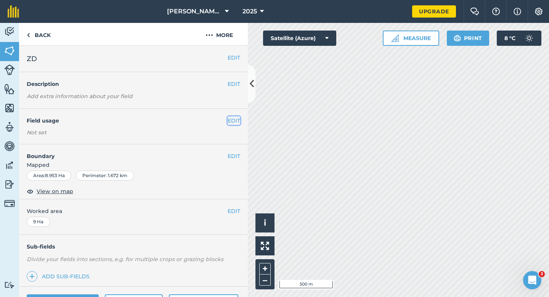
click at [235, 123] on button "EDIT" at bounding box center [234, 120] width 13 height 8
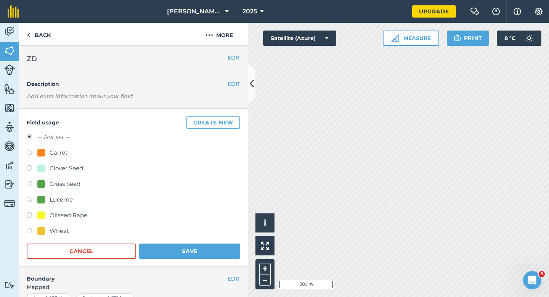
click at [42, 172] on div "Clover Seed" at bounding box center [60, 168] width 46 height 9
radio input "true"
radio input "false"
click at [190, 245] on button "Save" at bounding box center [189, 250] width 101 height 15
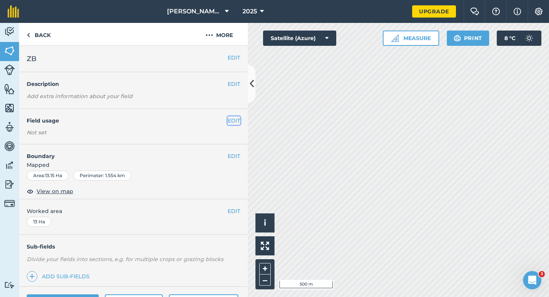
click at [238, 123] on button "EDIT" at bounding box center [234, 120] width 13 height 8
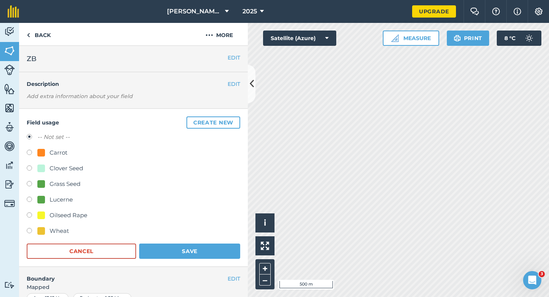
click at [47, 187] on div "Grass Seed" at bounding box center [58, 183] width 43 height 9
radio input "true"
radio input "false"
click at [170, 247] on button "Save" at bounding box center [189, 250] width 101 height 15
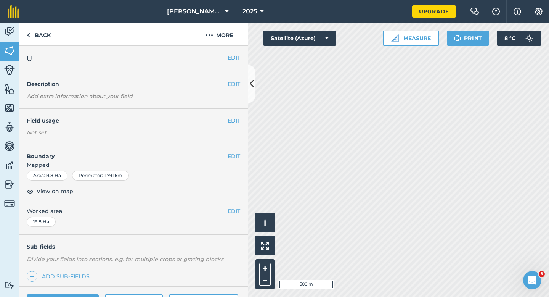
click at [235, 114] on div "EDIT Field usage Not set" at bounding box center [133, 126] width 229 height 35
click at [235, 117] on button "EDIT" at bounding box center [234, 120] width 13 height 8
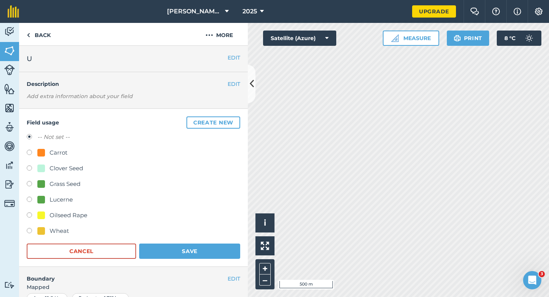
click at [61, 182] on div "Grass Seed" at bounding box center [65, 183] width 31 height 9
radio input "true"
radio input "false"
click at [174, 249] on button "Save" at bounding box center [189, 250] width 101 height 15
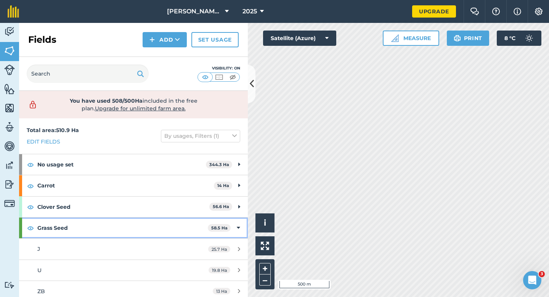
click at [246, 225] on div "Grass Seed 58.5 Ha" at bounding box center [133, 227] width 229 height 21
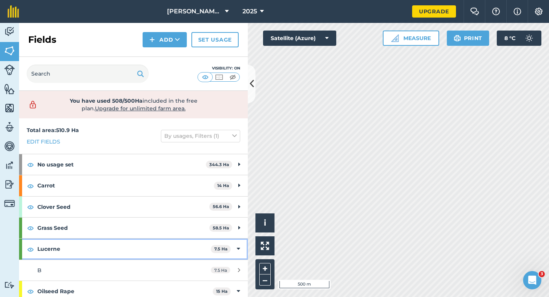
click at [244, 242] on div "Lucerne 7.5 Ha" at bounding box center [133, 248] width 229 height 21
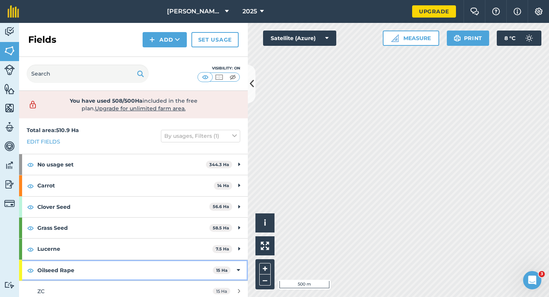
click at [238, 272] on icon at bounding box center [238, 270] width 3 height 8
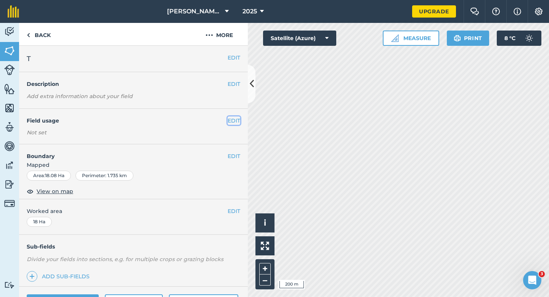
click at [236, 122] on button "EDIT" at bounding box center [234, 120] width 13 height 8
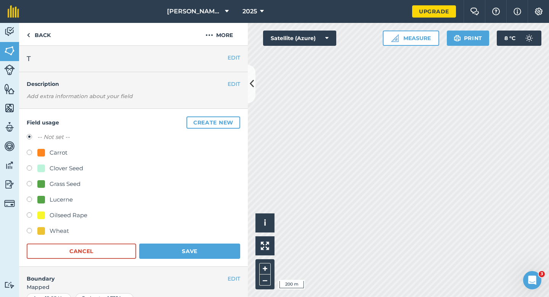
click at [53, 232] on div "Wheat" at bounding box center [59, 230] width 19 height 9
radio input "true"
radio input "false"
click at [205, 250] on button "Save" at bounding box center [189, 250] width 101 height 15
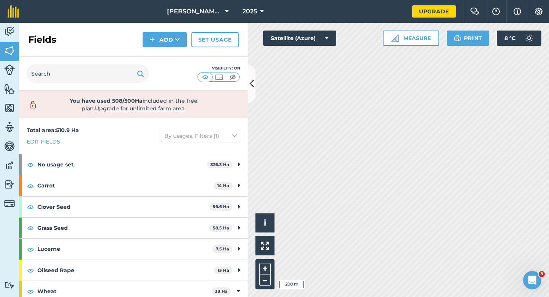
click at [156, 227] on div "Activity Fields Livestock Features Maps Team Vehicles Data Reporting Billing Tu…" at bounding box center [274, 160] width 549 height 274
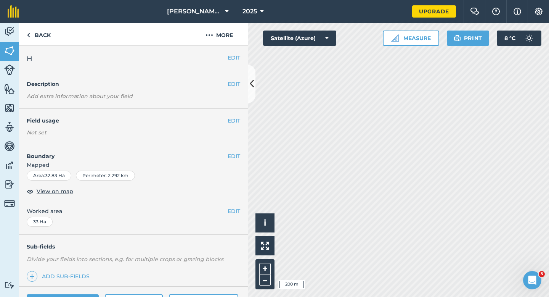
click at [231, 113] on div "EDIT Field usage Not set" at bounding box center [133, 126] width 229 height 35
click at [231, 119] on button "EDIT" at bounding box center [234, 120] width 13 height 8
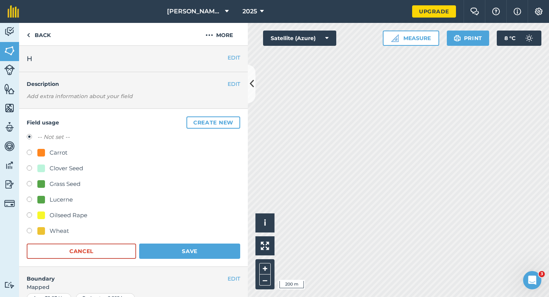
click at [58, 223] on div "-- Not set -- Carrot Clover Seed Grass Seed Lucerne Oilseed Rape Wheat" at bounding box center [134, 184] width 214 height 105
click at [58, 227] on div "Wheat" at bounding box center [59, 230] width 19 height 9
radio input "true"
radio input "false"
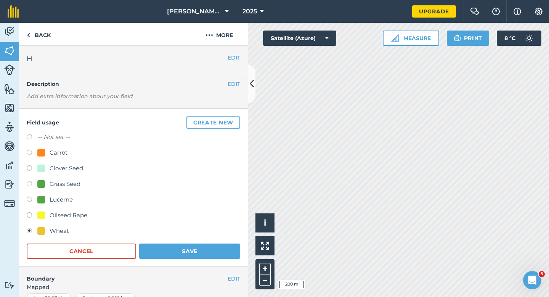
click at [178, 228] on div "Wheat" at bounding box center [134, 231] width 214 height 11
click at [181, 260] on div "Field usage Create new -- Not set -- Carrot Clover Seed Grass Seed Lucerne Oils…" at bounding box center [133, 188] width 229 height 158
click at [210, 248] on button "Save" at bounding box center [189, 250] width 101 height 15
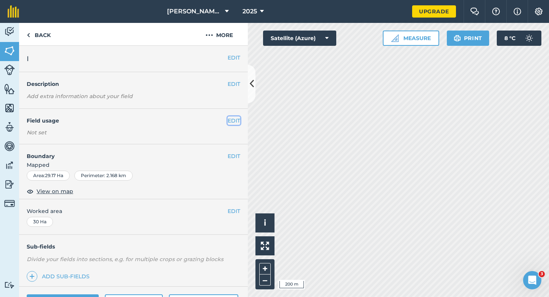
click at [229, 118] on button "EDIT" at bounding box center [234, 120] width 13 height 8
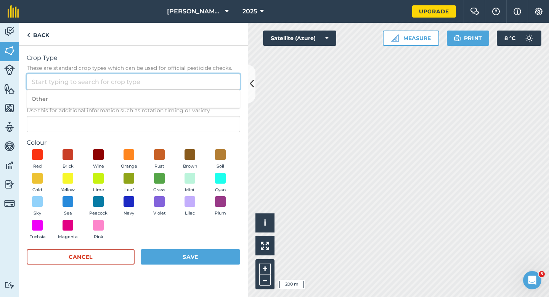
click at [130, 74] on input "Crop Type These are standard crop types which can be used for official pesticid…" at bounding box center [134, 82] width 214 height 16
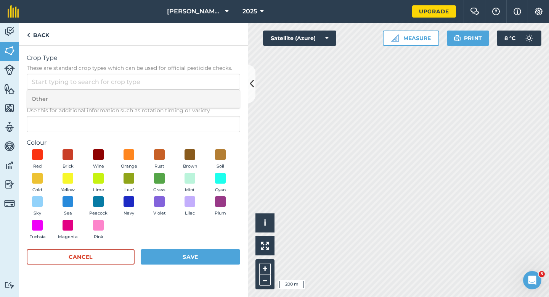
click at [131, 91] on li "Other" at bounding box center [133, 99] width 213 height 18
type input "Other"
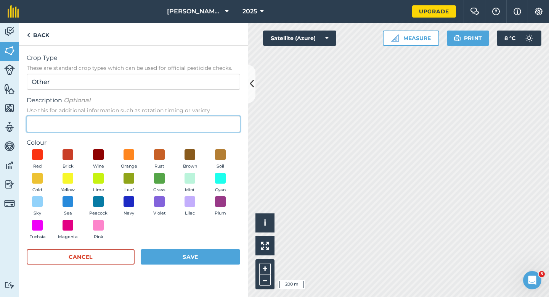
click at [131, 122] on input "Description Optional Use this for additional information such as rotation timin…" at bounding box center [134, 124] width 214 height 16
type input "Watties Peas"
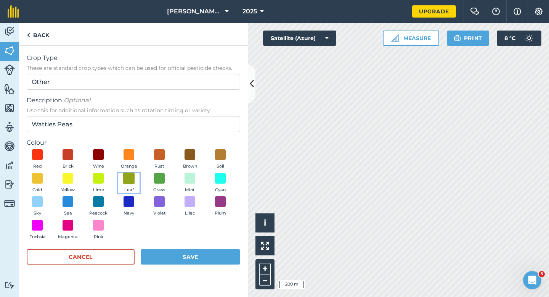
click at [134, 180] on span at bounding box center [129, 178] width 12 height 12
click at [196, 253] on button "Save" at bounding box center [191, 256] width 100 height 15
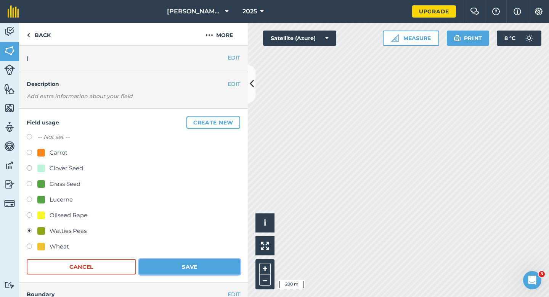
click at [203, 273] on button "Save" at bounding box center [189, 266] width 101 height 15
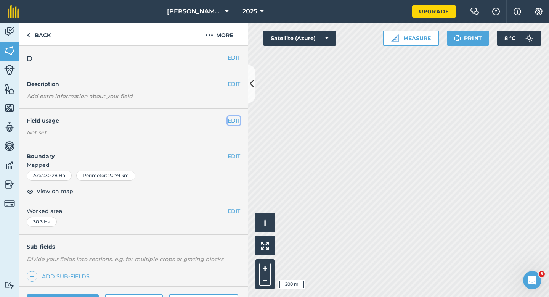
click at [231, 122] on button "EDIT" at bounding box center [234, 120] width 13 height 8
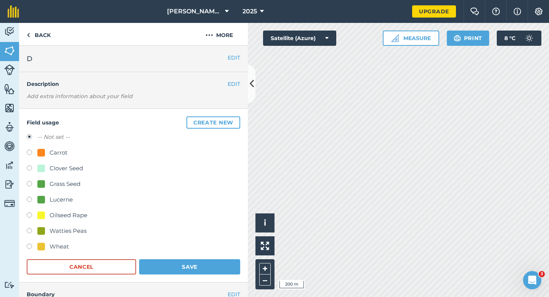
click at [61, 181] on div "Grass Seed" at bounding box center [65, 183] width 31 height 9
radio input "true"
radio input "false"
click at [197, 269] on button "Save" at bounding box center [189, 266] width 101 height 15
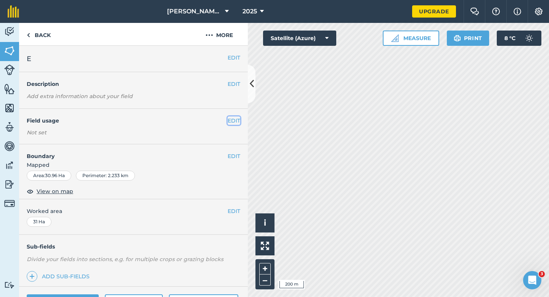
click at [235, 121] on button "EDIT" at bounding box center [234, 120] width 13 height 8
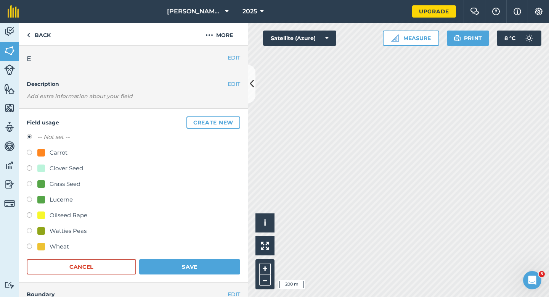
click at [73, 171] on div "Clover Seed" at bounding box center [67, 168] width 34 height 9
radio input "true"
radio input "false"
click at [183, 263] on button "Save" at bounding box center [189, 266] width 101 height 15
